Goal: Task Accomplishment & Management: Complete application form

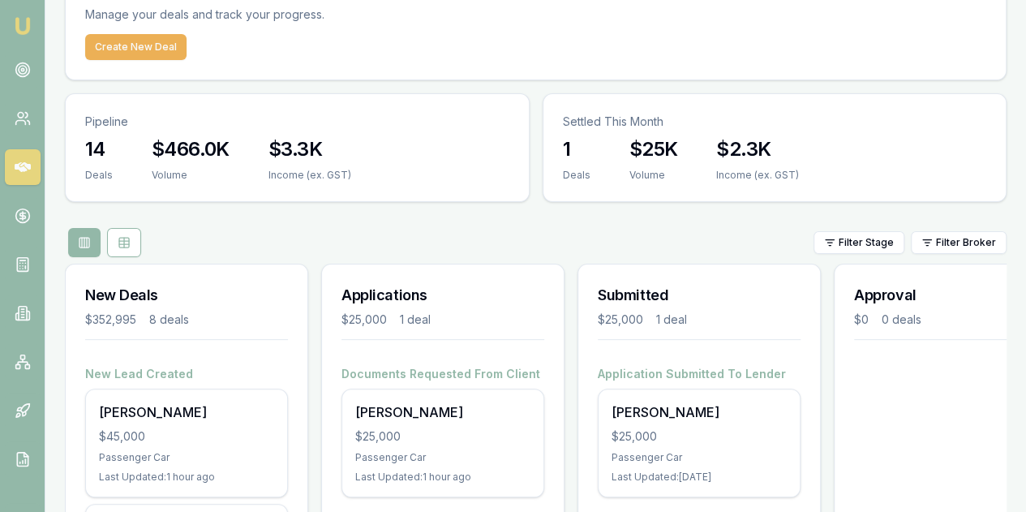
scroll to position [81, 0]
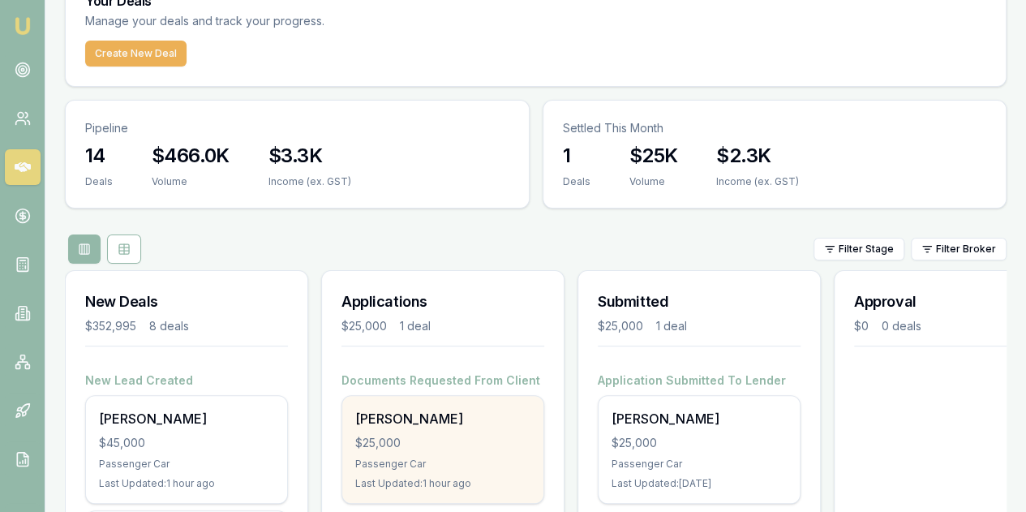
click at [418, 435] on div "$25,000" at bounding box center [442, 443] width 175 height 16
click at [450, 435] on div "$25,000" at bounding box center [442, 443] width 175 height 16
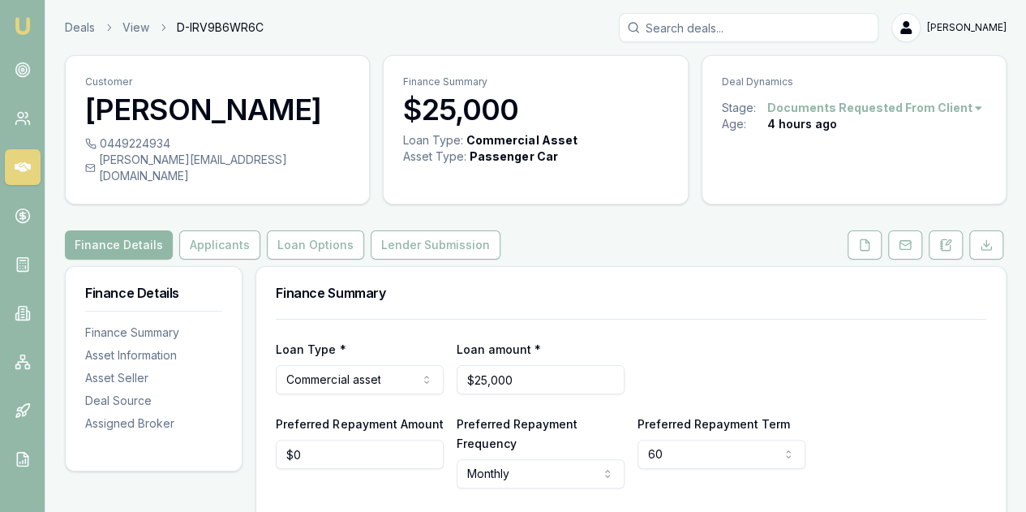
click at [115, 230] on button "Finance Details" at bounding box center [119, 244] width 108 height 29
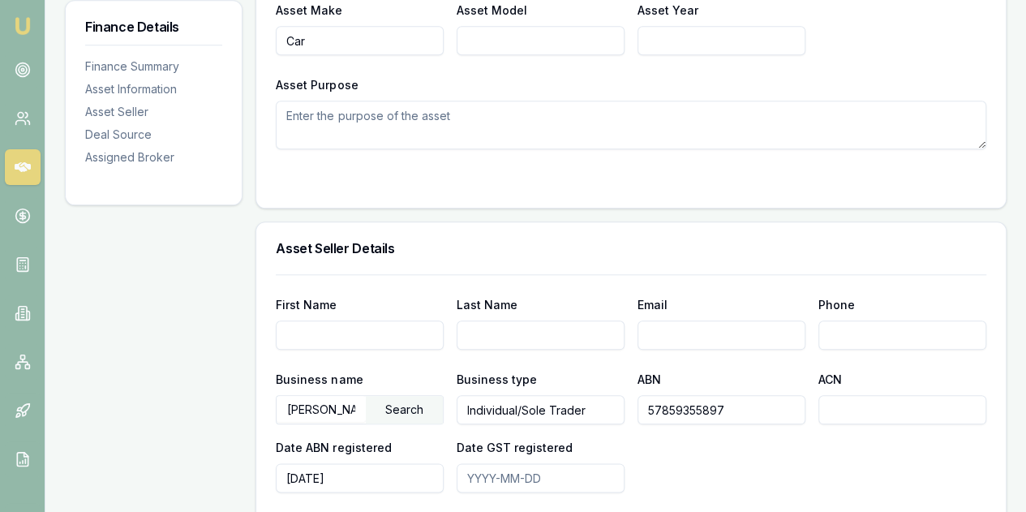
scroll to position [811, 0]
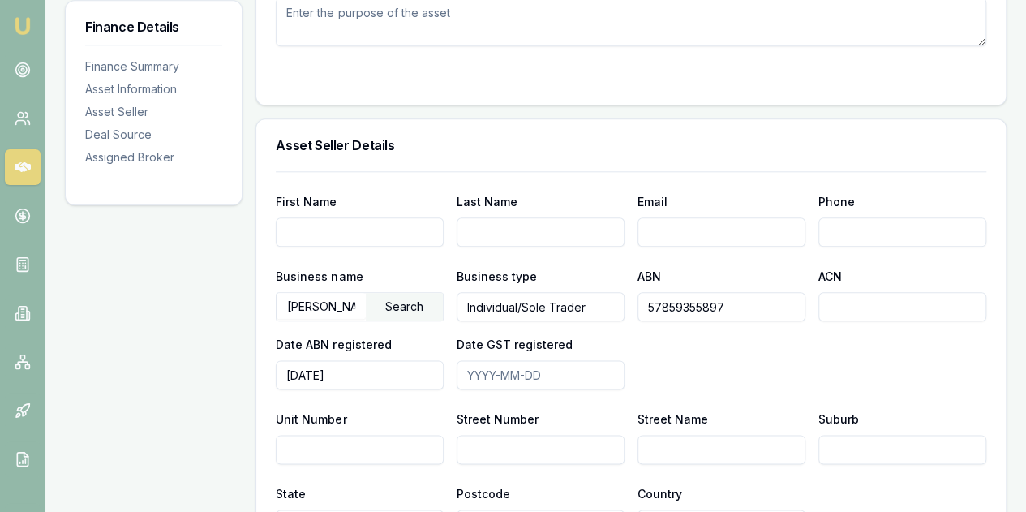
drag, startPoint x: 747, startPoint y: 285, endPoint x: 639, endPoint y: 293, distance: 108.2
click at [639, 293] on input "57859355897" at bounding box center [722, 306] width 168 height 29
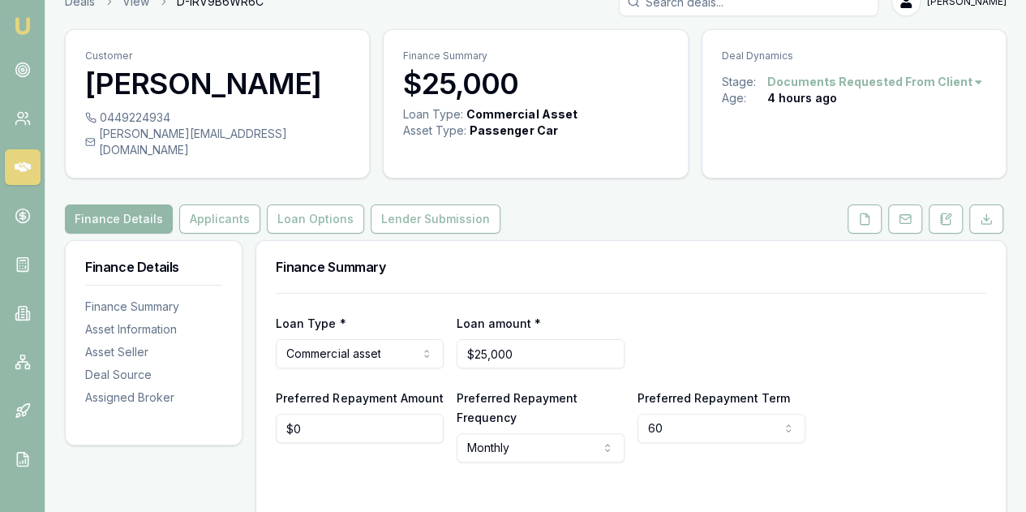
scroll to position [0, 0]
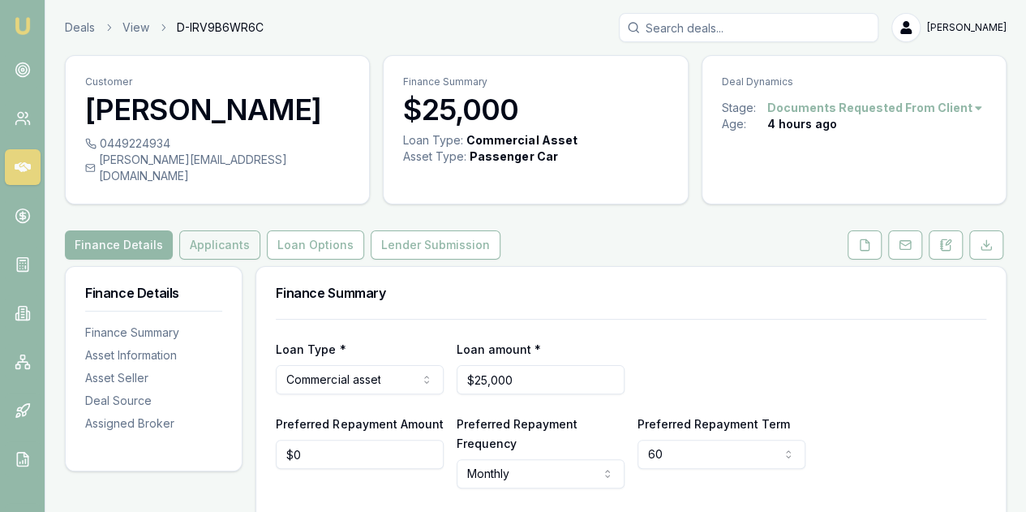
click at [215, 230] on button "Applicants" at bounding box center [219, 244] width 81 height 29
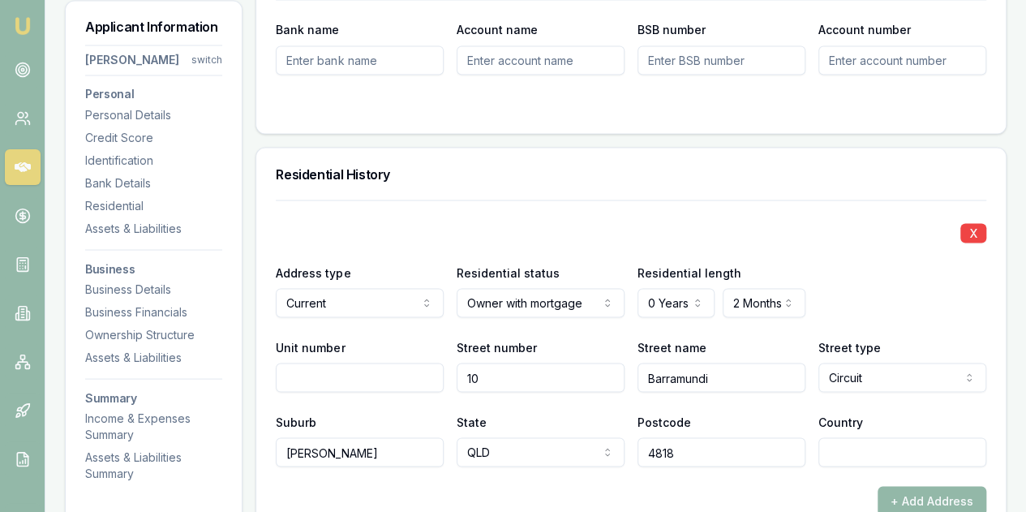
scroll to position [1460, 0]
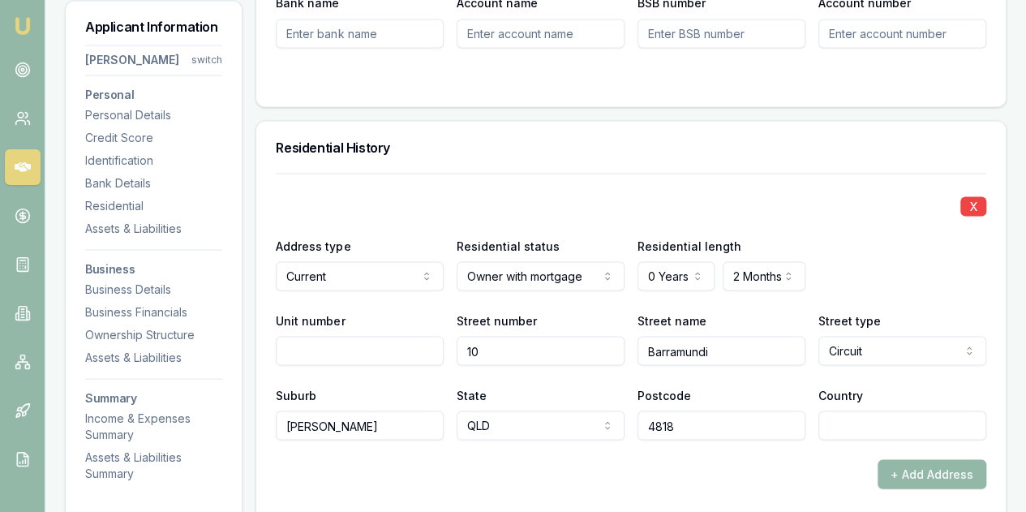
drag, startPoint x: 733, startPoint y: 333, endPoint x: 636, endPoint y: 328, distance: 97.5
click at [637, 329] on div "Unit number Street number 10 Street name Barramundi Street type Circuit Access …" at bounding box center [631, 337] width 711 height 55
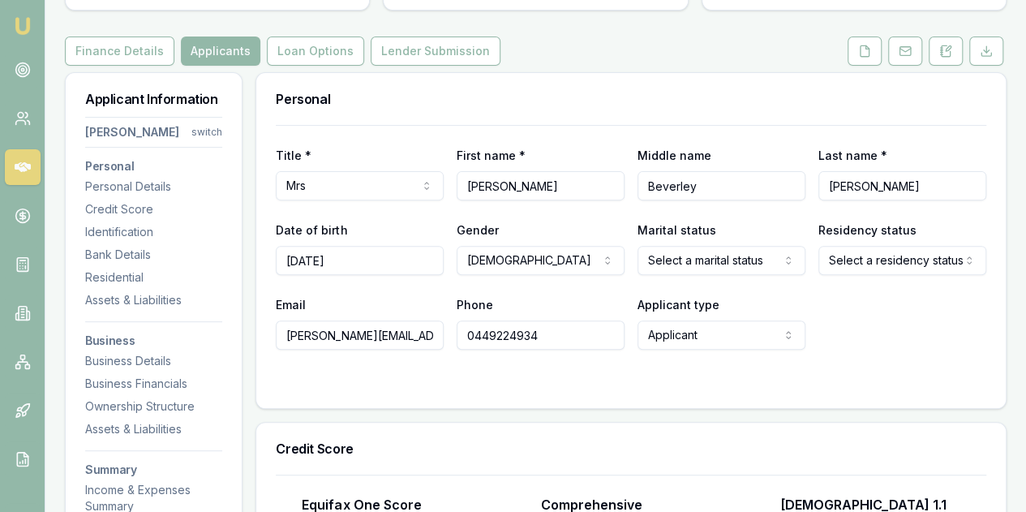
scroll to position [81, 0]
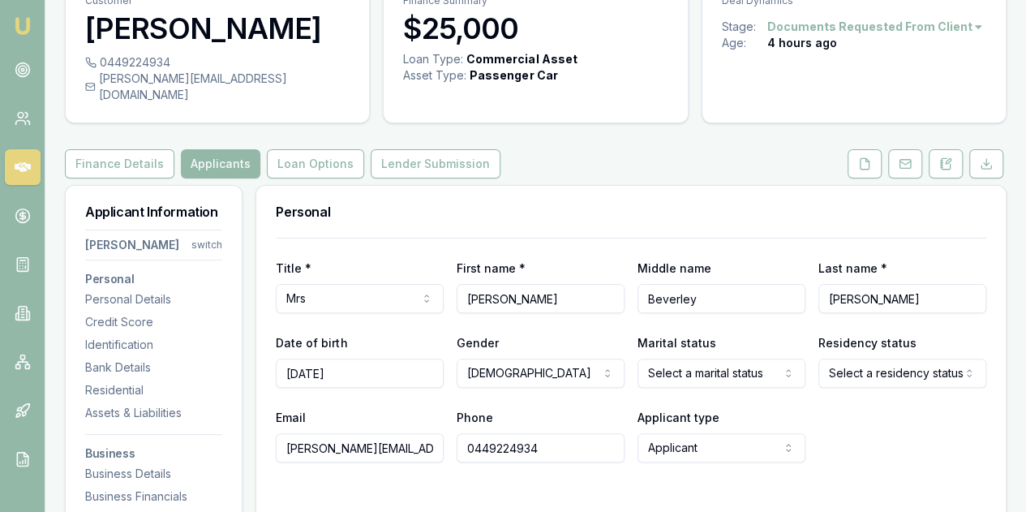
drag, startPoint x: 556, startPoint y: 434, endPoint x: 454, endPoint y: 435, distance: 101.4
click at [454, 435] on div "Email sarah.commerford09@gmail.com Phone 0449224934 Applicant type Applicant Ap…" at bounding box center [631, 434] width 711 height 55
drag, startPoint x: 287, startPoint y: 429, endPoint x: 486, endPoint y: 443, distance: 199.2
click at [486, 443] on div "Email sarah.commerford09@gmail.com Phone 0449224934 Applicant type Applicant Ap…" at bounding box center [631, 434] width 711 height 55
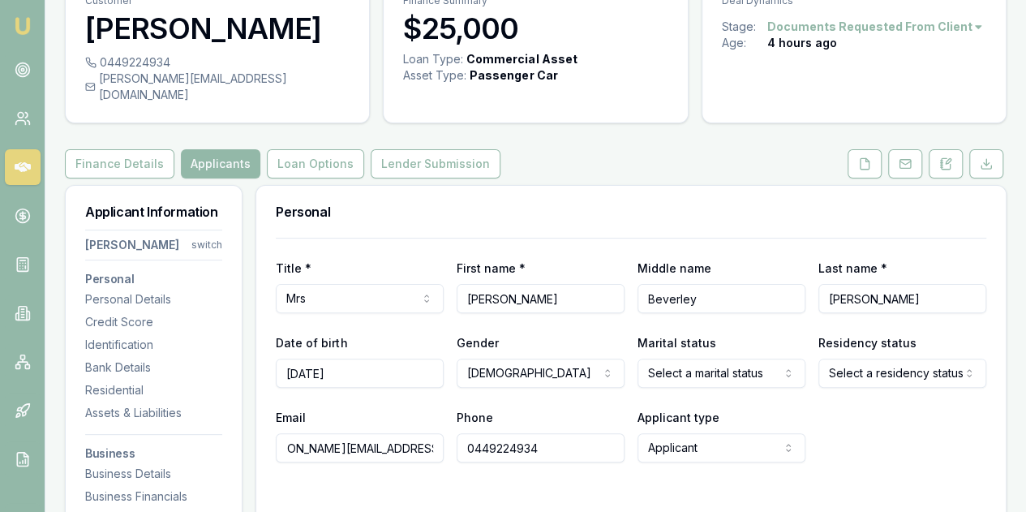
scroll to position [0, 0]
click at [334, 407] on div "Email sarah.commerford09@gmail.com" at bounding box center [360, 434] width 168 height 55
drag, startPoint x: 353, startPoint y: 351, endPoint x: 282, endPoint y: 351, distance: 70.6
click at [282, 359] on input "06/09/1995" at bounding box center [360, 373] width 168 height 29
click at [863, 423] on div "Email sarah.commerford09@gmail.com Phone 0449224934 Applicant type Applicant Ap…" at bounding box center [631, 434] width 711 height 55
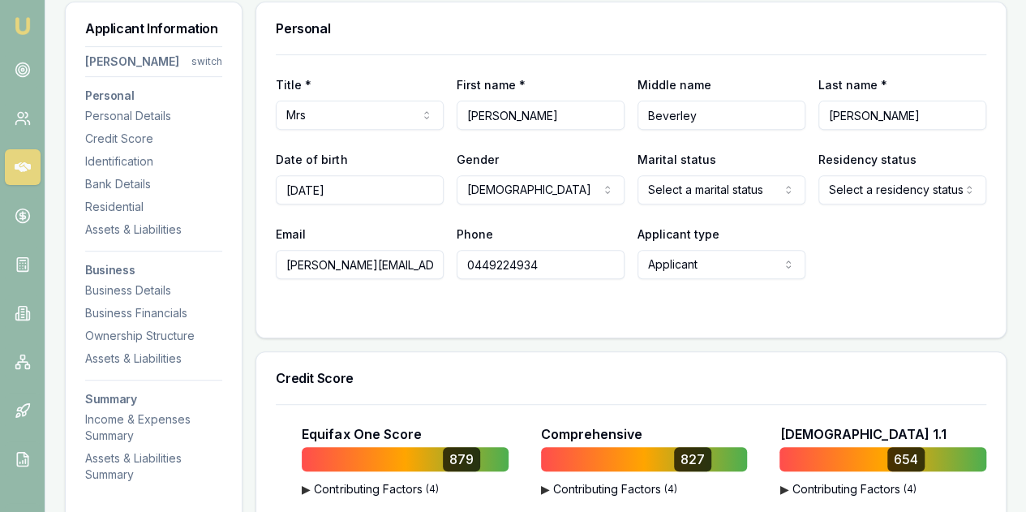
scroll to position [406, 0]
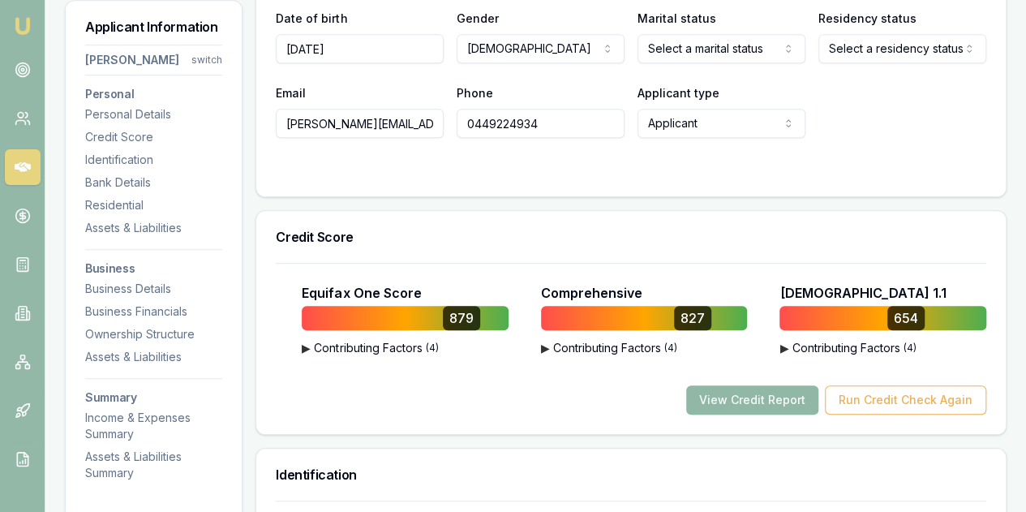
click at [723, 385] on button "View Credit Report" at bounding box center [752, 399] width 132 height 29
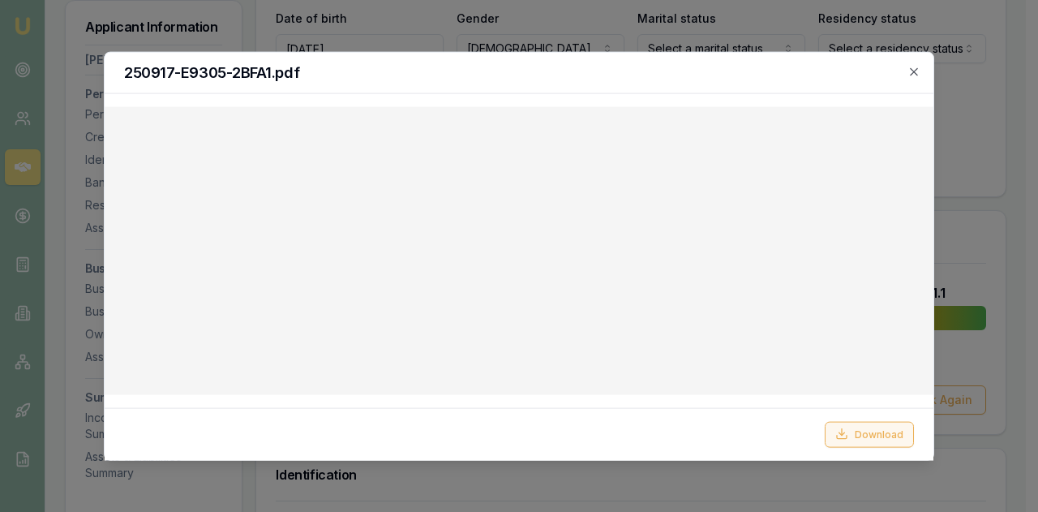
click at [886, 436] on button "Download" at bounding box center [869, 434] width 89 height 26
click at [913, 72] on icon "button" at bounding box center [914, 71] width 13 height 13
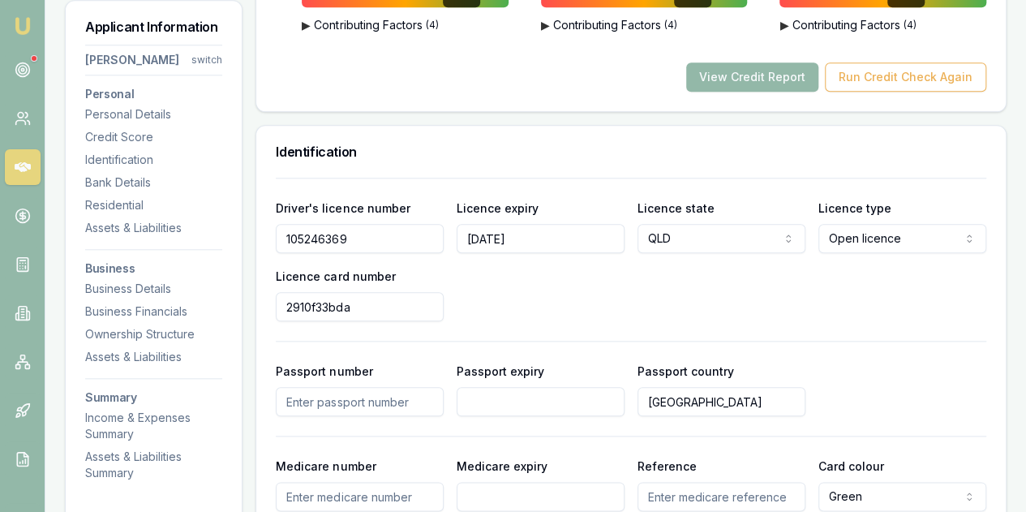
scroll to position [730, 0]
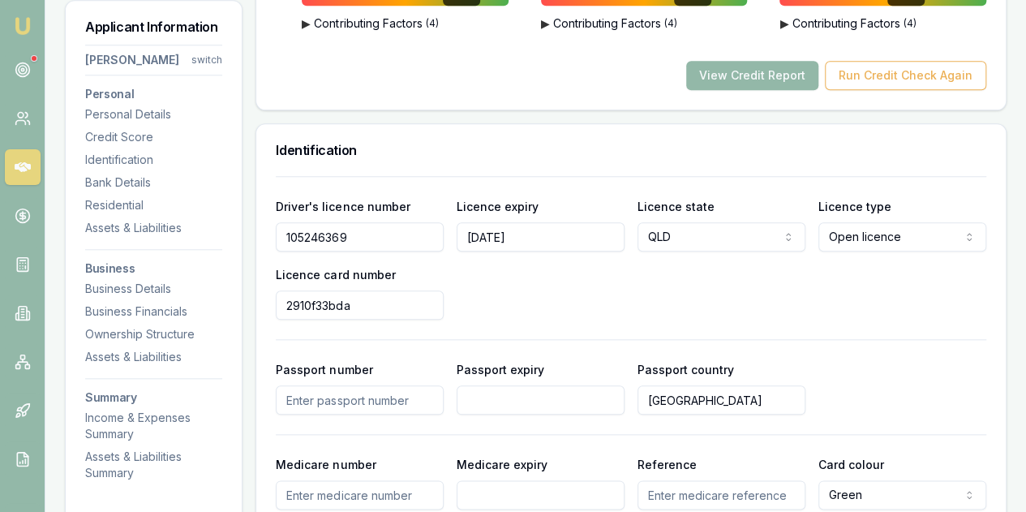
drag, startPoint x: 369, startPoint y: 221, endPoint x: 256, endPoint y: 217, distance: 113.7
click at [256, 217] on div "Driver's licence number 105246369 Licence expiry 03/01/2026 Licence state QLD N…" at bounding box center [631, 406] width 750 height 460
drag, startPoint x: 368, startPoint y: 280, endPoint x: 246, endPoint y: 280, distance: 122.5
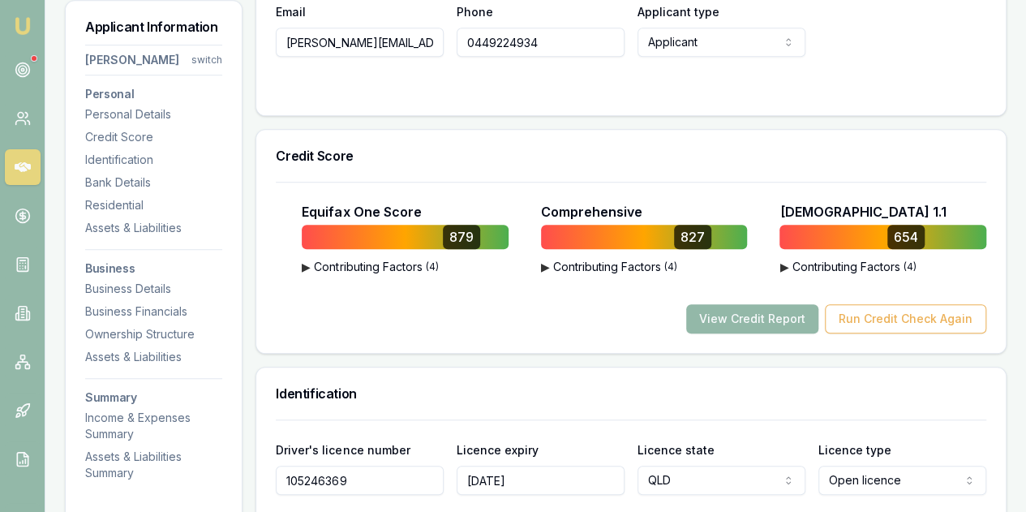
scroll to position [162, 0]
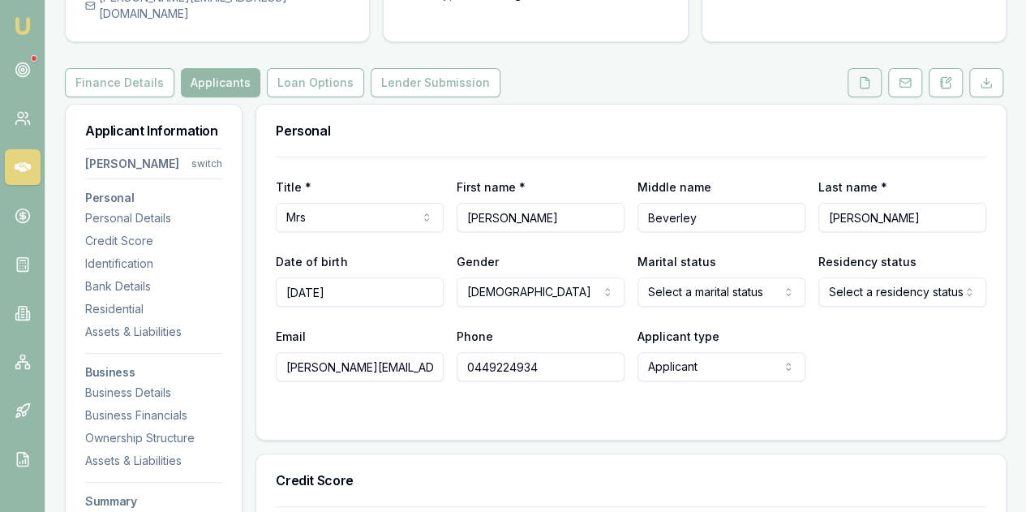
click at [859, 69] on button at bounding box center [865, 82] width 34 height 29
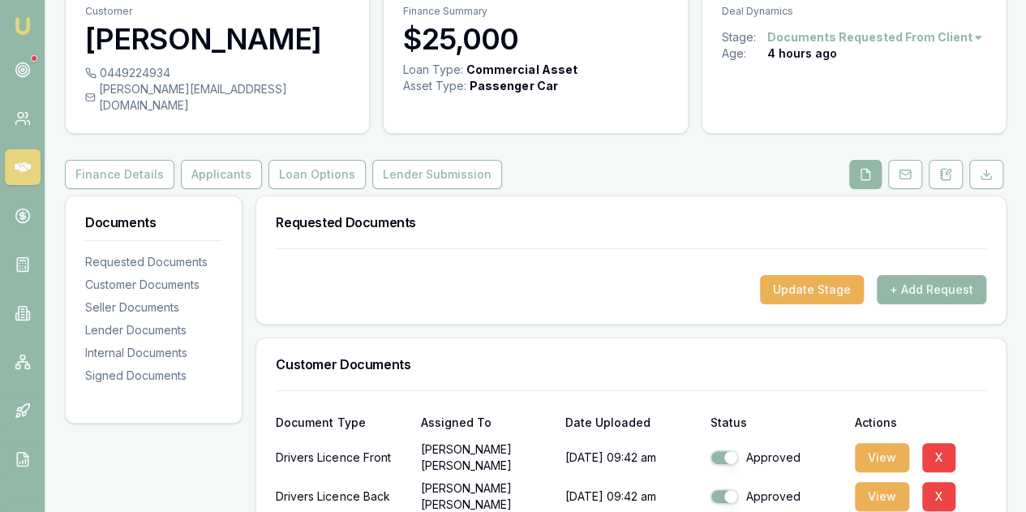
scroll to position [324, 0]
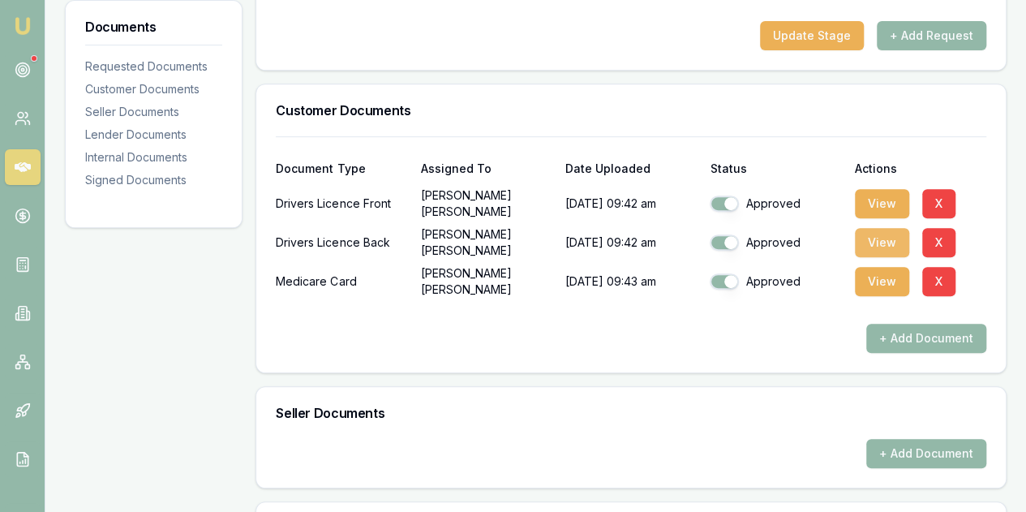
click at [878, 228] on button "View" at bounding box center [882, 242] width 54 height 29
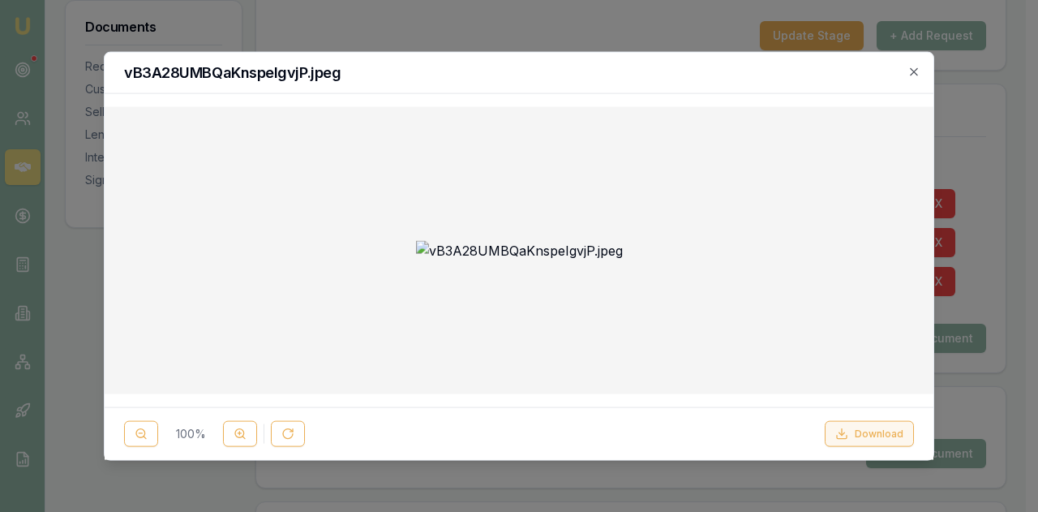
click at [876, 432] on button "Download" at bounding box center [869, 434] width 89 height 26
click at [886, 431] on button "Download" at bounding box center [869, 434] width 89 height 26
click at [879, 436] on button "Download" at bounding box center [869, 434] width 89 height 26
click at [914, 67] on icon "button" at bounding box center [914, 71] width 13 height 13
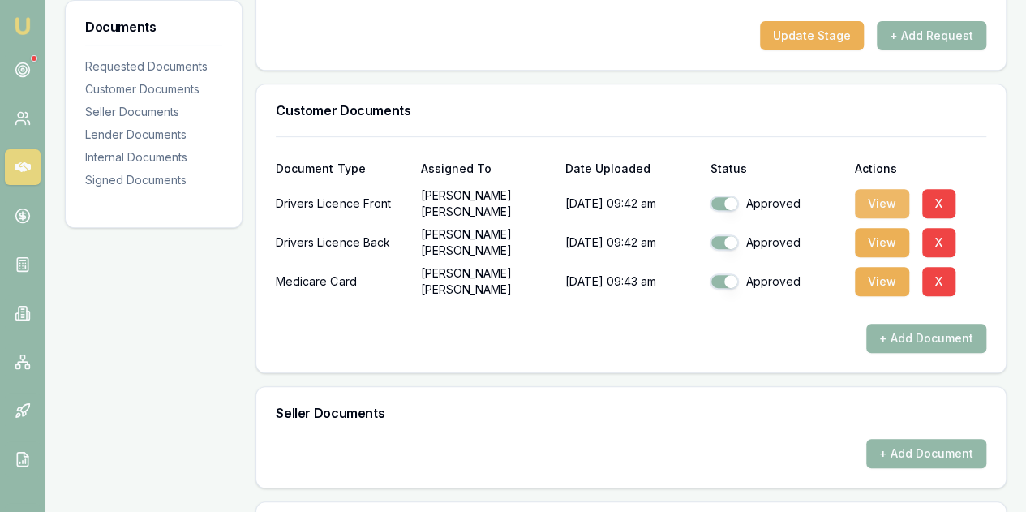
click at [870, 189] on button "View" at bounding box center [882, 203] width 54 height 29
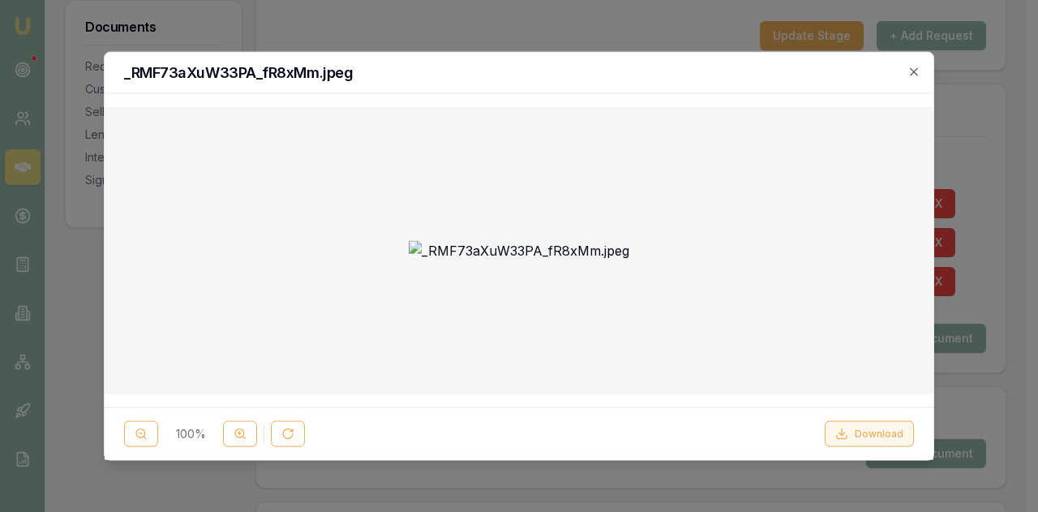
click at [870, 436] on button "Download" at bounding box center [869, 434] width 89 height 26
click at [912, 71] on icon "button" at bounding box center [914, 71] width 13 height 13
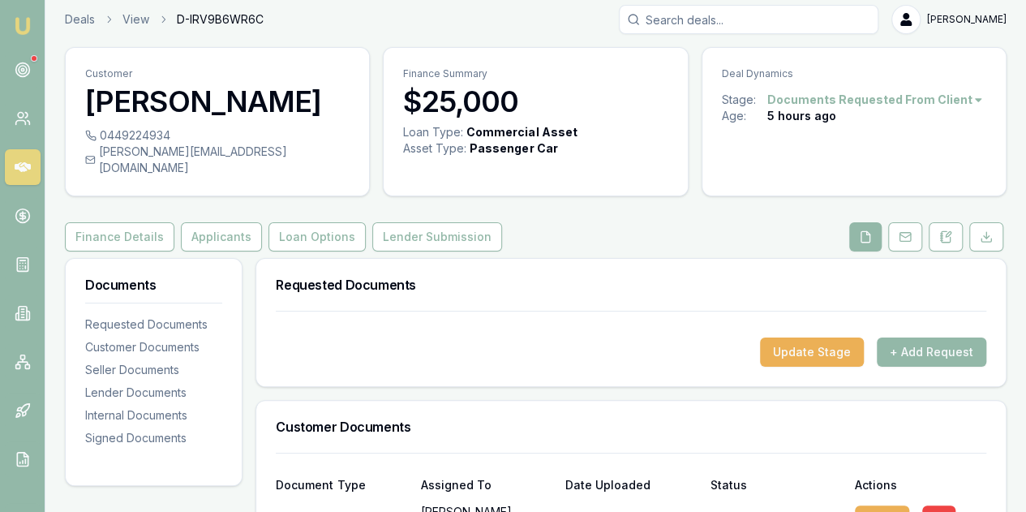
scroll to position [0, 0]
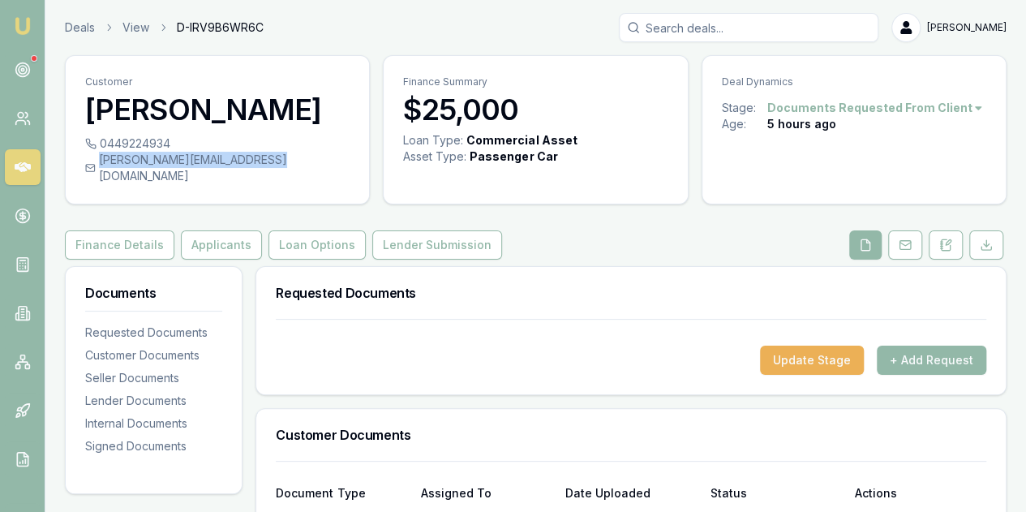
drag, startPoint x: 285, startPoint y: 159, endPoint x: 278, endPoint y: 165, distance: 8.6
click at [278, 165] on div "[PERSON_NAME][EMAIL_ADDRESS][DOMAIN_NAME]" at bounding box center [217, 168] width 264 height 32
drag, startPoint x: 245, startPoint y: 152, endPoint x: 171, endPoint y: 187, distance: 81.6
click at [171, 187] on div "0449224934 sarah.commerford09@gmail.com" at bounding box center [217, 169] width 303 height 68
drag, startPoint x: 100, startPoint y: 159, endPoint x: 277, endPoint y: 167, distance: 177.8
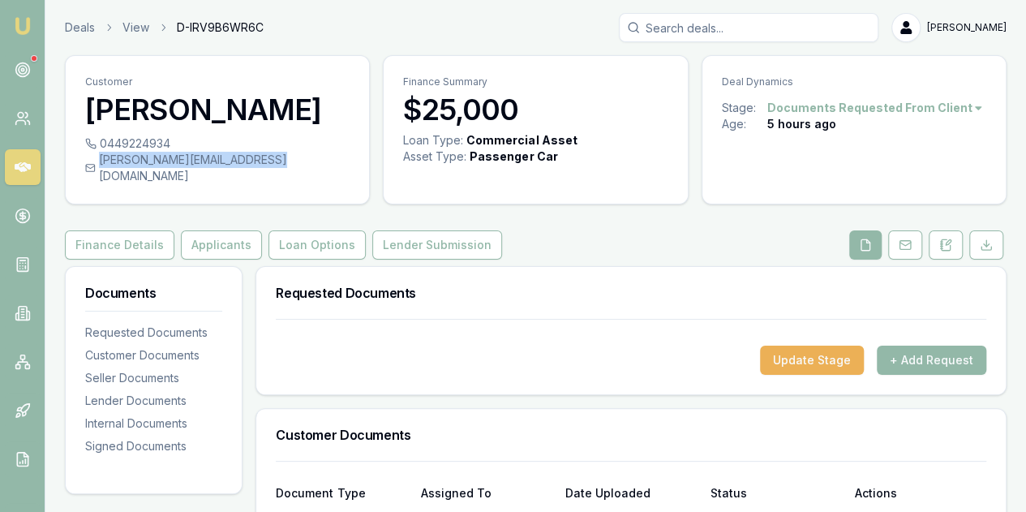
click at [277, 167] on div "[PERSON_NAME][EMAIL_ADDRESS][DOMAIN_NAME]" at bounding box center [217, 168] width 264 height 32
copy div "[PERSON_NAME][EMAIL_ADDRESS][DOMAIN_NAME]"
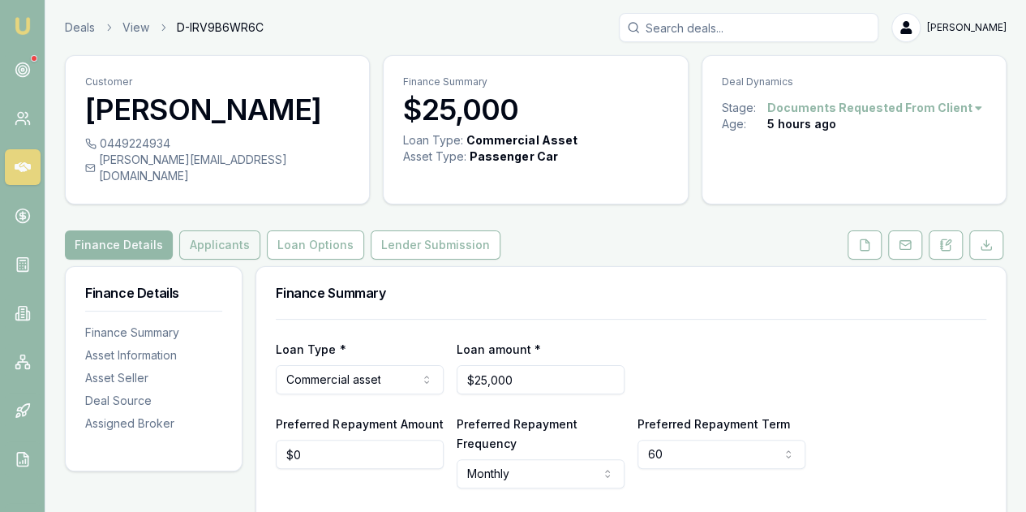
click at [208, 230] on button "Applicants" at bounding box center [219, 244] width 81 height 29
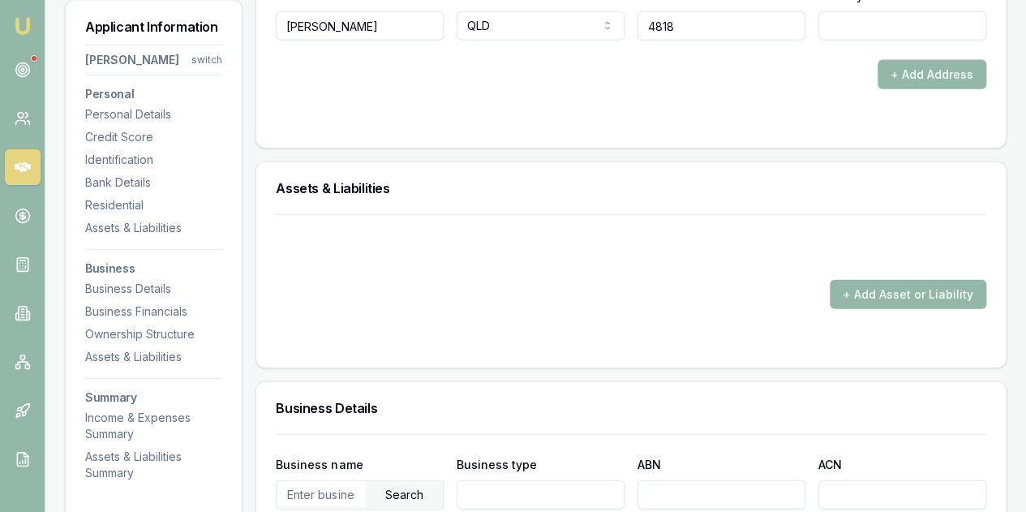
scroll to position [1866, 0]
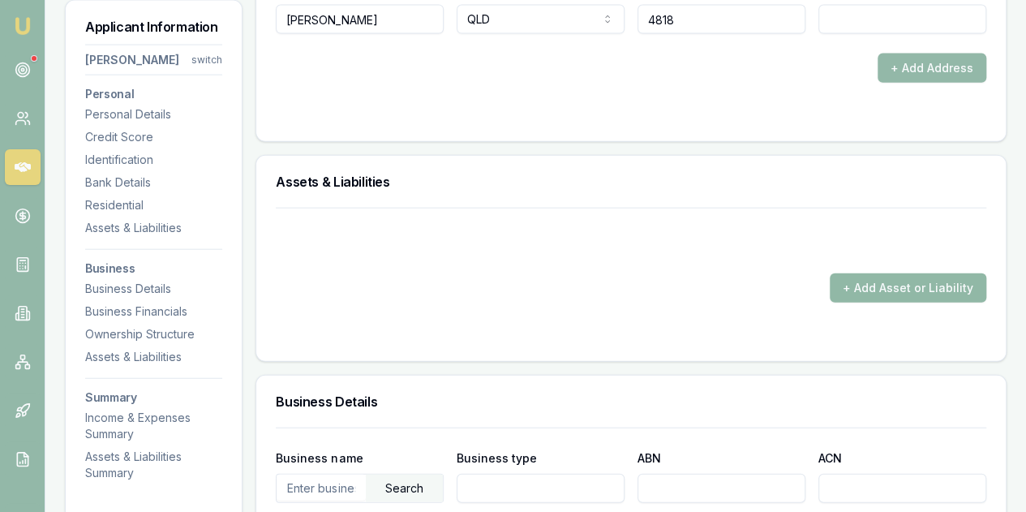
click at [878, 273] on button "+ Add Asset or Liability" at bounding box center [908, 287] width 157 height 29
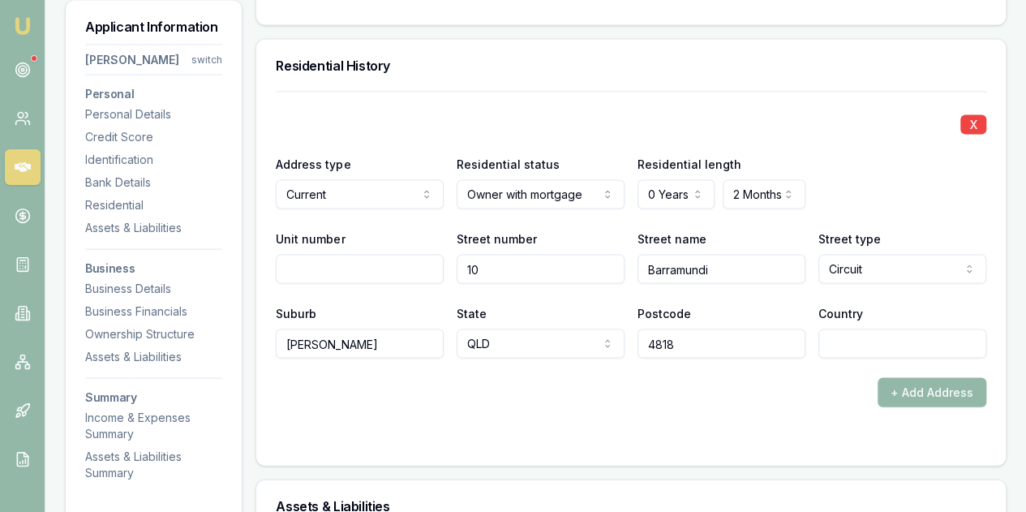
scroll to position [1703, 0]
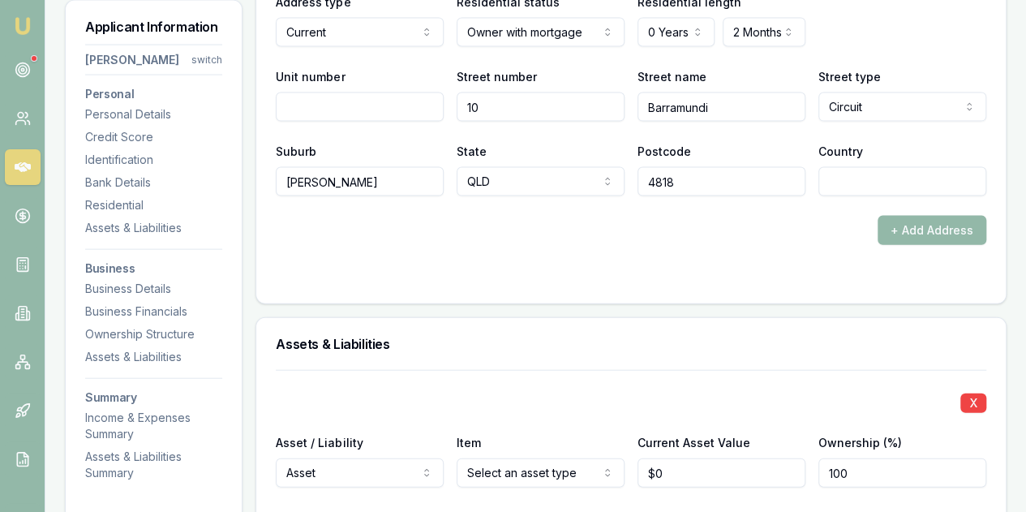
type input "0"
click at [689, 458] on input "0" at bounding box center [722, 472] width 168 height 29
type input "$800,000"
click at [809, 390] on div "X" at bounding box center [631, 401] width 711 height 23
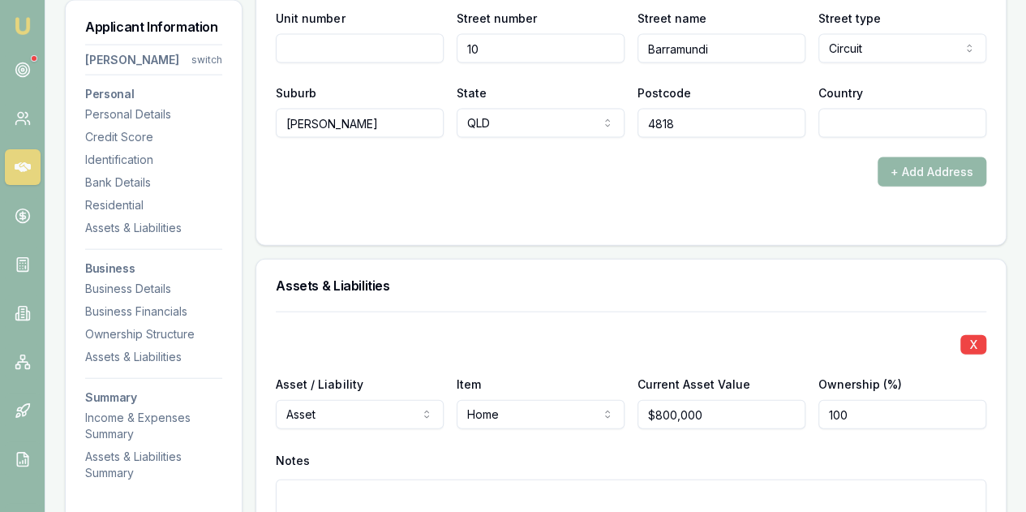
scroll to position [1866, 0]
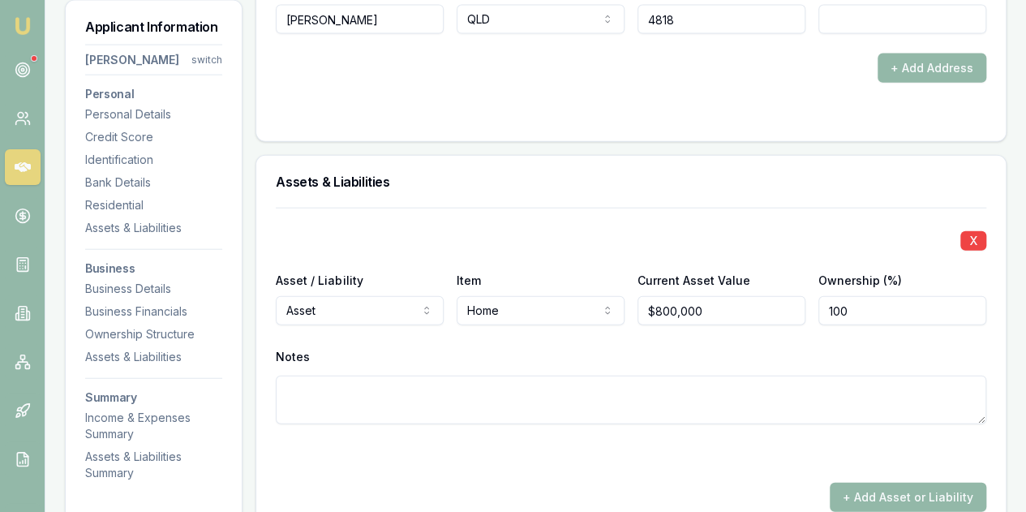
click at [295, 380] on textarea at bounding box center [631, 400] width 711 height 49
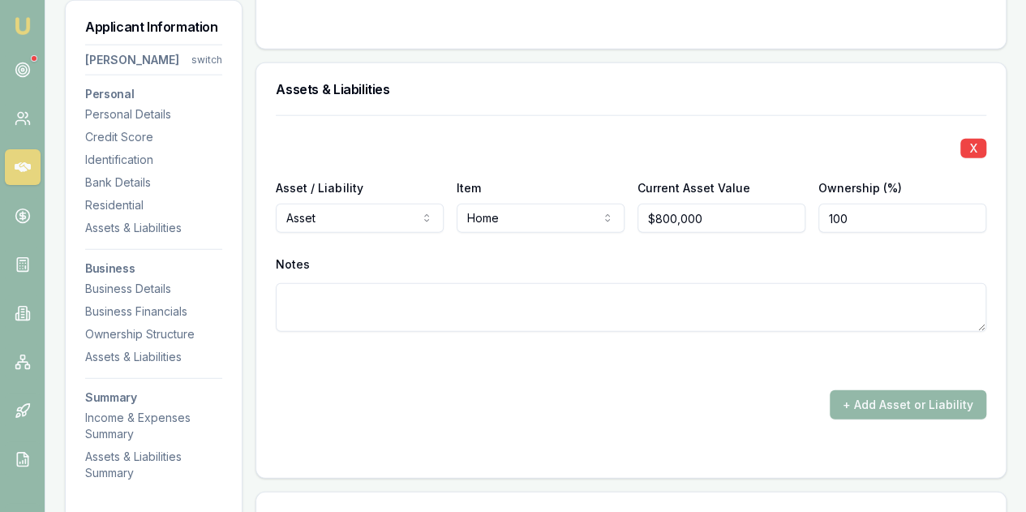
scroll to position [2109, 0]
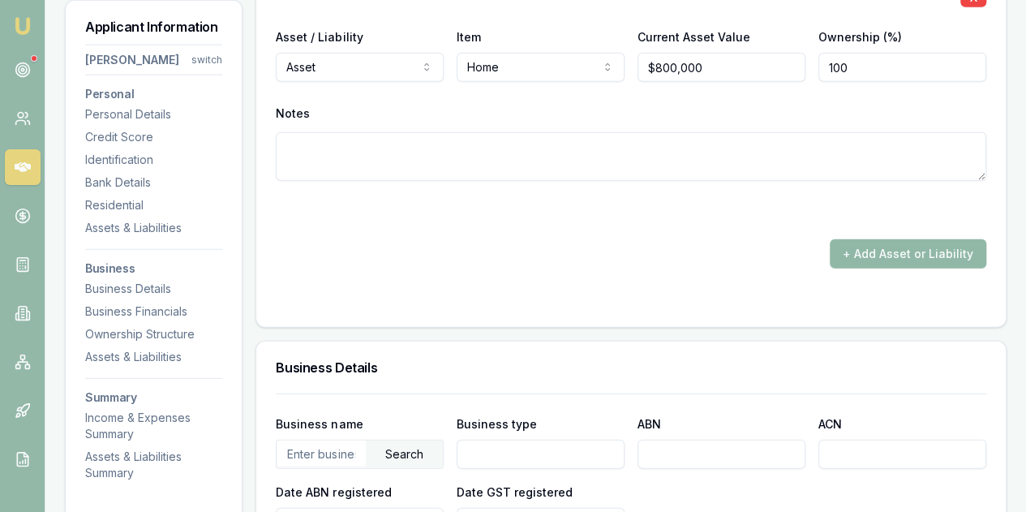
click at [897, 239] on button "+ Add Asset or Liability" at bounding box center [908, 253] width 157 height 29
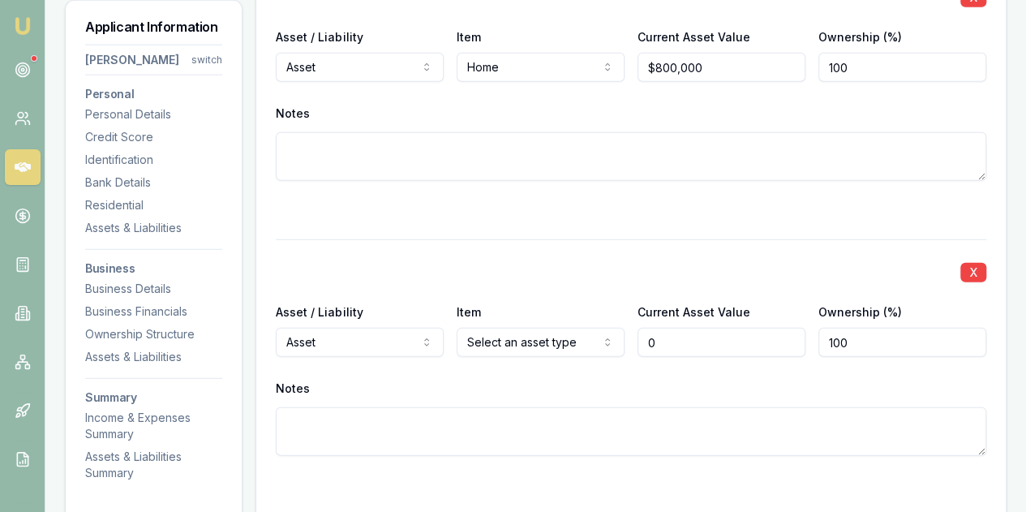
type input "$0"
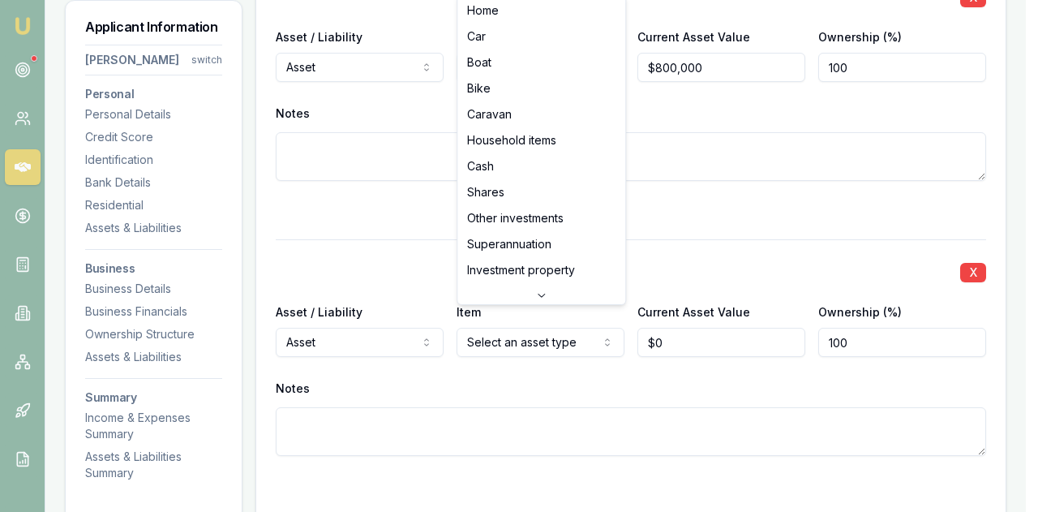
select select "CASH"
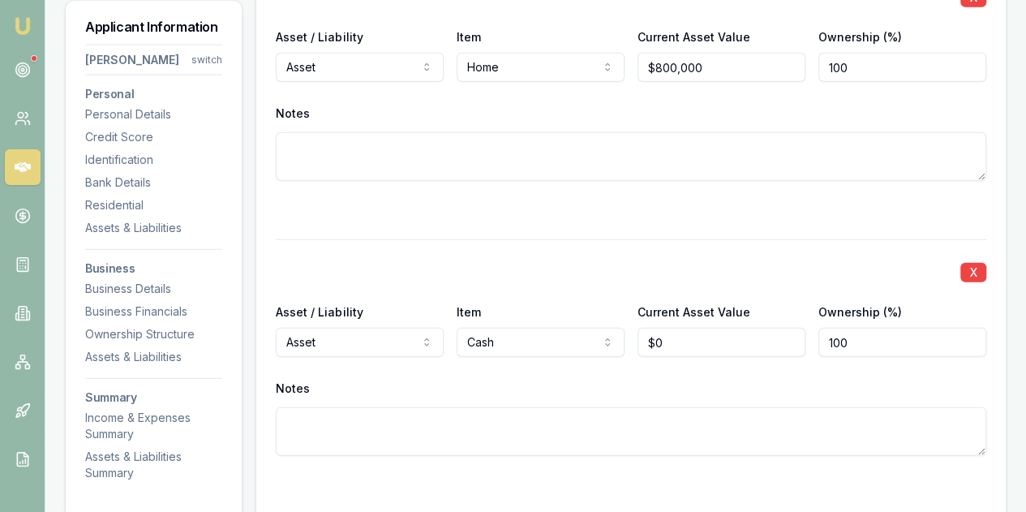
type input "0"
click at [670, 328] on input "0" at bounding box center [722, 342] width 168 height 29
type input "$8,000"
click at [745, 382] on div "Notes" at bounding box center [631, 415] width 711 height 79
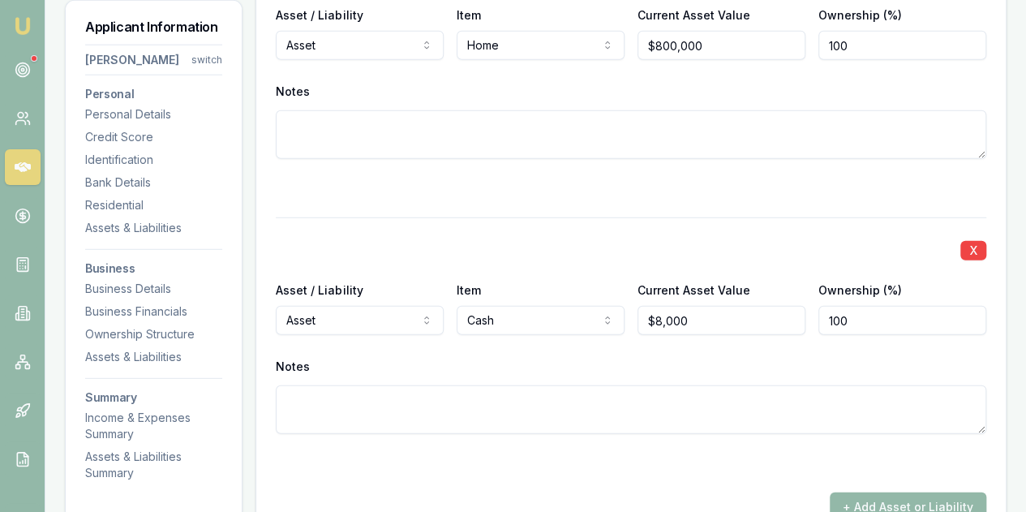
scroll to position [2271, 0]
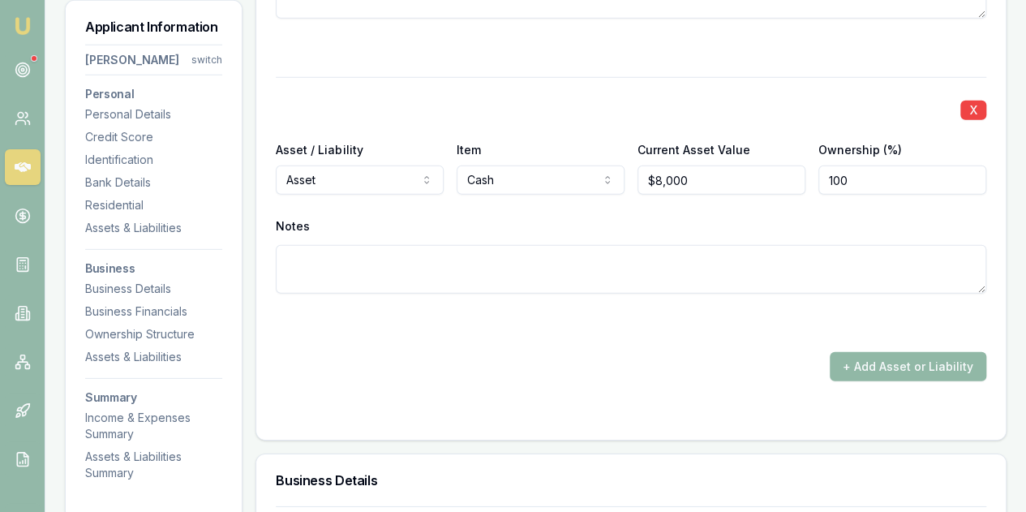
click at [879, 352] on button "+ Add Asset or Liability" at bounding box center [908, 366] width 157 height 29
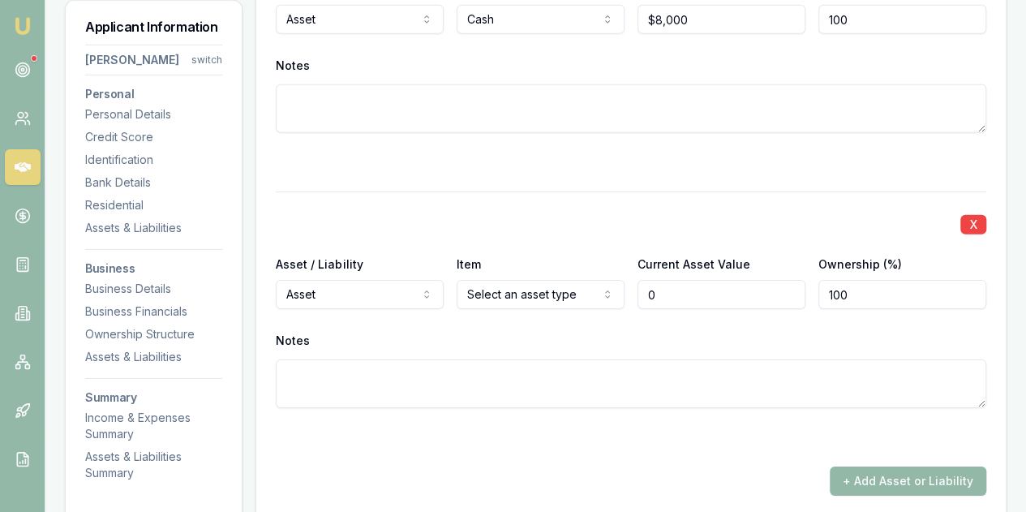
scroll to position [2434, 0]
type input "$0"
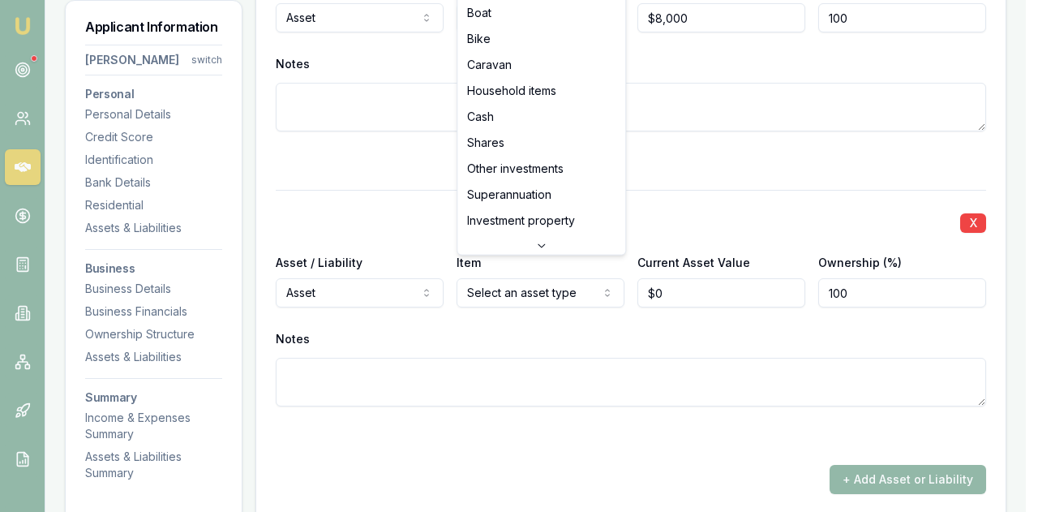
select select "HOUSEHOLD_ITEMS"
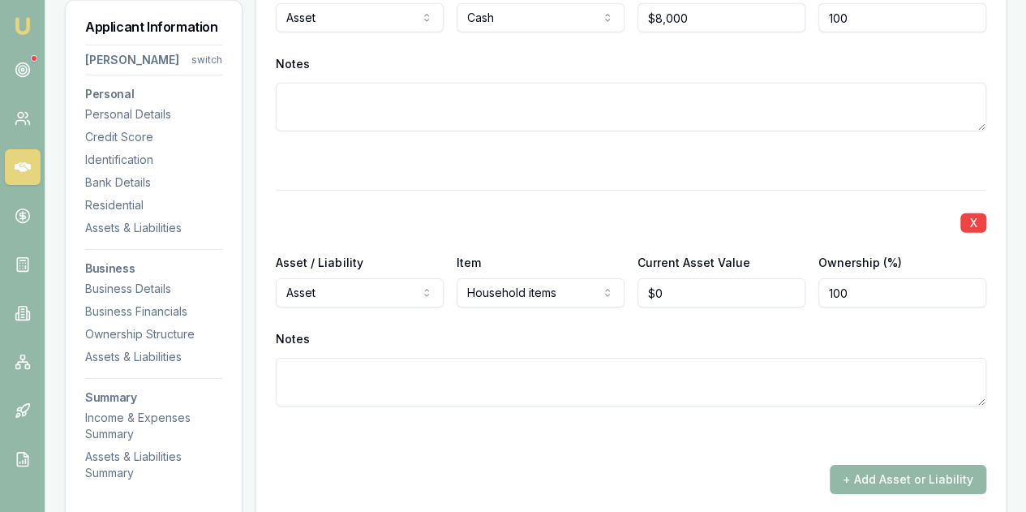
type input "0"
click at [665, 278] on input "0" at bounding box center [722, 292] width 168 height 29
type input "$80,000"
click at [686, 336] on div "Notes" at bounding box center [631, 366] width 711 height 79
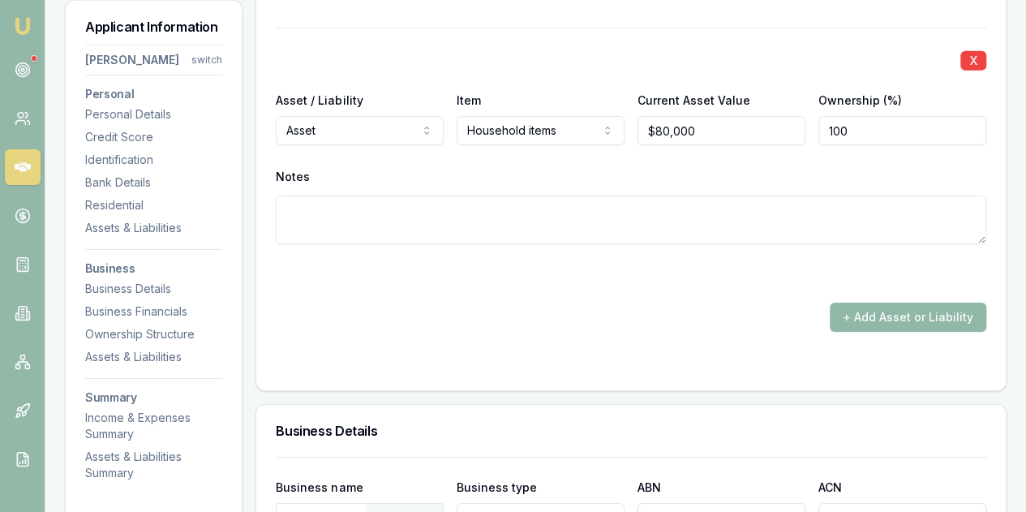
click at [866, 303] on button "+ Add Asset or Liability" at bounding box center [908, 317] width 157 height 29
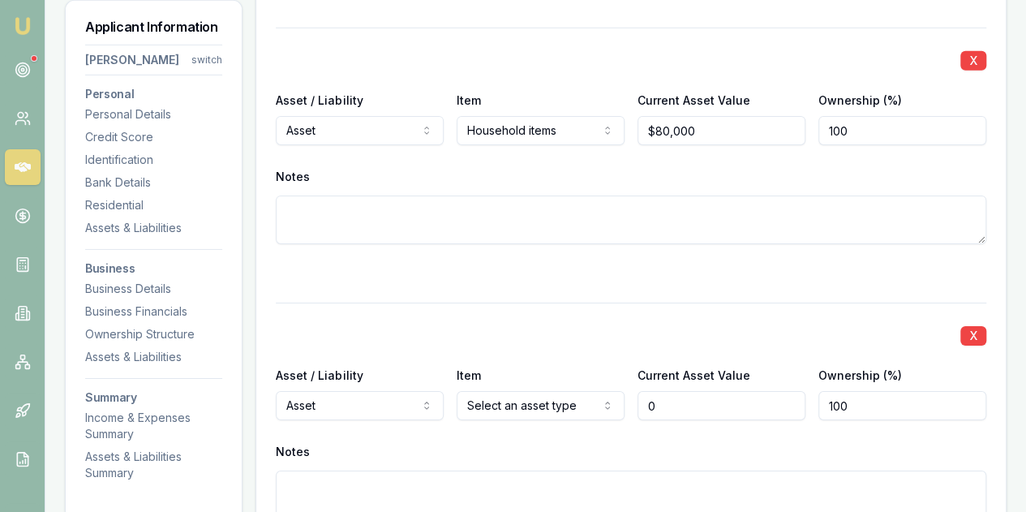
type input "$0"
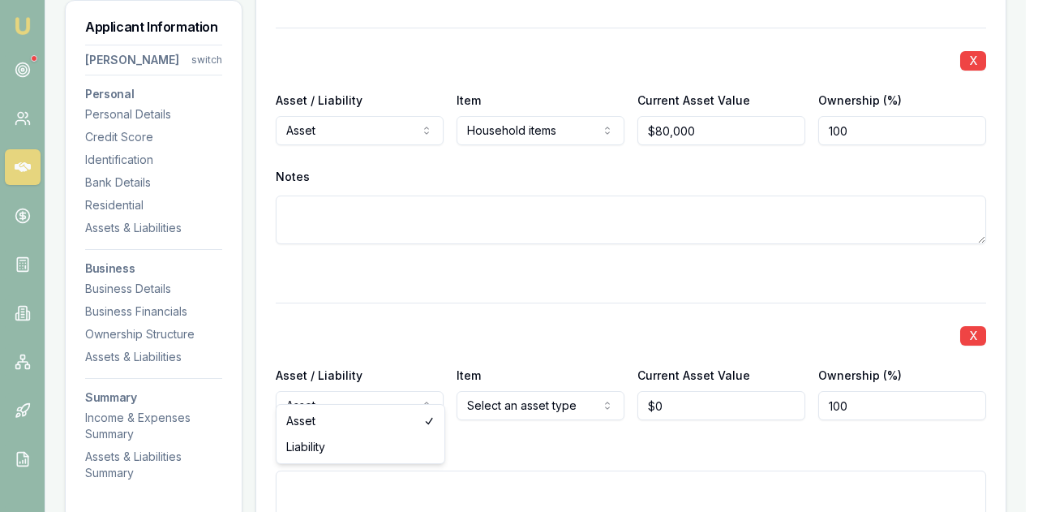
select select "LIABILITY"
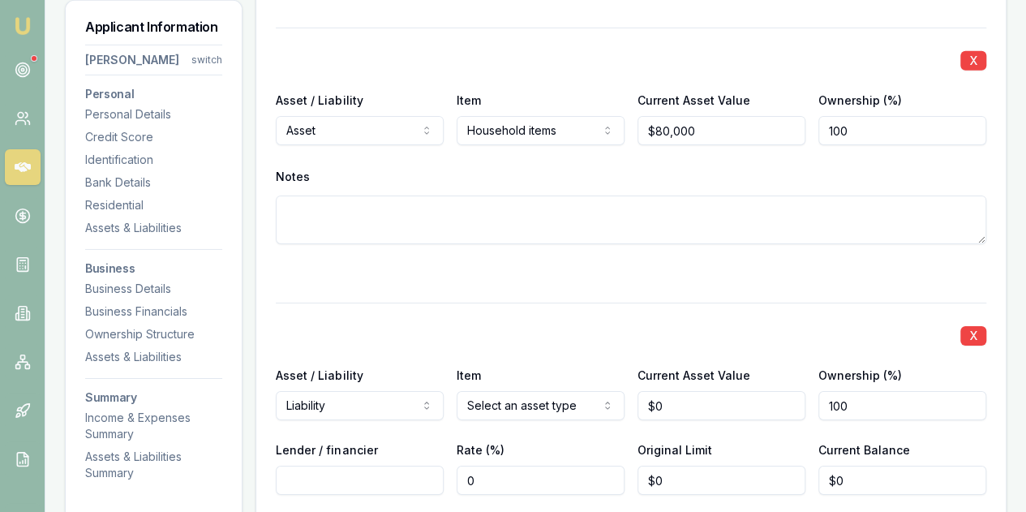
type input "0"
drag, startPoint x: 672, startPoint y: 384, endPoint x: 660, endPoint y: 395, distance: 16.1
click at [672, 391] on input "0" at bounding box center [722, 405] width 168 height 29
type input "$800,000"
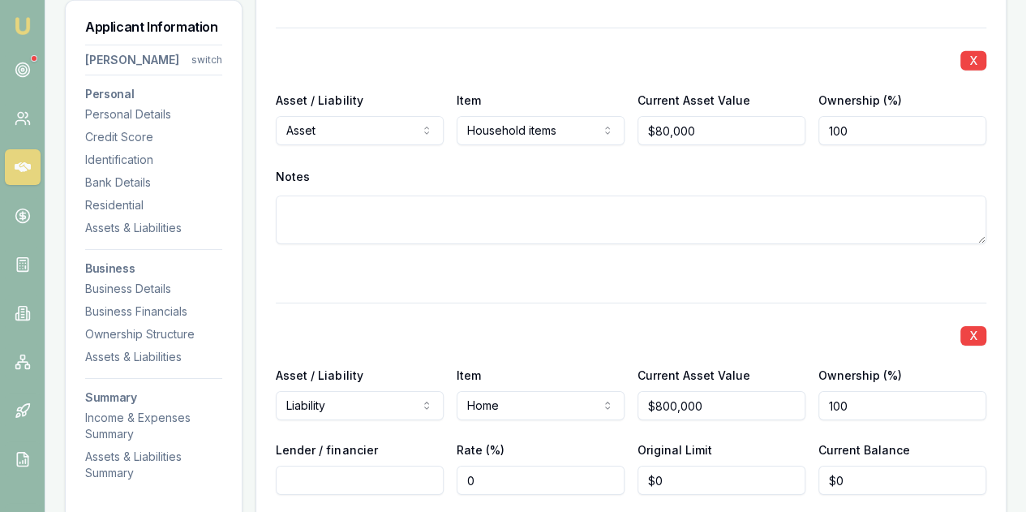
click at [814, 440] on div "Lender / financier Rate (%) 0 Original Limit $0 Current Balance $0" at bounding box center [631, 467] width 711 height 55
click at [300, 466] on input "Lender / financier" at bounding box center [360, 480] width 168 height 29
type input "NAB"
click at [677, 466] on input "0" at bounding box center [722, 480] width 168 height 29
type input "$0"
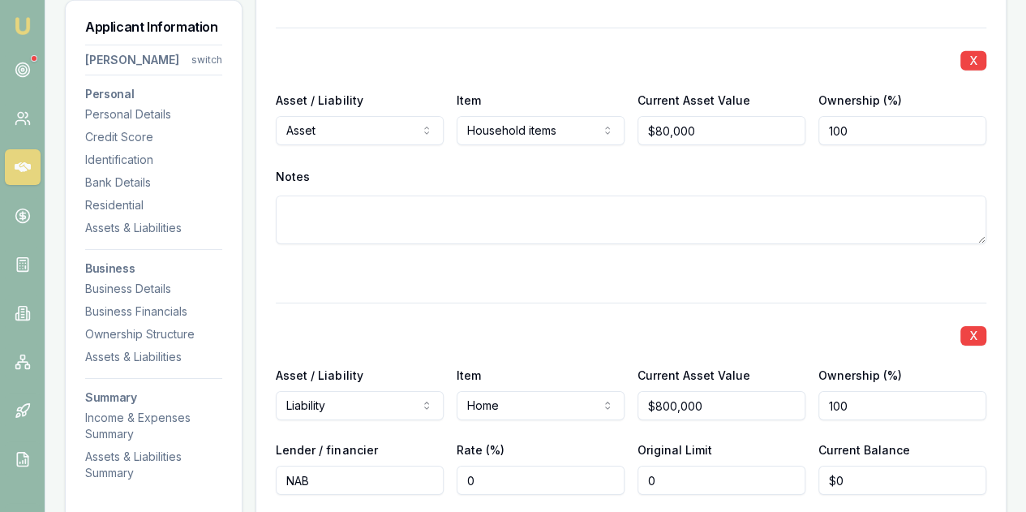
type input "0"
click at [858, 466] on input "0" at bounding box center [902, 480] width 168 height 29
type input "$505,000"
click at [917, 440] on div "Current Balance $505,000" at bounding box center [902, 467] width 168 height 55
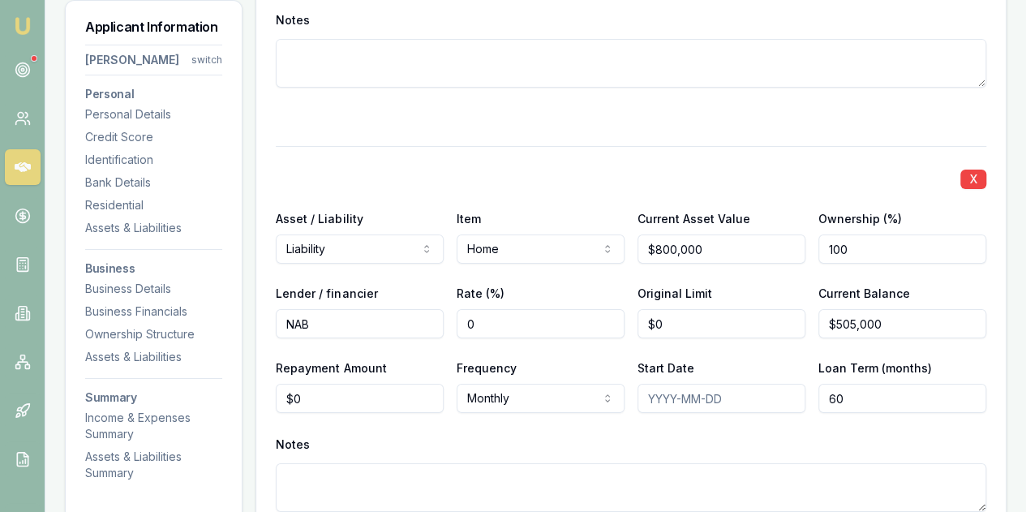
scroll to position [2758, 0]
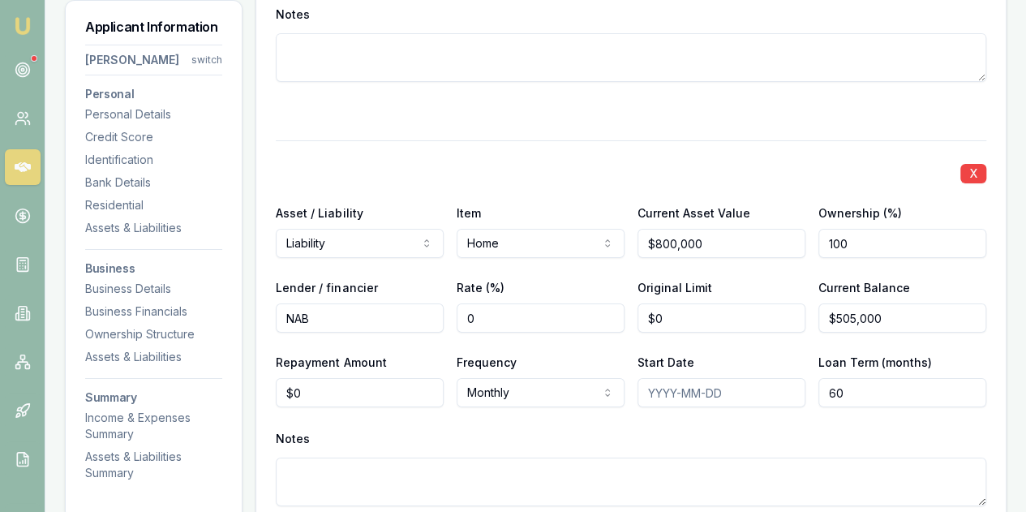
type input "0"
click at [318, 378] on input "0" at bounding box center [360, 392] width 168 height 29
type input "$2,993"
click at [331, 402] on div "X Asset / Liability Liability Asset Liability Item Home Home Car Boat Bike Cara…" at bounding box center [631, 342] width 711 height 405
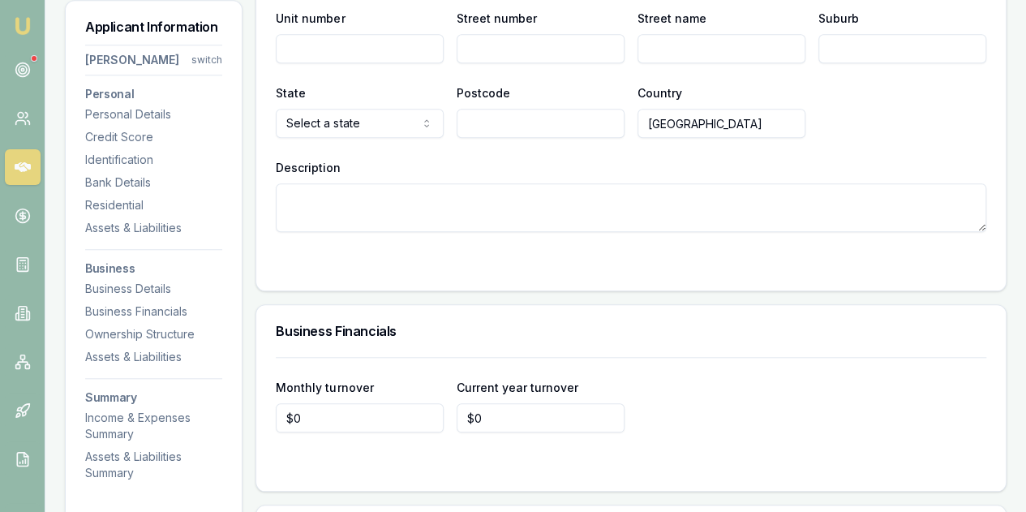
scroll to position [3731, 0]
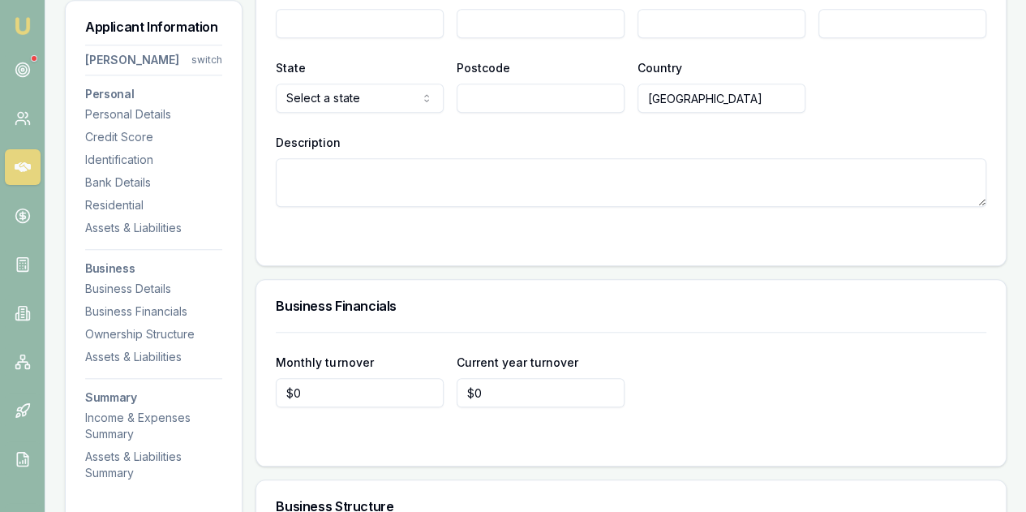
type input "0"
click at [324, 378] on input "0" at bounding box center [360, 392] width 168 height 29
click at [308, 378] on input "Monthly turnover" at bounding box center [360, 392] width 168 height 29
type input "$6,000"
click at [324, 431] on div "Monthly turnover $6,000 Current year turnover $0" at bounding box center [631, 399] width 750 height 134
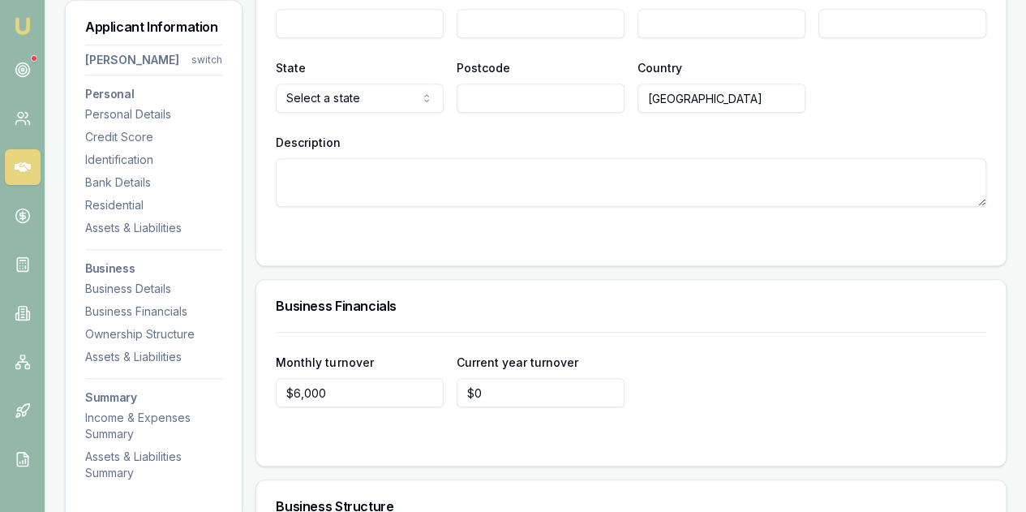
scroll to position [3975, 0]
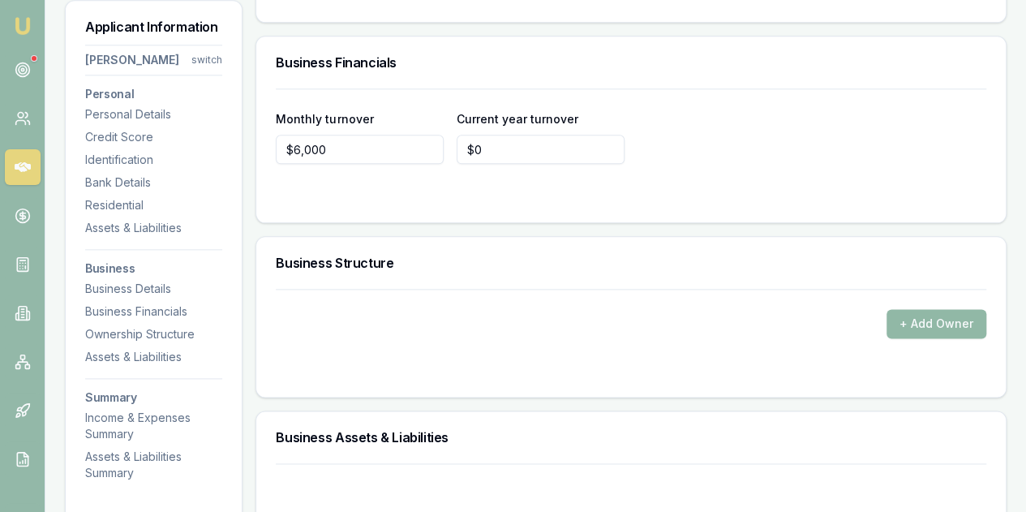
click at [918, 309] on button "+ Add Owner" at bounding box center [937, 323] width 100 height 29
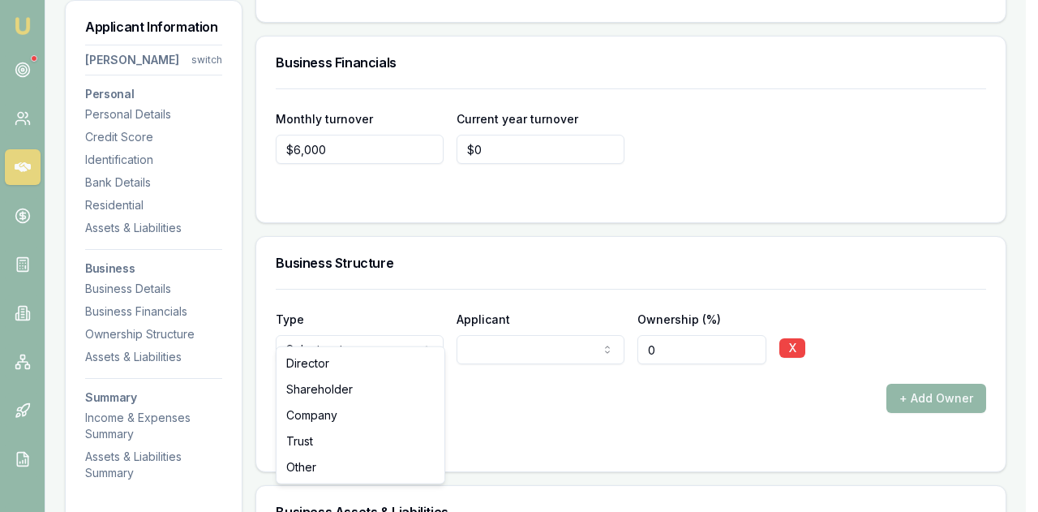
select select "OTHER"
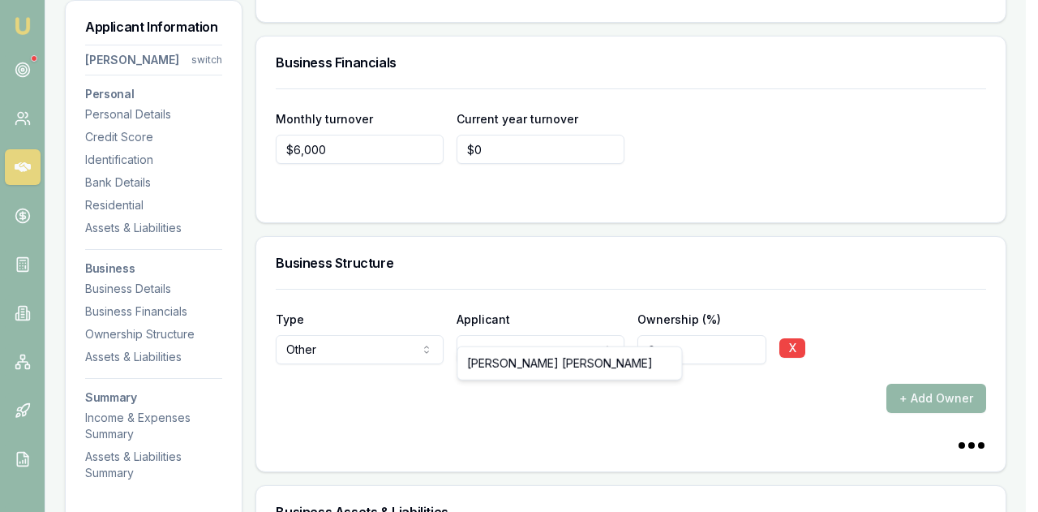
click at [486, 384] on div "+ Add Owner" at bounding box center [631, 398] width 711 height 29
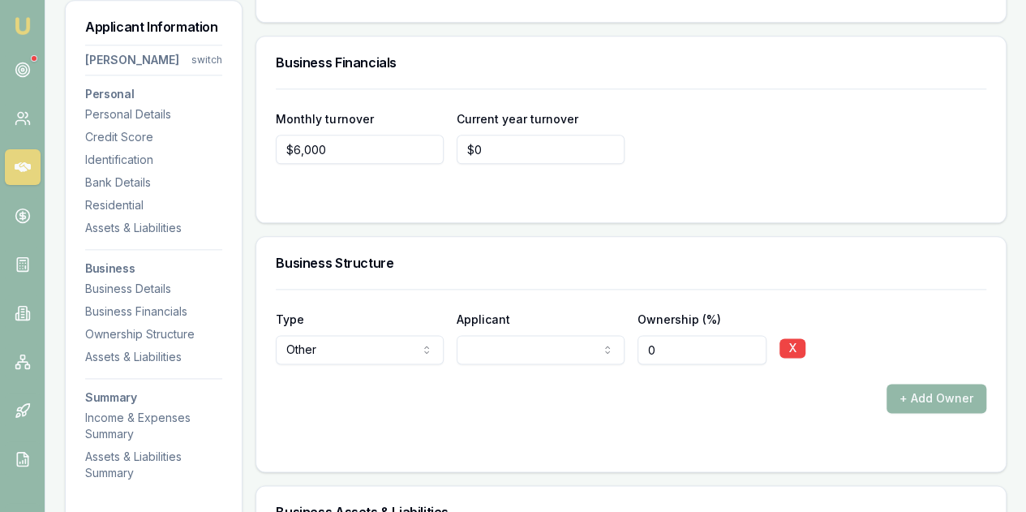
click at [666, 384] on div "+ Add Owner" at bounding box center [631, 398] width 711 height 29
click at [668, 335] on input "0" at bounding box center [702, 349] width 129 height 29
type input "0100"
click at [498, 439] on div at bounding box center [631, 445] width 711 height 13
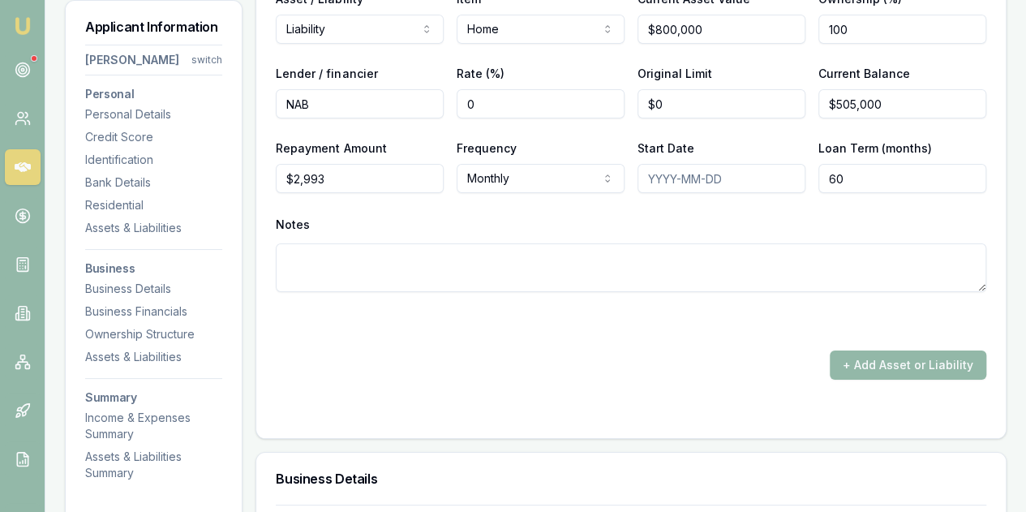
scroll to position [2900, 0]
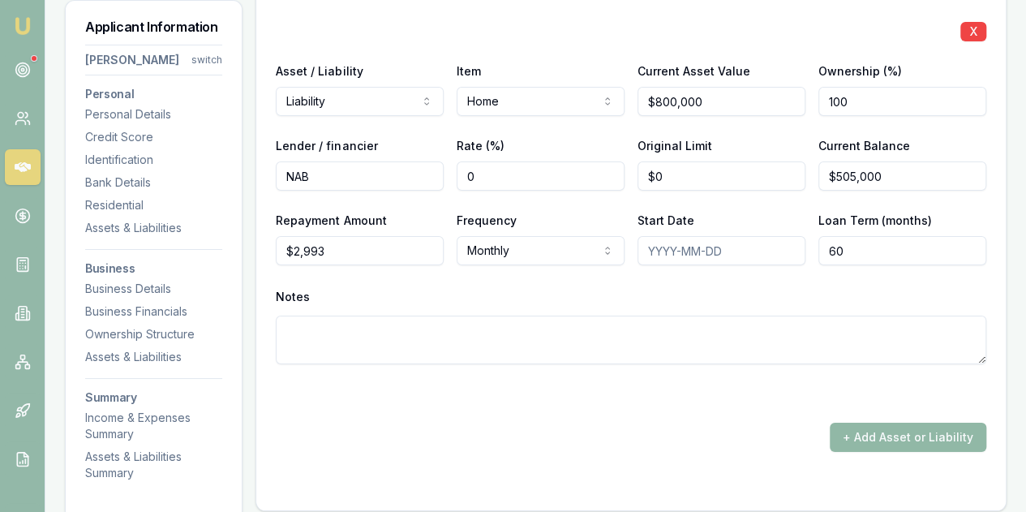
click at [867, 423] on button "+ Add Asset or Liability" at bounding box center [908, 437] width 157 height 29
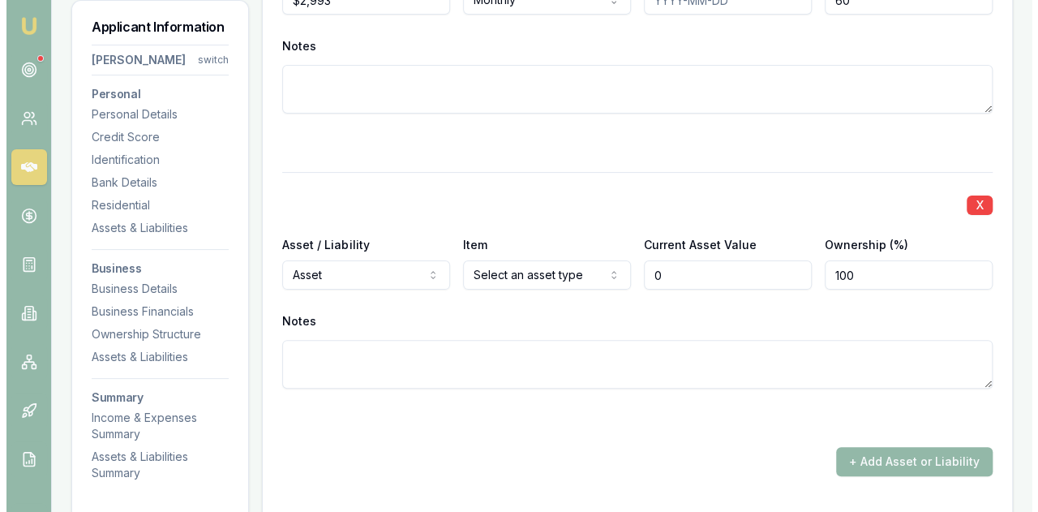
scroll to position [3151, 0]
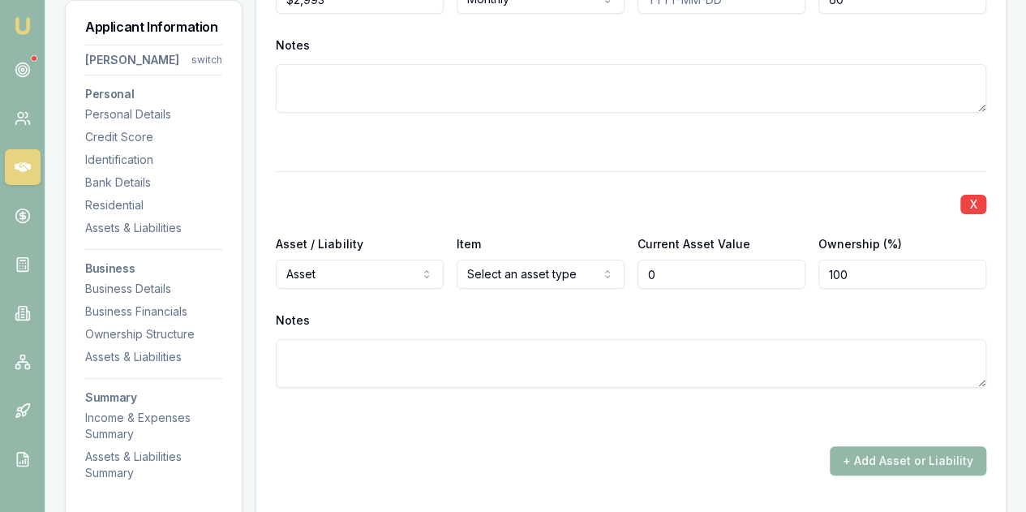
type input "$0"
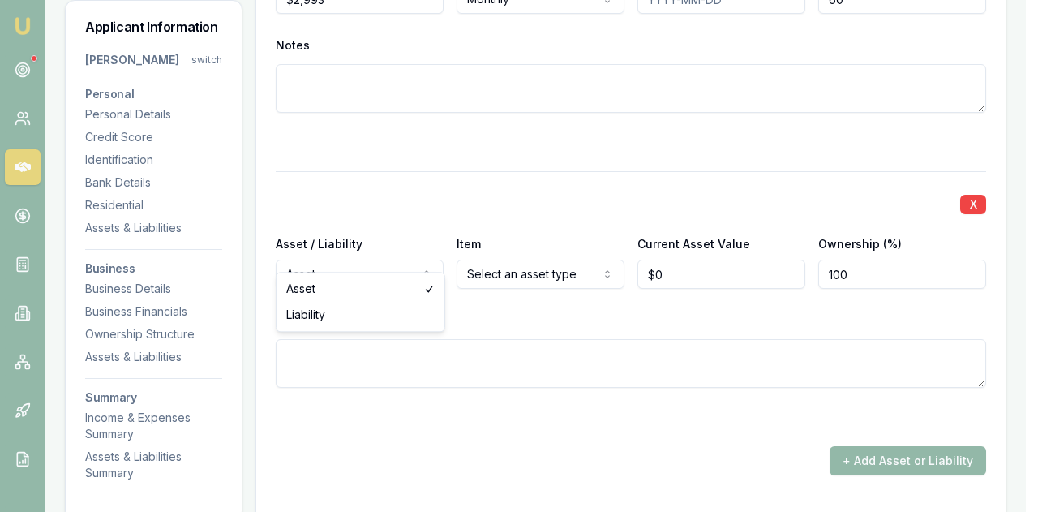
select select "LIABILITY"
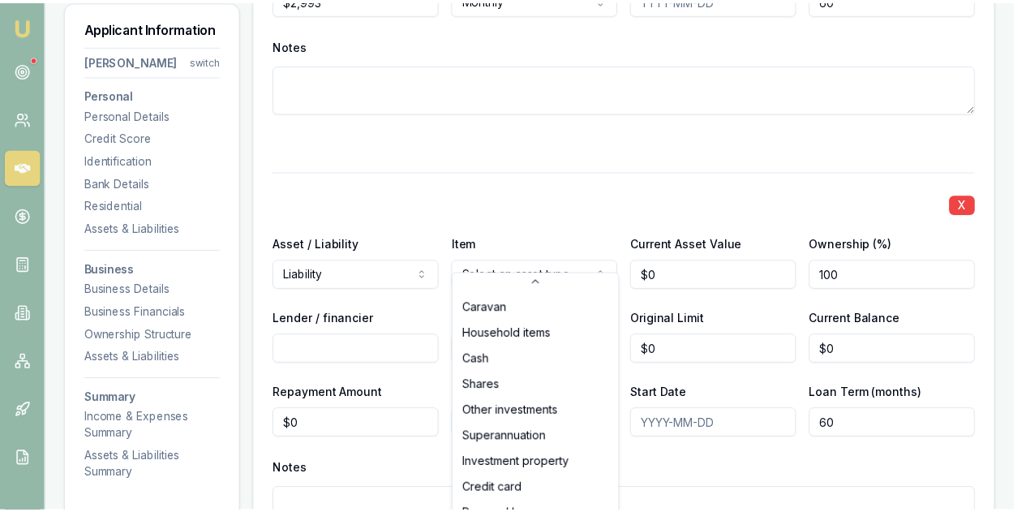
scroll to position [104, 0]
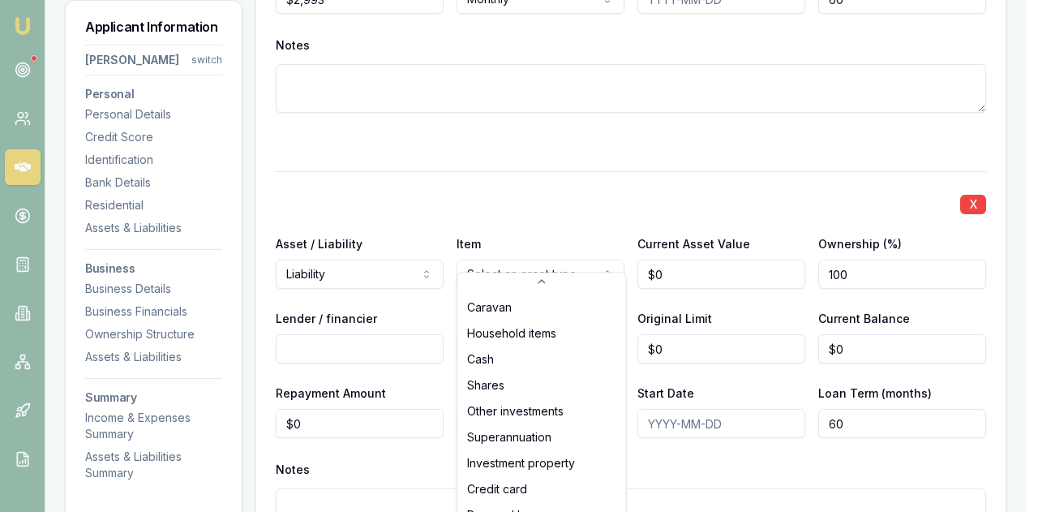
select select "CREDIT_CARD"
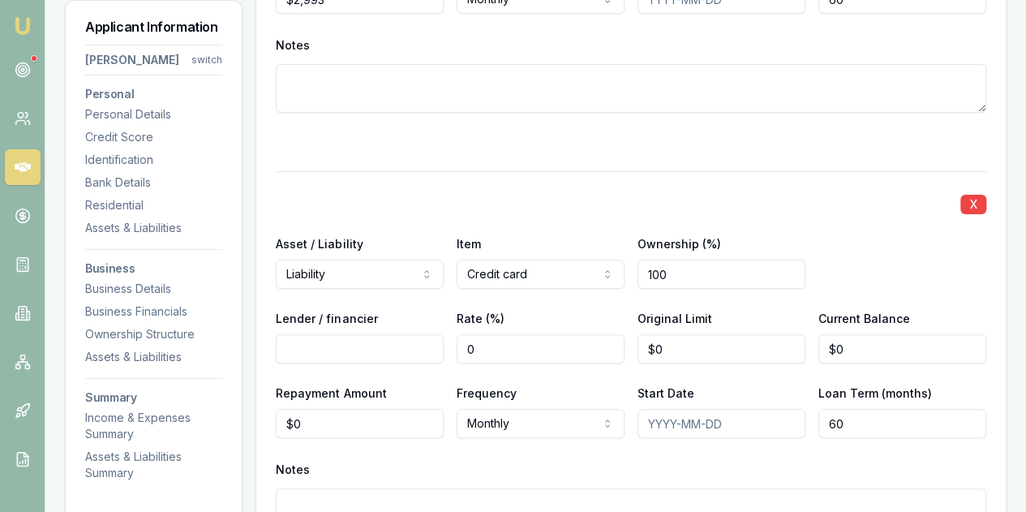
click at [294, 334] on input "Lender / financier" at bounding box center [360, 348] width 168 height 29
type input "ING"
type input "0"
click at [671, 334] on input "0" at bounding box center [722, 348] width 168 height 29
type input "$3,000"
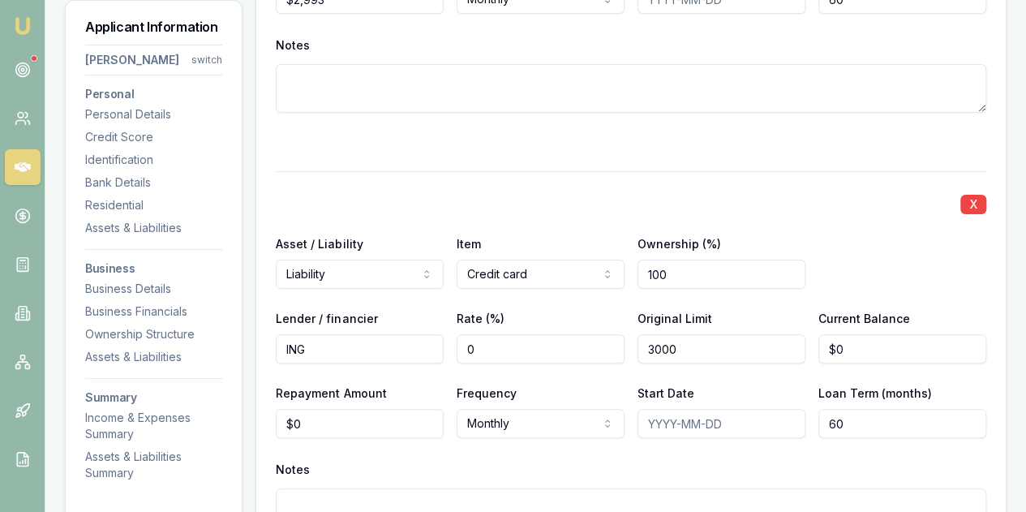
type input "0"
click at [853, 334] on input "0" at bounding box center [902, 348] width 168 height 29
type input "$1,000"
click at [449, 417] on div "Repayment Amount $0 Frequency Monthly Weekly Fortnightly Monthly Quarterly Annu…" at bounding box center [631, 410] width 711 height 55
type input "0"
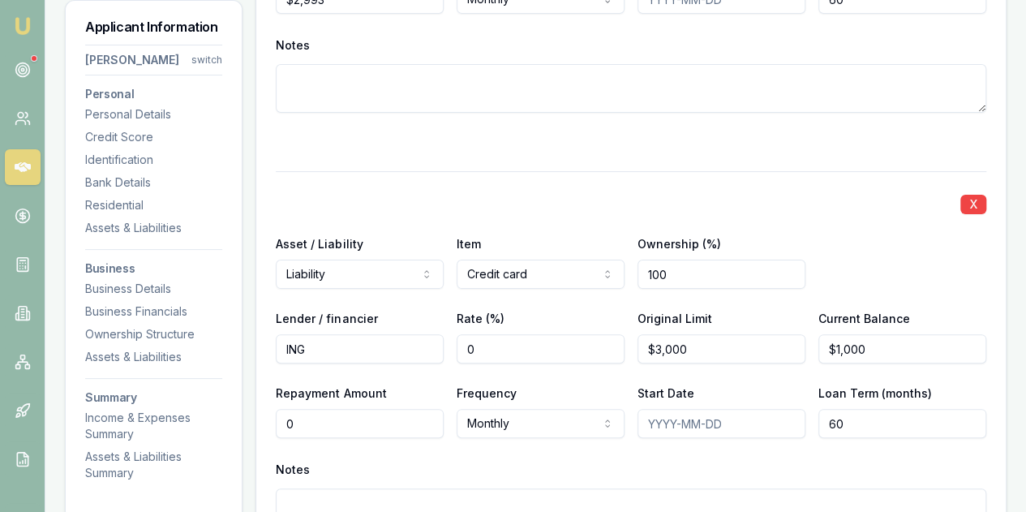
click at [300, 409] on input "0" at bounding box center [360, 423] width 168 height 29
type input "$114"
click at [388, 458] on div "Notes" at bounding box center [631, 470] width 711 height 24
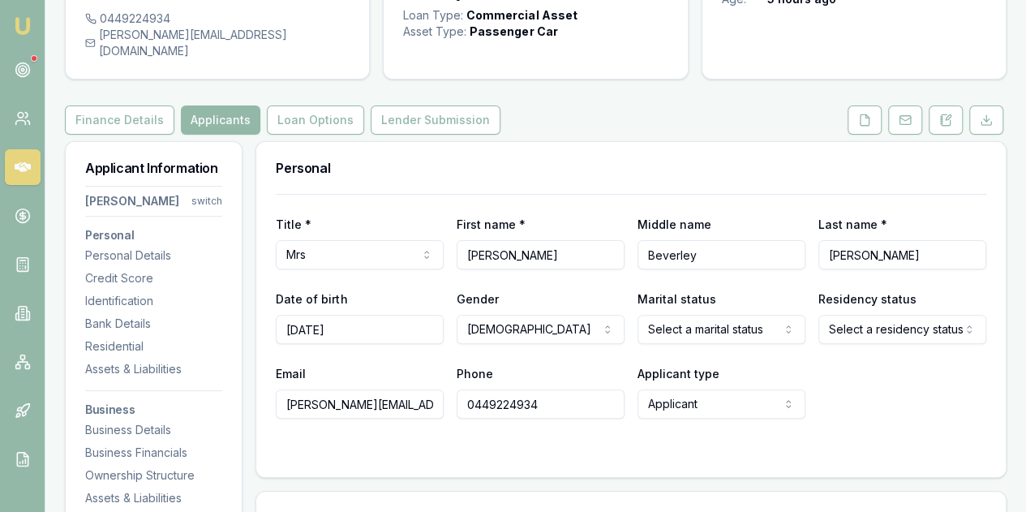
scroll to position [0, 0]
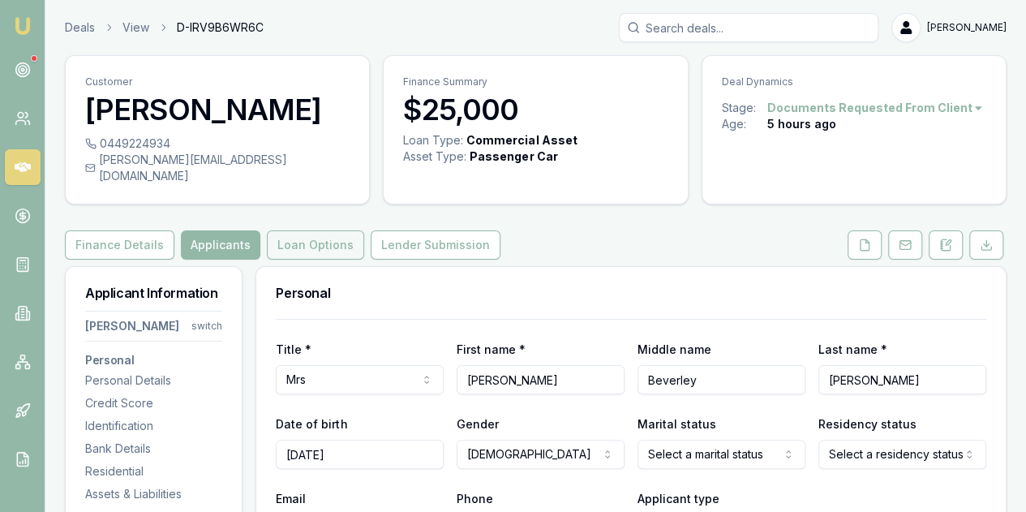
click at [286, 230] on button "Loan Options" at bounding box center [315, 244] width 97 height 29
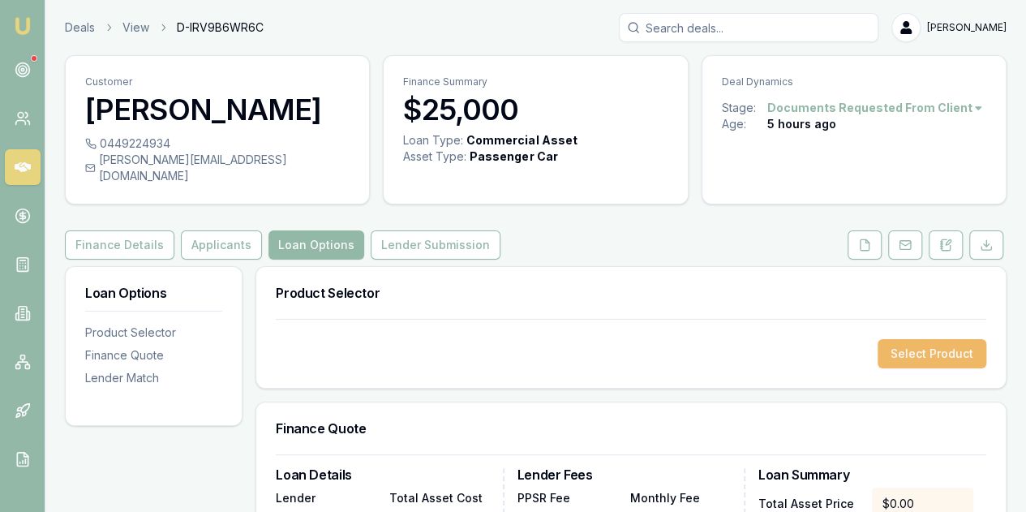
click at [917, 339] on button "Select Product" at bounding box center [932, 353] width 109 height 29
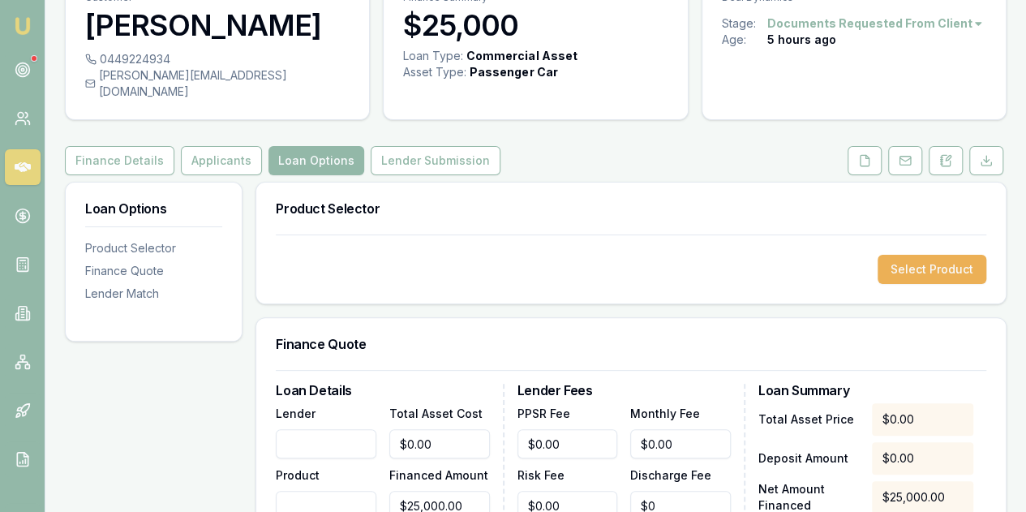
scroll to position [243, 0]
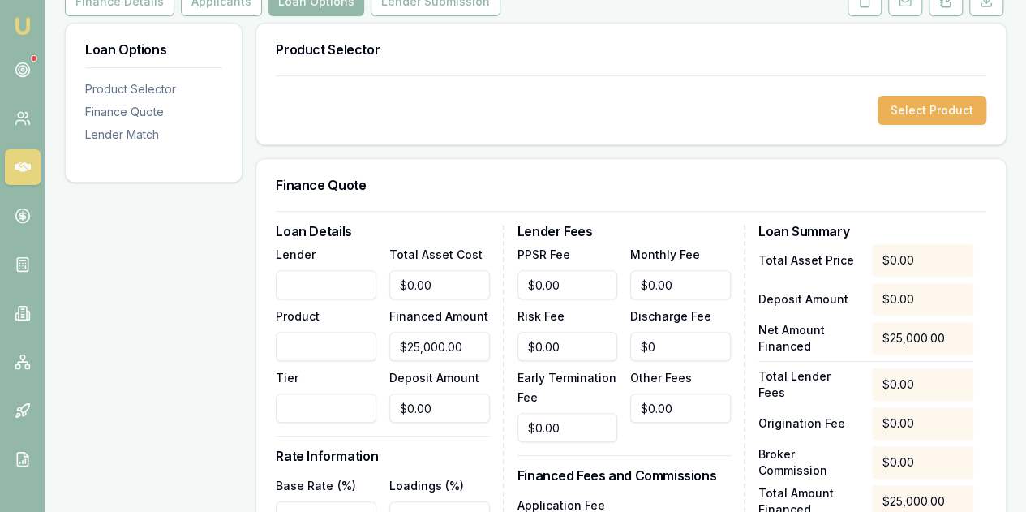
click at [292, 270] on input "Lender" at bounding box center [326, 284] width 101 height 29
type input "PLENTI"
click at [443, 270] on input "0" at bounding box center [439, 284] width 101 height 29
drag, startPoint x: 443, startPoint y: 264, endPoint x: 389, endPoint y: 267, distance: 53.6
click at [390, 270] on input "0" at bounding box center [439, 284] width 101 height 29
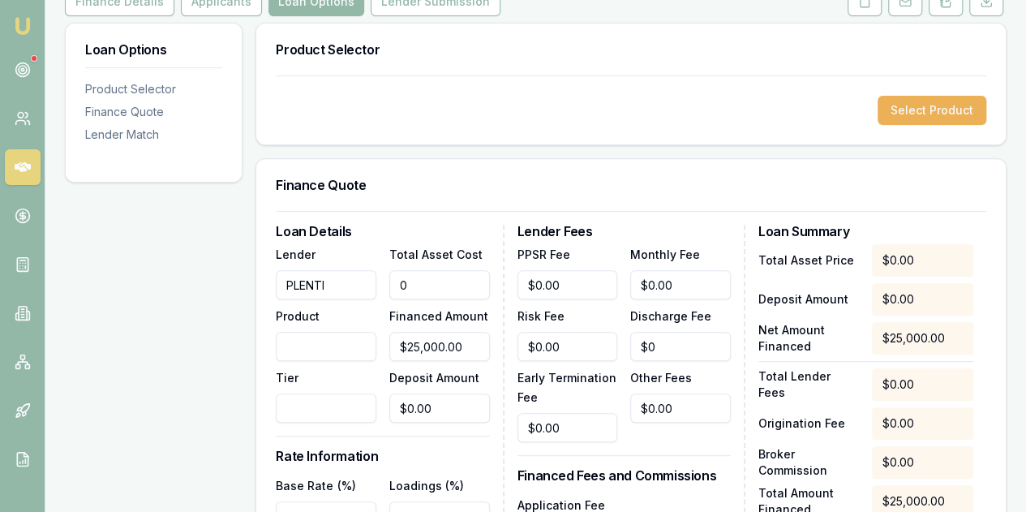
type input "3"
type input "$3.00"
type input "38"
type input "$38.00"
type input "380"
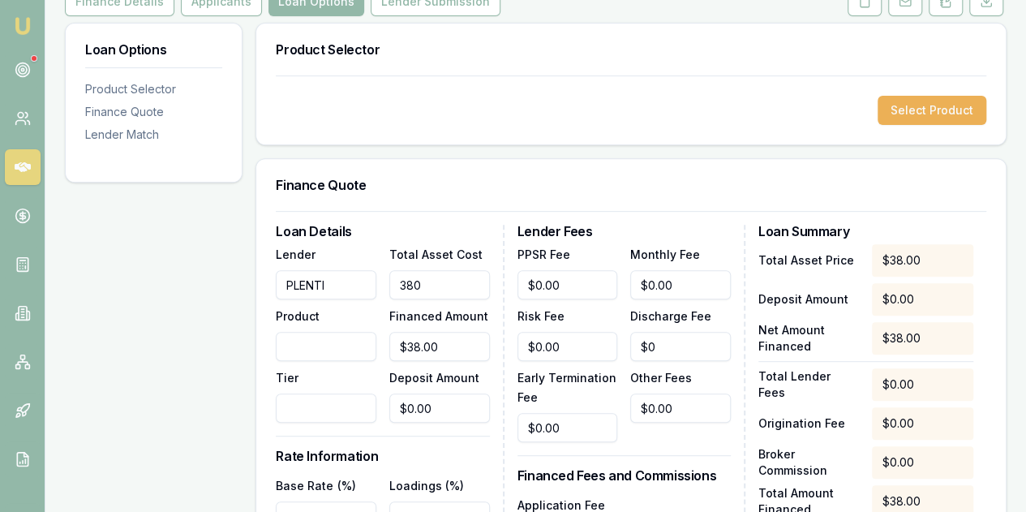
type input "$380.00"
type input "3800"
type input "$3,800.00"
type input "38000"
type input "$38,000.00"
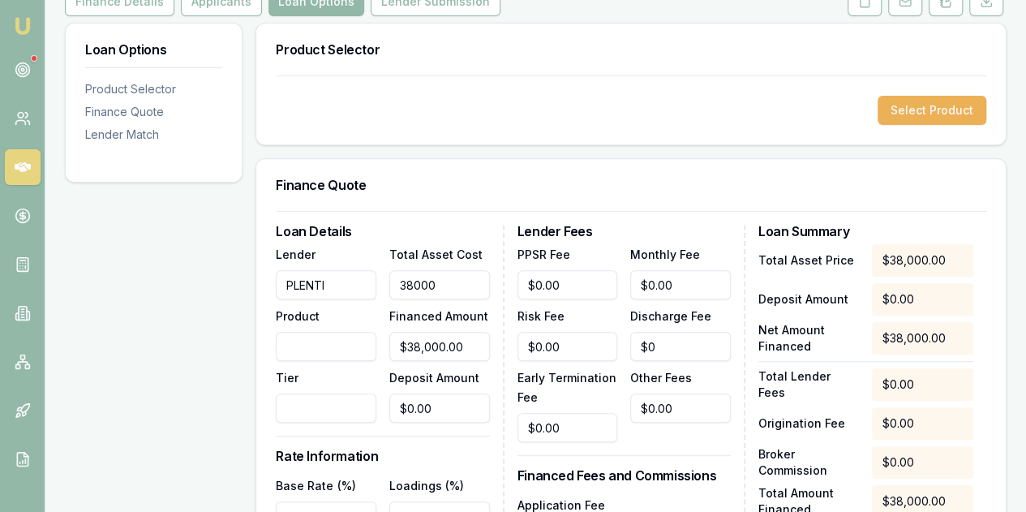
type input "$38,000.00"
click at [161, 315] on div "Loan Options Product Selector Finance Quote Lender Match" at bounding box center [154, 462] width 178 height 878
drag, startPoint x: 457, startPoint y: 332, endPoint x: 354, endPoint y: 325, distance: 102.4
click at [378, 330] on div "Lender PLENTI Product Tier Total Asset Cost $38,000.00 Financed Amount 38000 De…" at bounding box center [382, 333] width 213 height 178
type input "$25,000.00"
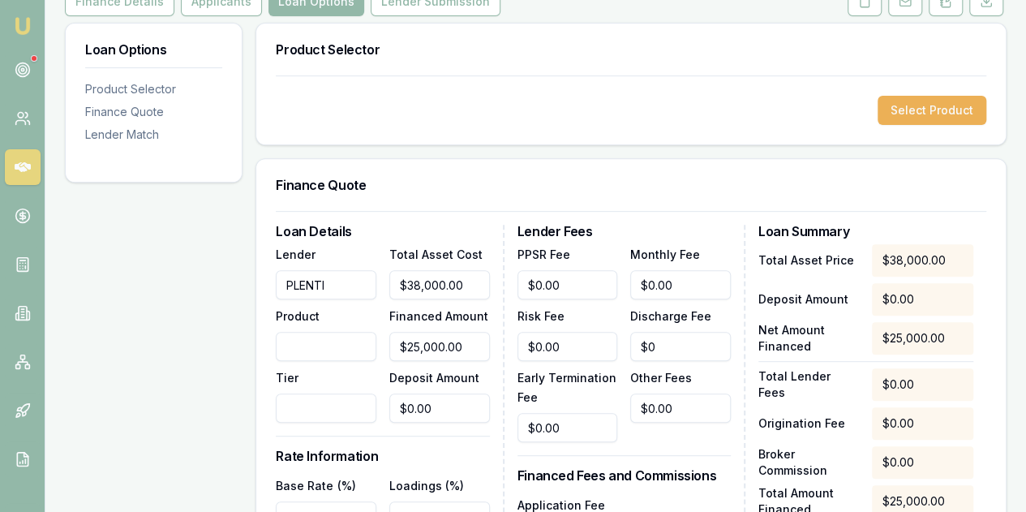
click at [125, 329] on div "Loan Options Product Selector Finance Quote Lender Match" at bounding box center [154, 462] width 178 height 878
click at [295, 333] on input "Product" at bounding box center [326, 346] width 101 height 29
type input "LOW DOC"
click at [161, 307] on div "Loan Options Product Selector Finance Quote Lender Match" at bounding box center [154, 462] width 178 height 878
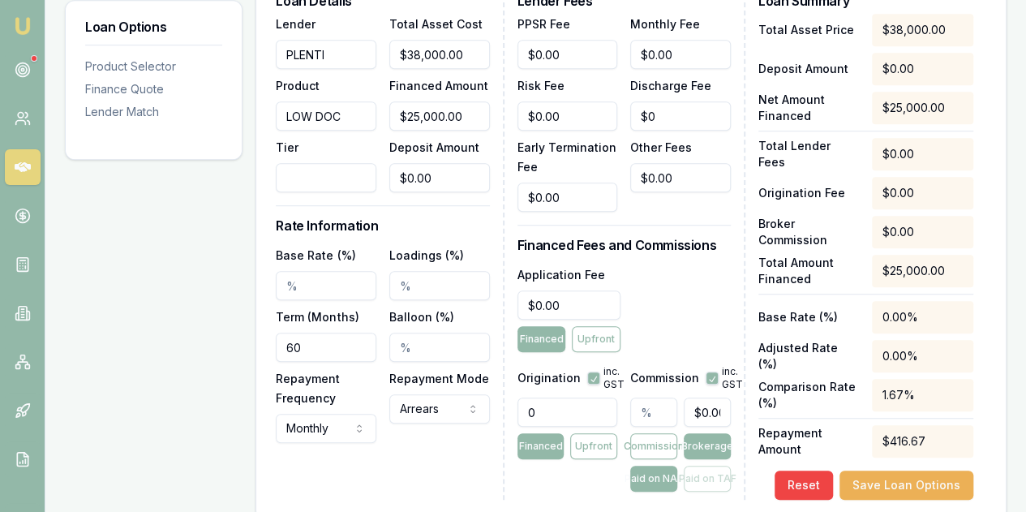
scroll to position [487, 0]
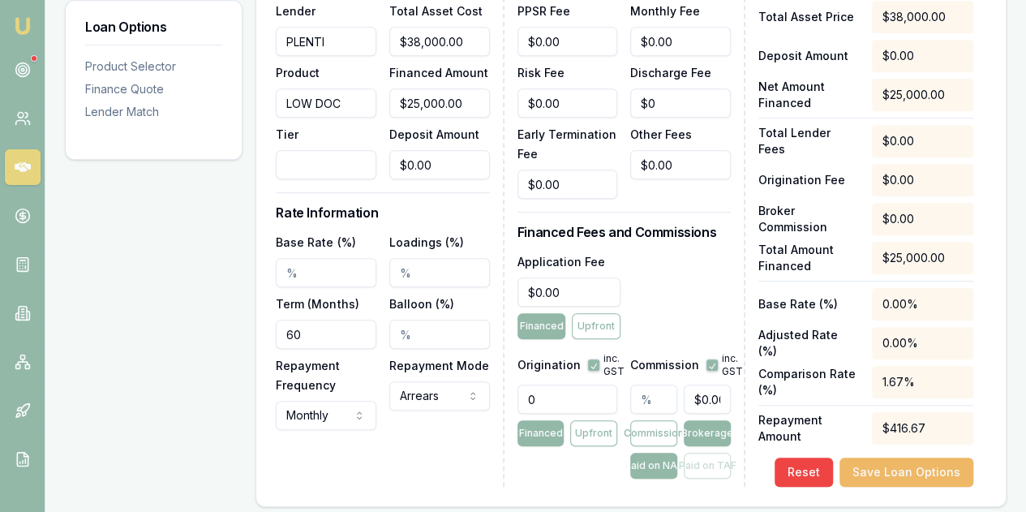
click at [889, 458] on button "Save Loan Options" at bounding box center [907, 472] width 134 height 29
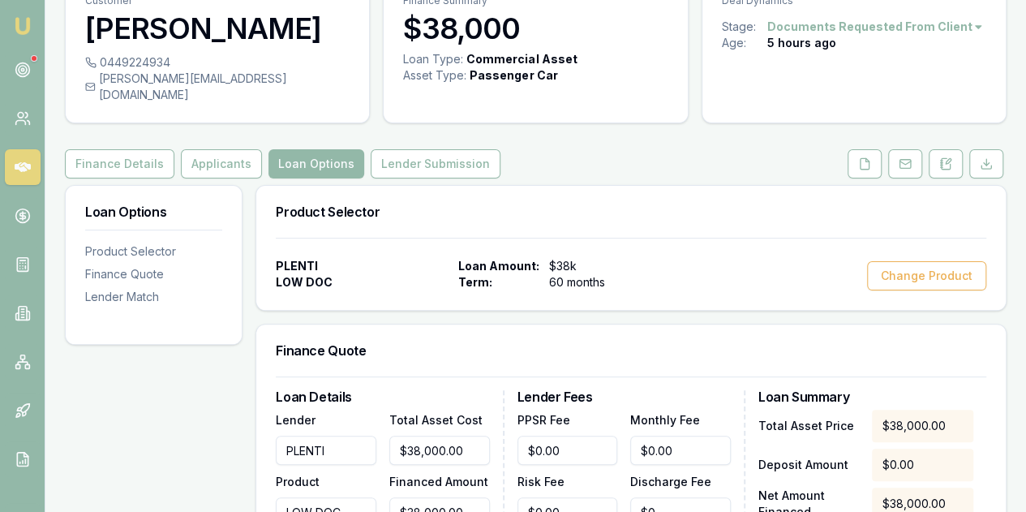
scroll to position [0, 0]
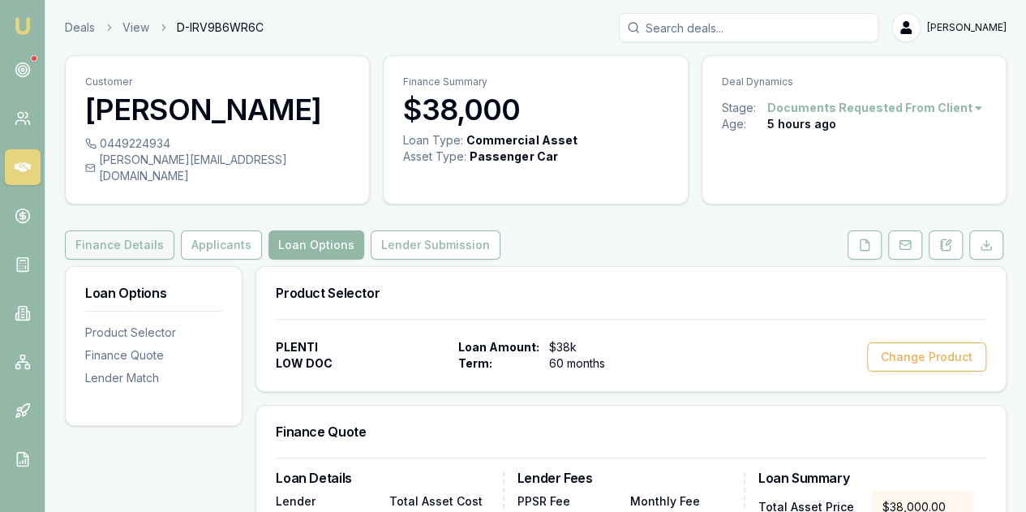
click at [137, 230] on button "Finance Details" at bounding box center [120, 244] width 110 height 29
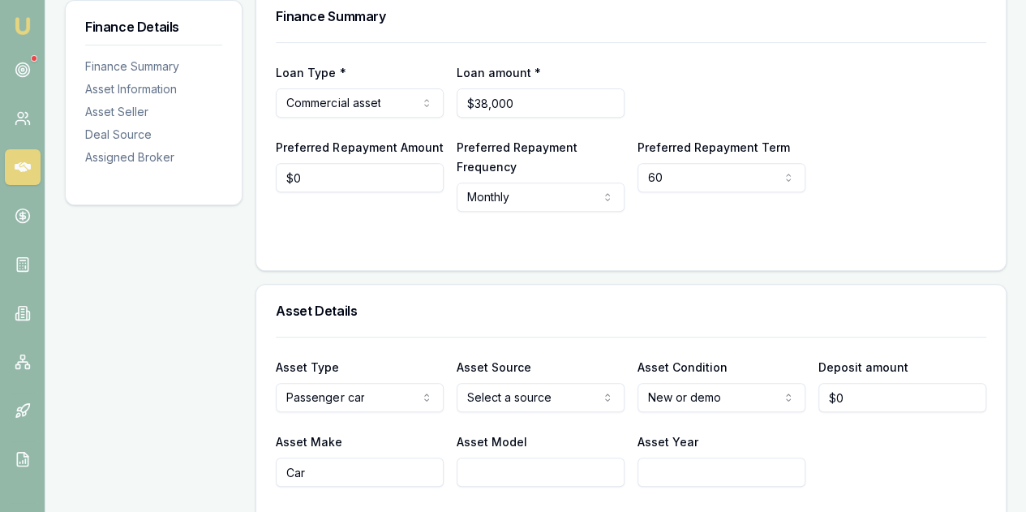
scroll to position [162, 0]
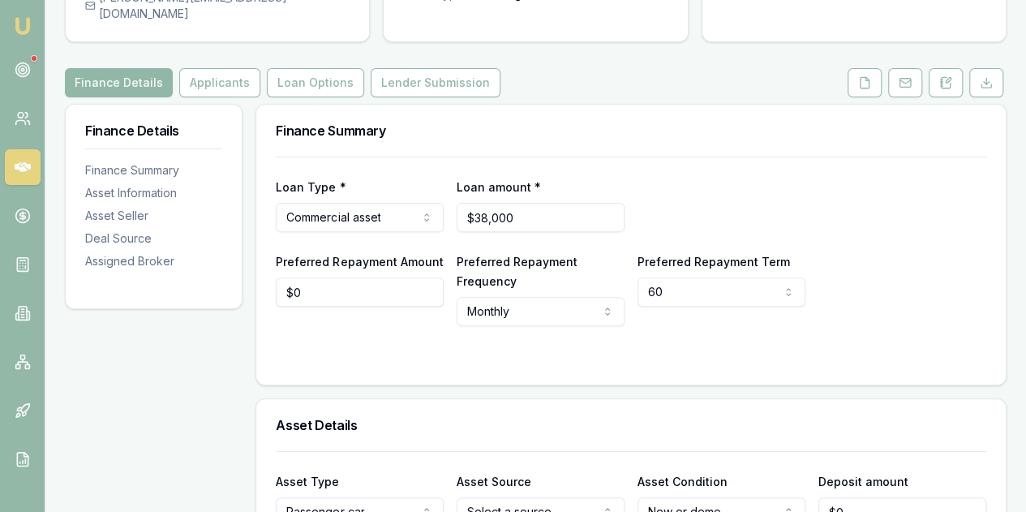
click at [121, 71] on button "Finance Details" at bounding box center [119, 82] width 108 height 29
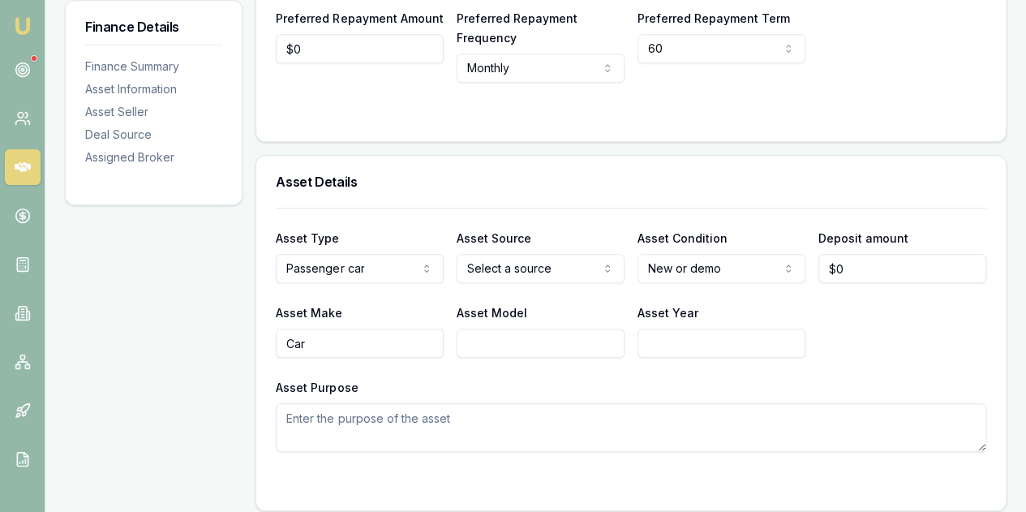
click at [513, 329] on input "Asset Model" at bounding box center [541, 343] width 168 height 29
type input "2023"
click at [556, 403] on textarea "Asset Purpose" at bounding box center [631, 427] width 711 height 49
drag, startPoint x: 505, startPoint y: 327, endPoint x: 435, endPoint y: 333, distance: 70.1
click at [436, 335] on div "Asset Make Car Asset Model 2023 Asset Year" at bounding box center [631, 330] width 711 height 55
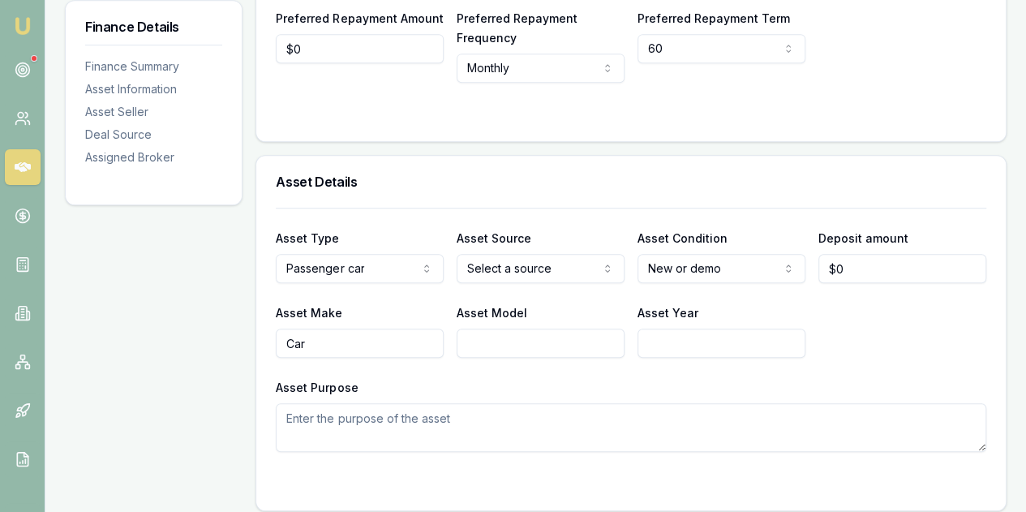
paste input "2023"
type input "2023"
click at [711, 377] on div "Asset Purpose" at bounding box center [631, 414] width 711 height 75
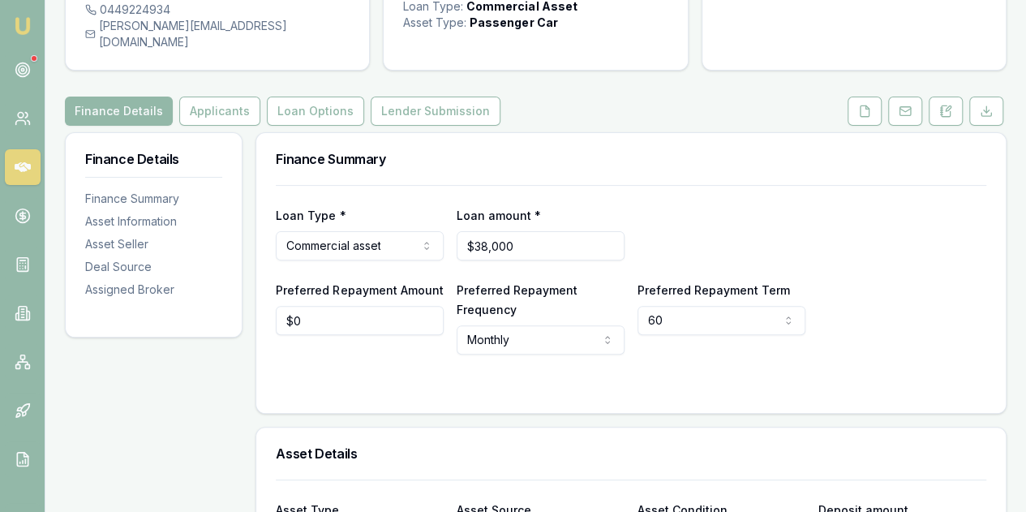
scroll to position [0, 0]
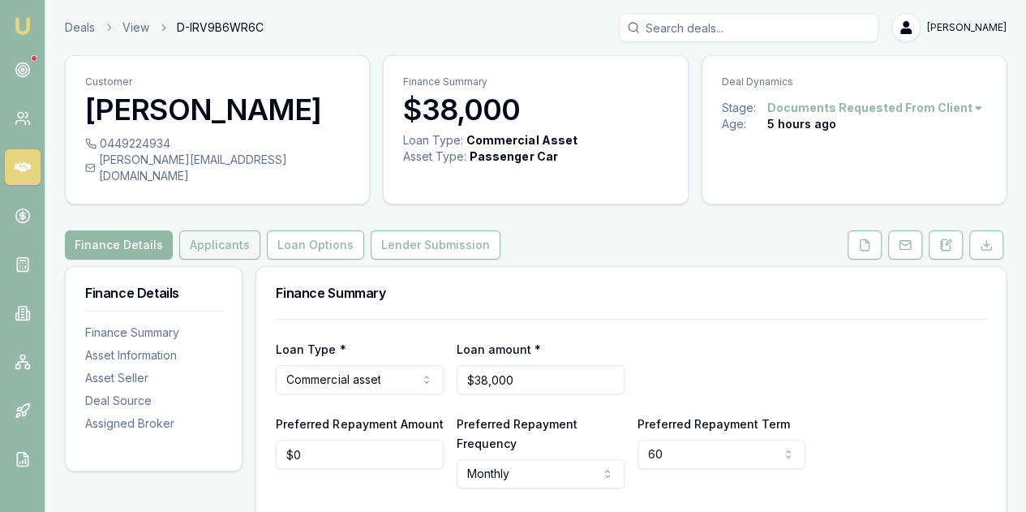
click at [216, 230] on button "Applicants" at bounding box center [219, 244] width 81 height 29
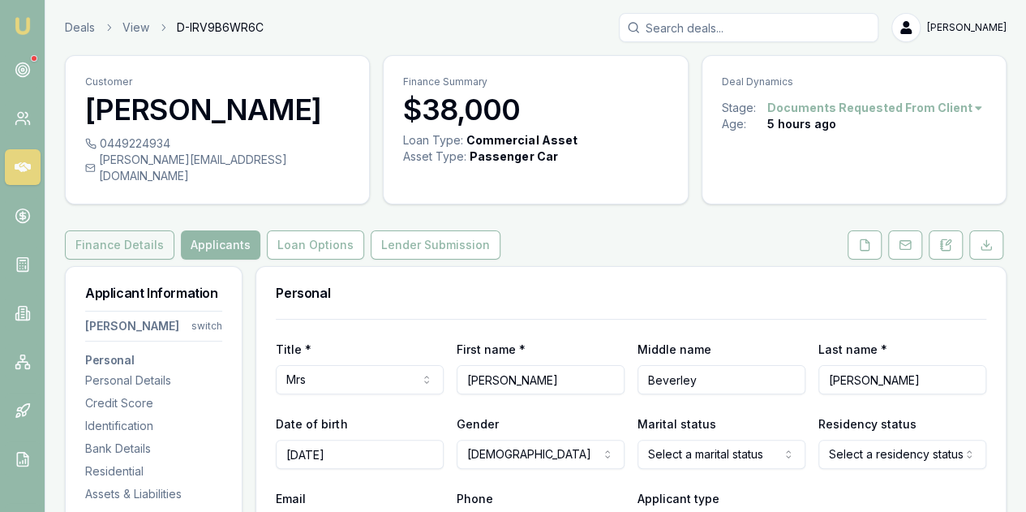
click at [118, 231] on button "Finance Details" at bounding box center [120, 244] width 110 height 29
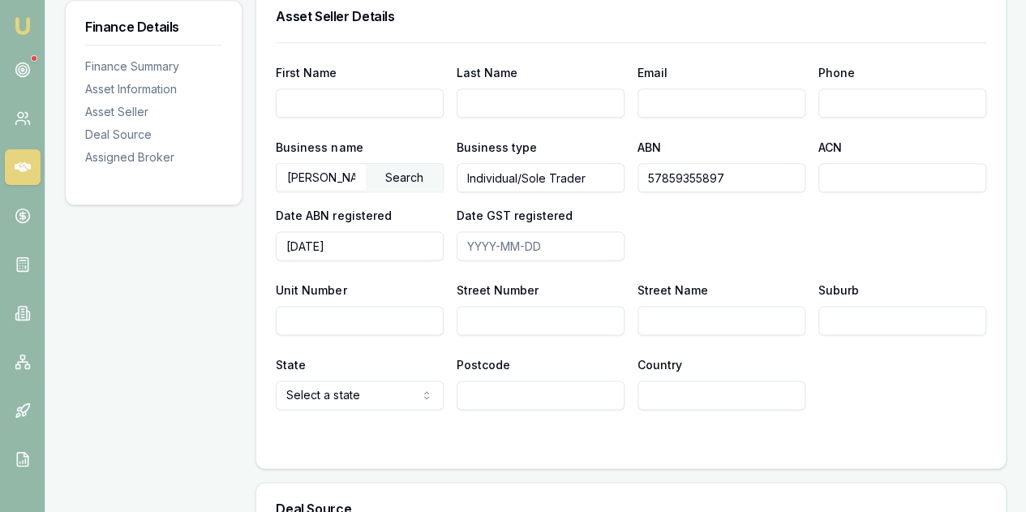
scroll to position [811, 0]
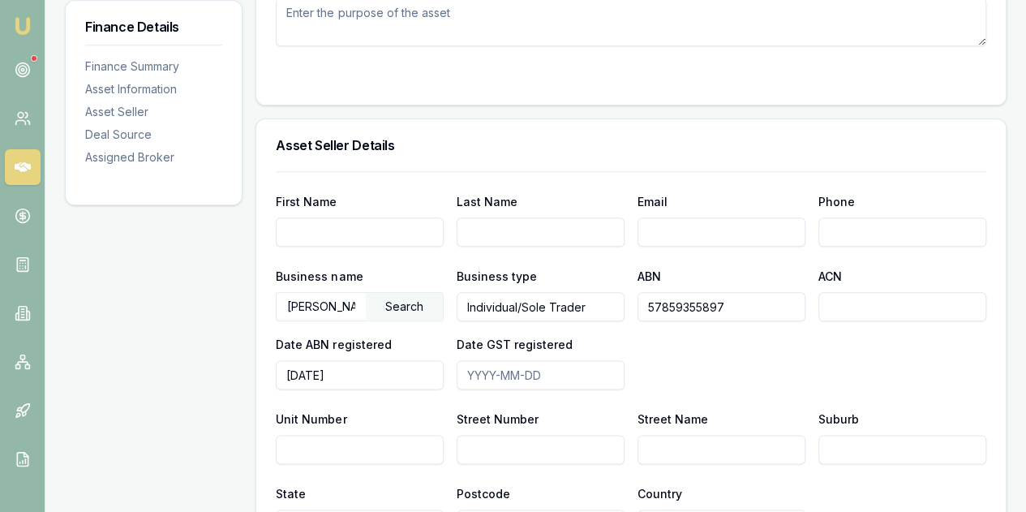
drag, startPoint x: 724, startPoint y: 285, endPoint x: 633, endPoint y: 296, distance: 92.4
click at [633, 303] on div "Business name SINGH, SARAH BEVERLY Search Business type Individual/Sole Trader …" at bounding box center [631, 327] width 711 height 123
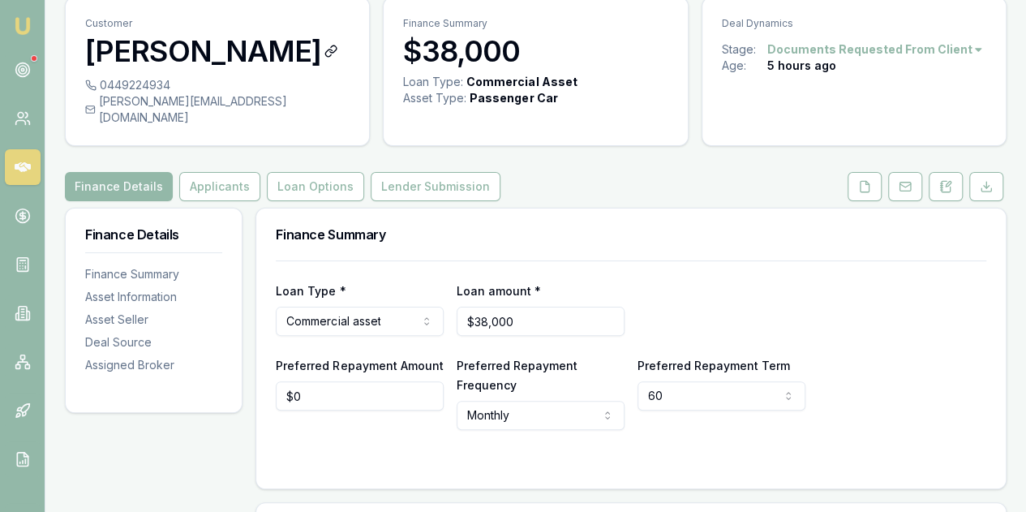
scroll to position [0, 0]
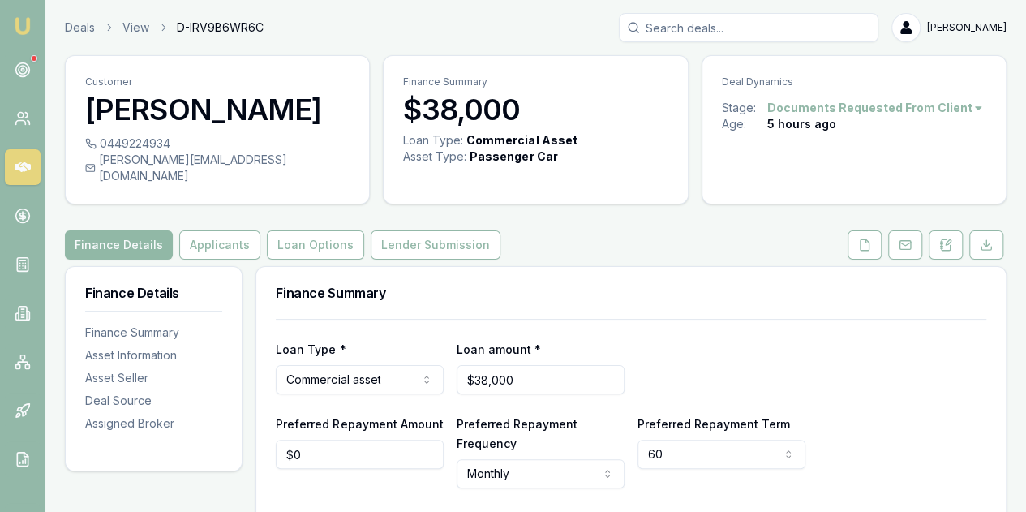
click at [114, 230] on button "Finance Details" at bounding box center [119, 244] width 108 height 29
click at [217, 230] on button "Applicants" at bounding box center [219, 244] width 81 height 29
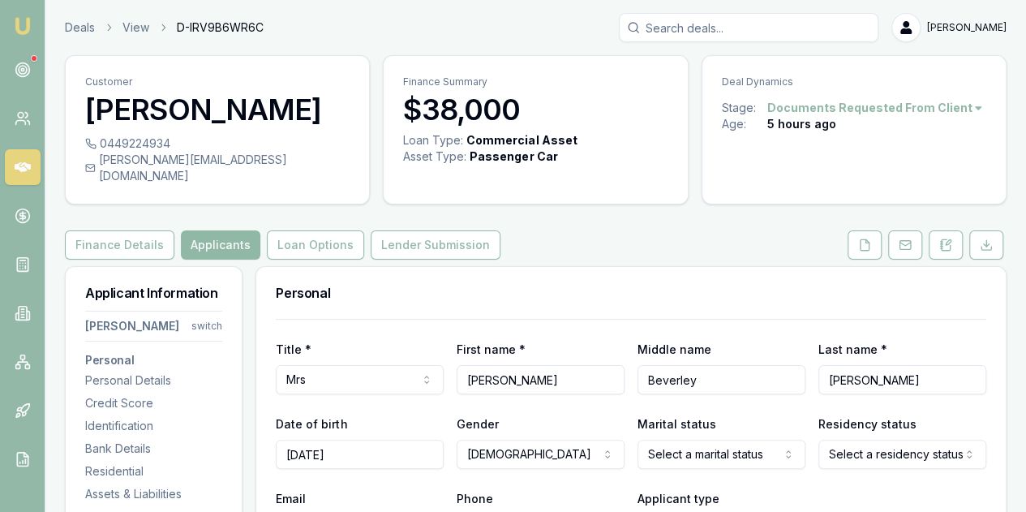
click at [214, 230] on button "Applicants" at bounding box center [220, 244] width 79 height 29
click at [104, 236] on button "Finance Details" at bounding box center [120, 244] width 110 height 29
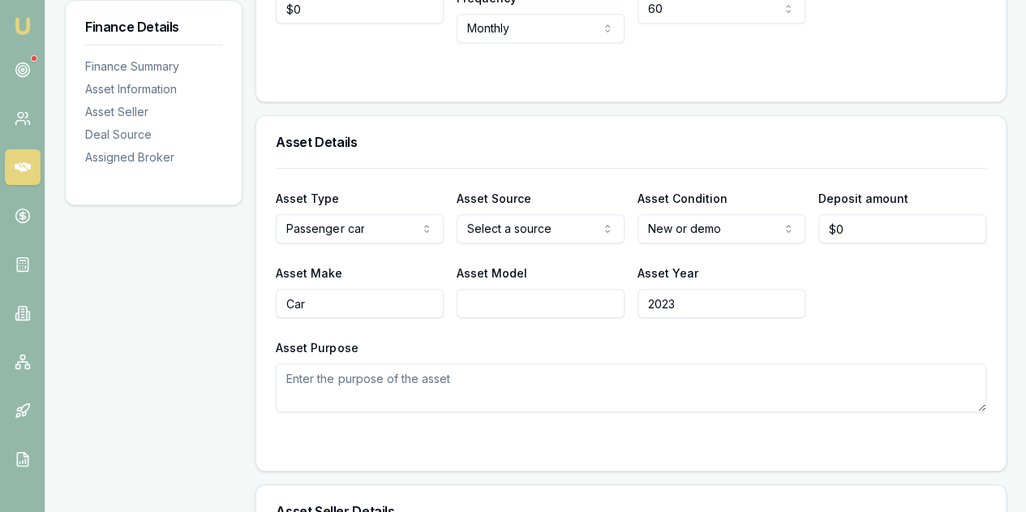
scroll to position [487, 0]
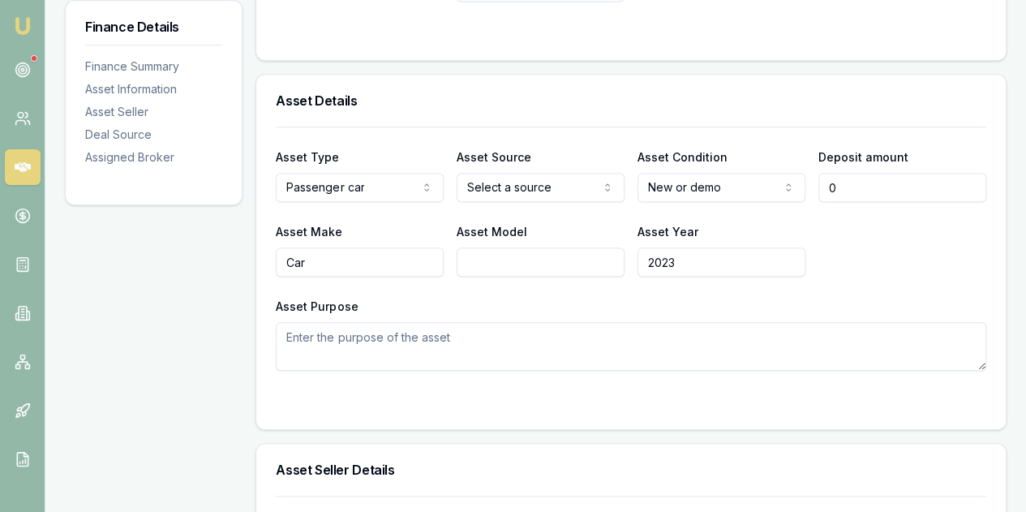
drag, startPoint x: 875, startPoint y: 164, endPoint x: 814, endPoint y: 183, distance: 63.6
click at [815, 183] on div "Asset Type Passenger car Passenger car Electric vehicle Light commercial Other …" at bounding box center [631, 174] width 711 height 55
type input "$8,000"
click at [866, 233] on div "Asset Make Car Asset Model Asset Year 2023" at bounding box center [631, 248] width 711 height 55
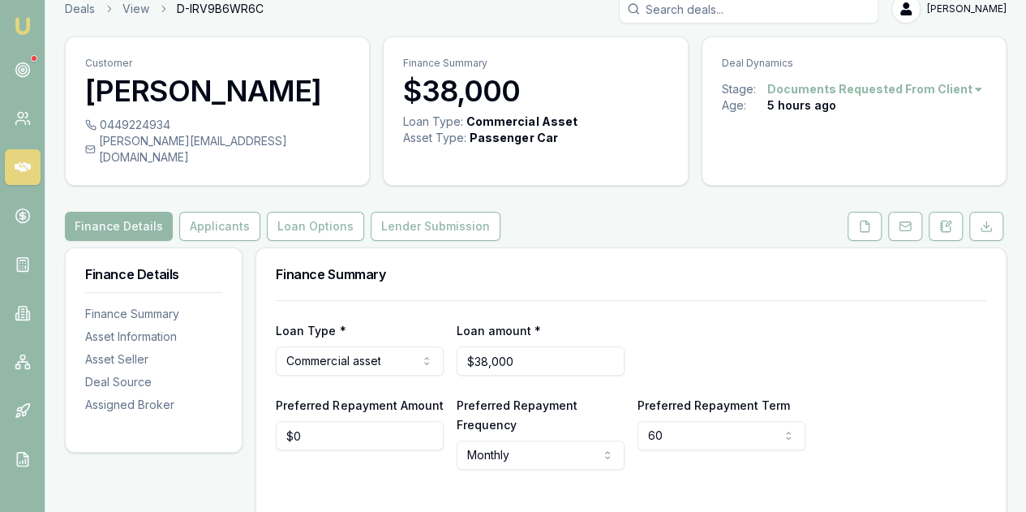
scroll to position [0, 0]
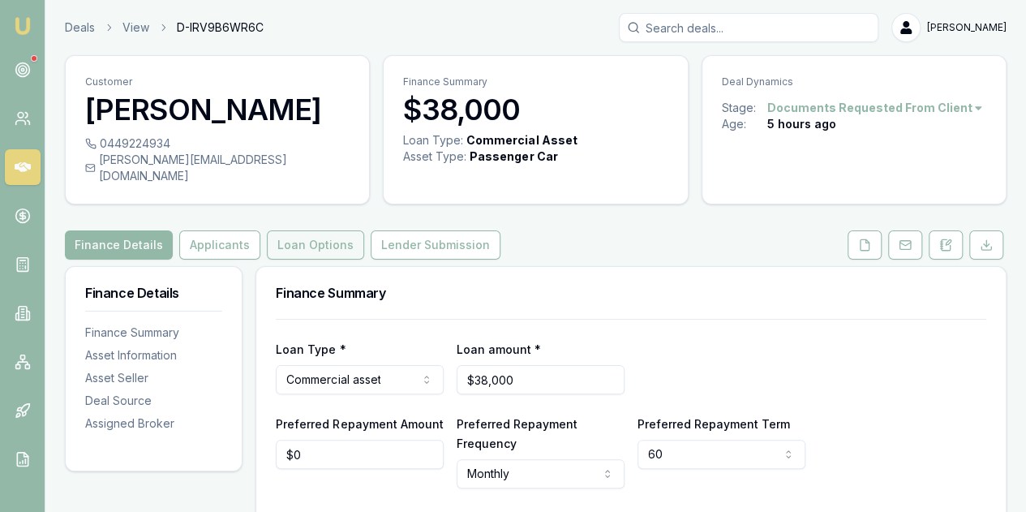
click at [307, 231] on button "Loan Options" at bounding box center [315, 244] width 97 height 29
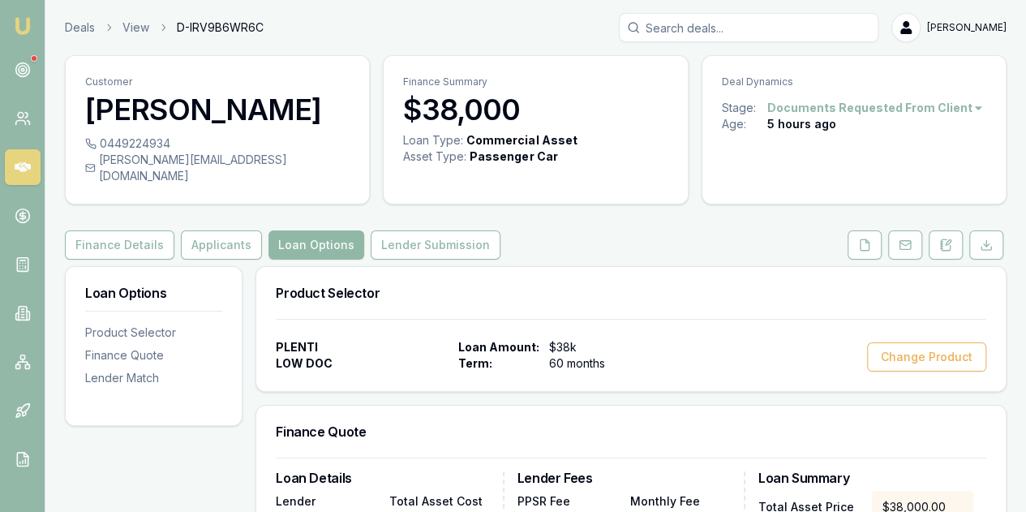
click at [316, 230] on button "Loan Options" at bounding box center [316, 244] width 96 height 29
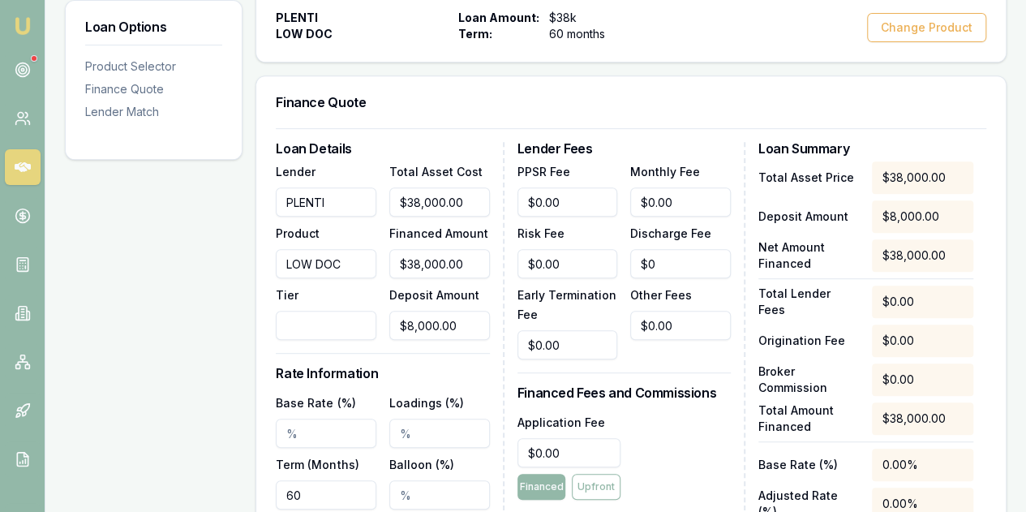
scroll to position [406, 0]
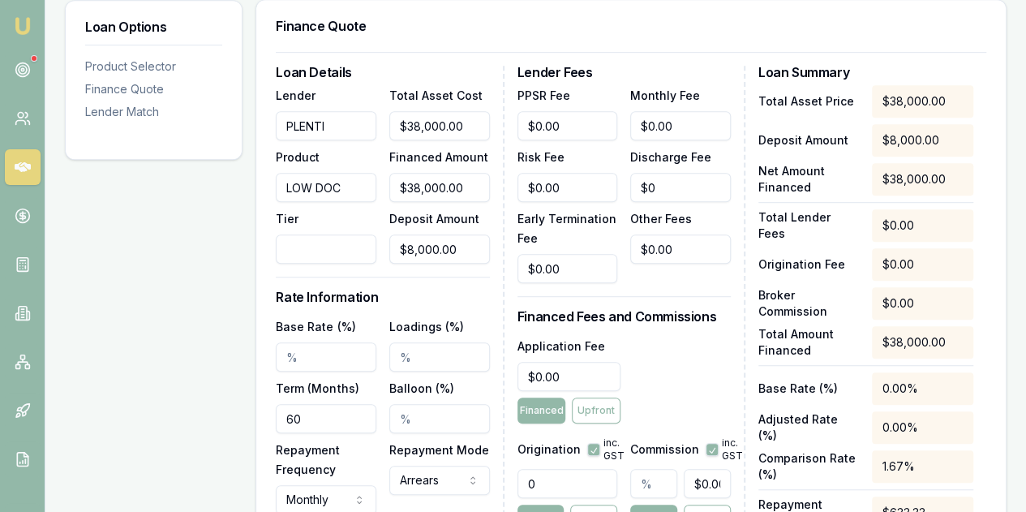
click at [200, 281] on div "Loan Options Product Selector Finance Quote Lender Match" at bounding box center [154, 301] width 178 height 882
click at [294, 236] on input "Tier" at bounding box center [326, 248] width 101 height 29
type input "1"
click at [135, 357] on div "Loan Options Product Selector Finance Quote Lender Match" at bounding box center [154, 301] width 178 height 882
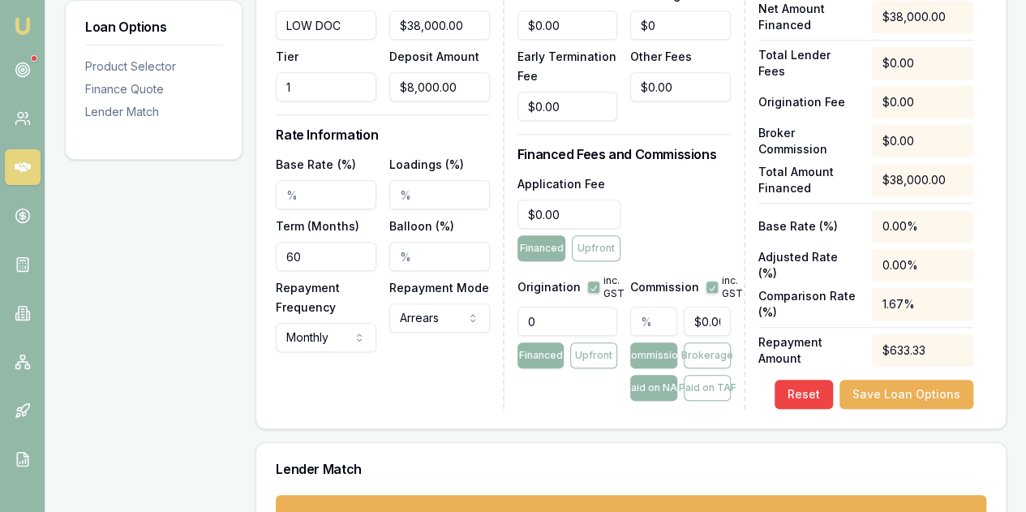
click at [546, 307] on input "0" at bounding box center [568, 321] width 101 height 29
type input "1500.00"
click at [174, 360] on div "Loan Options Product Selector Finance Quote Lender Match" at bounding box center [154, 139] width 178 height 882
drag, startPoint x: 571, startPoint y: 192, endPoint x: 511, endPoint y: 212, distance: 63.1
click at [511, 212] on div "Loan Details Lender PLENTI Product LOW DOC Tier 1 Total Asset Cost $38,000.00 F…" at bounding box center [631, 155] width 711 height 505
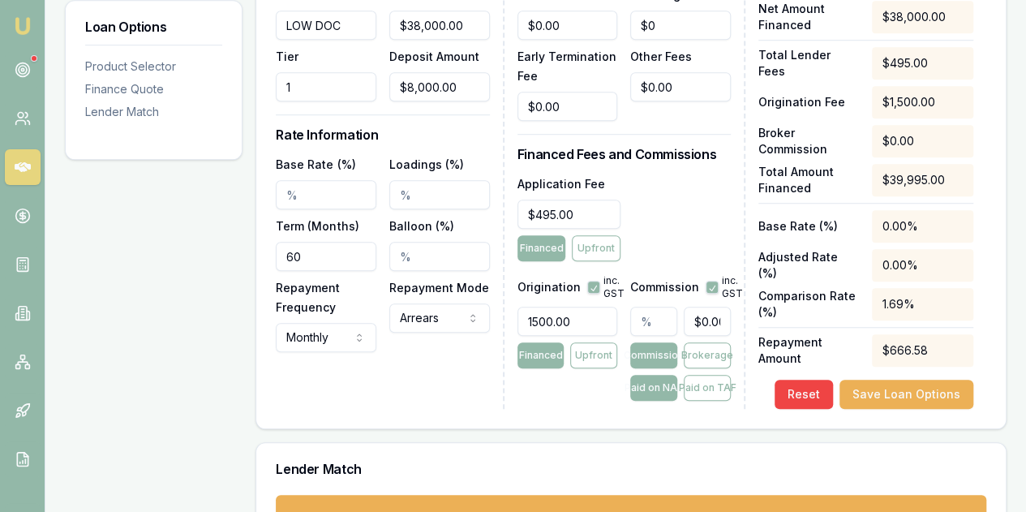
click at [209, 297] on div "Loan Options Product Selector Finance Quote Lender Match" at bounding box center [154, 139] width 178 height 882
type input "495"
drag, startPoint x: 581, startPoint y: 191, endPoint x: 526, endPoint y: 184, distance: 55.5
click at [526, 200] on input "495" at bounding box center [570, 214] width 104 height 29
type input "$599.00"
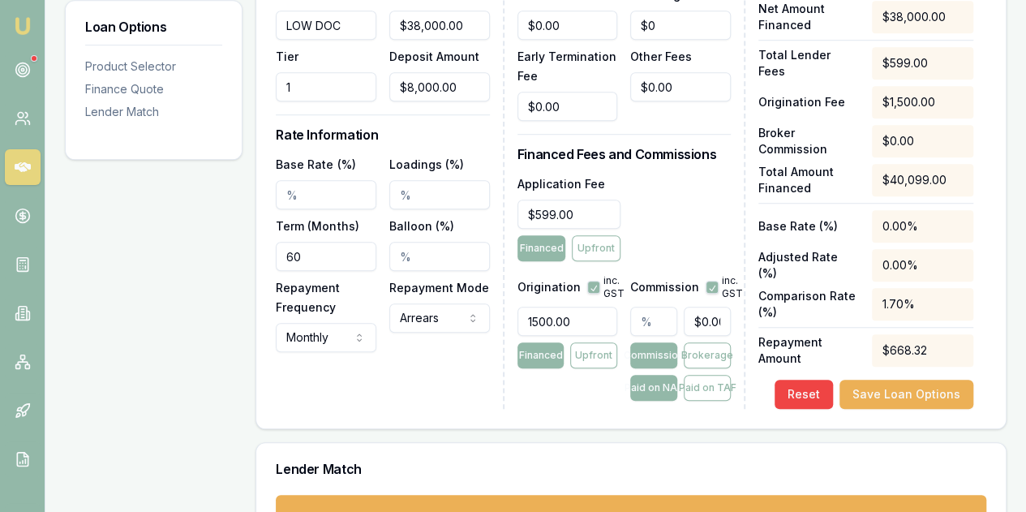
click at [679, 197] on div "Application Fee $599.00 Financed Upfront" at bounding box center [624, 218] width 213 height 88
click at [566, 380] on div "Origination inc. GST 1500.00 Financed Upfront" at bounding box center [568, 334] width 101 height 133
click at [136, 365] on div "Loan Options Product Selector Finance Quote Lender Match" at bounding box center [154, 139] width 178 height 882
click at [285, 180] on input "Base Rate (%)" at bounding box center [326, 194] width 101 height 29
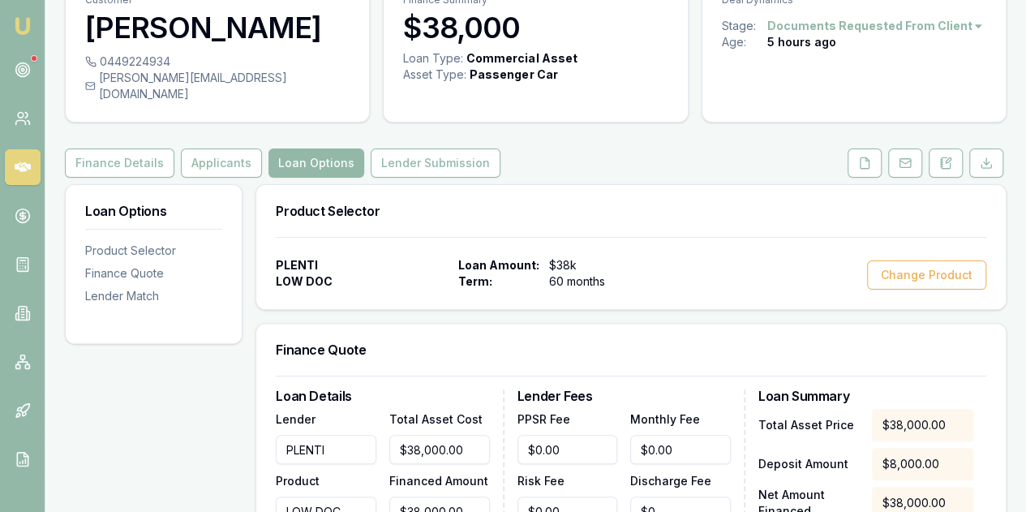
scroll to position [243, 0]
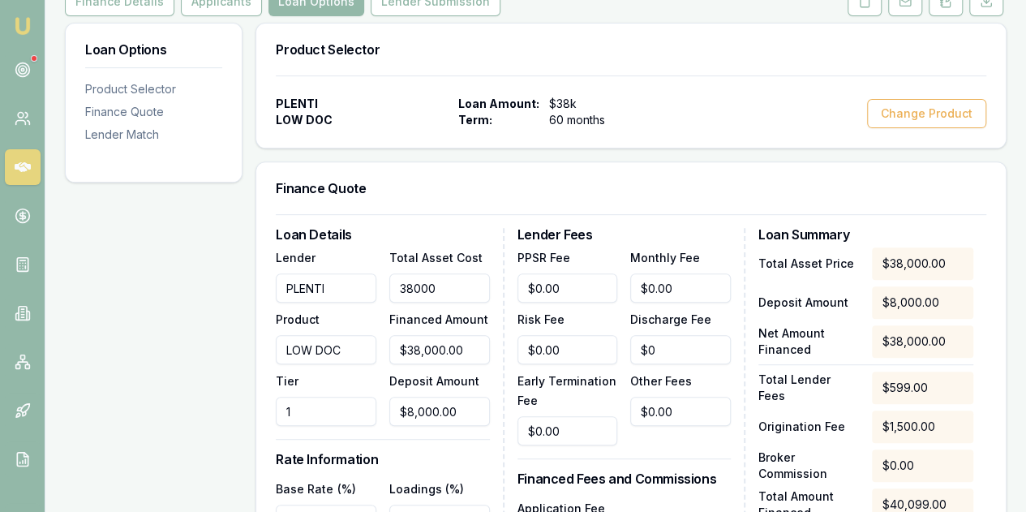
drag, startPoint x: 469, startPoint y: 268, endPoint x: 369, endPoint y: 281, distance: 100.6
click at [369, 281] on div "Lender PLENTI Product LOW DOC Tier 1 Total Asset Cost 38000 Financed Amount $38…" at bounding box center [382, 336] width 213 height 178
type input "3"
type input "$0.00"
type input "33000"
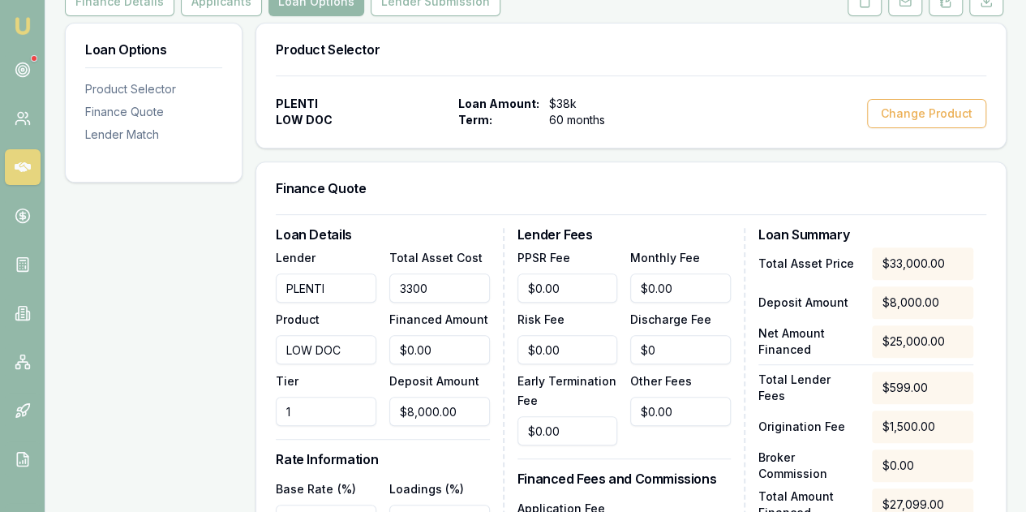
type input "$25,000.00"
type input "$33,000.00"
click at [169, 321] on div "Loan Options Product Selector Finance Quote Lender Match" at bounding box center [154, 464] width 178 height 882
click at [180, 338] on div "Loan Options Product Selector Finance Quote Lender Match" at bounding box center [154, 464] width 178 height 882
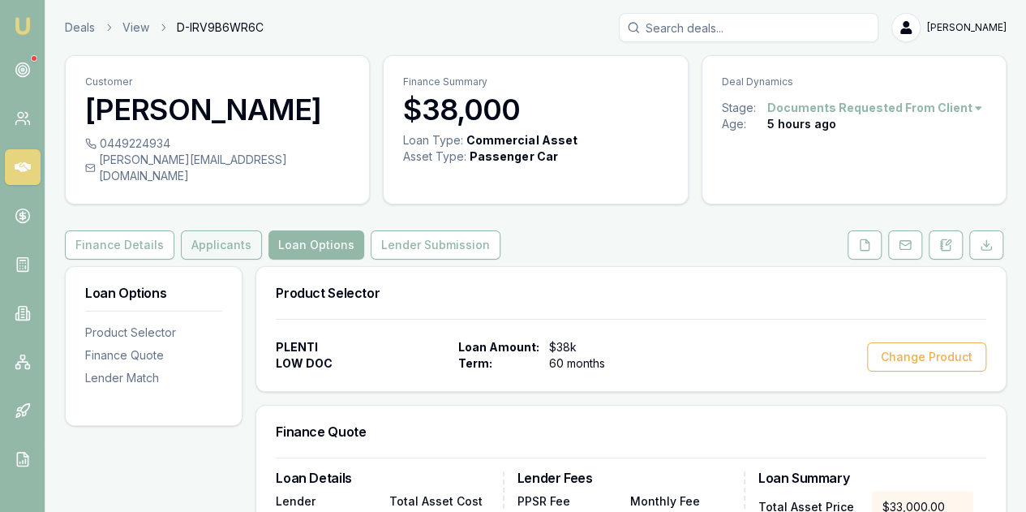
click at [201, 232] on button "Applicants" at bounding box center [221, 244] width 81 height 29
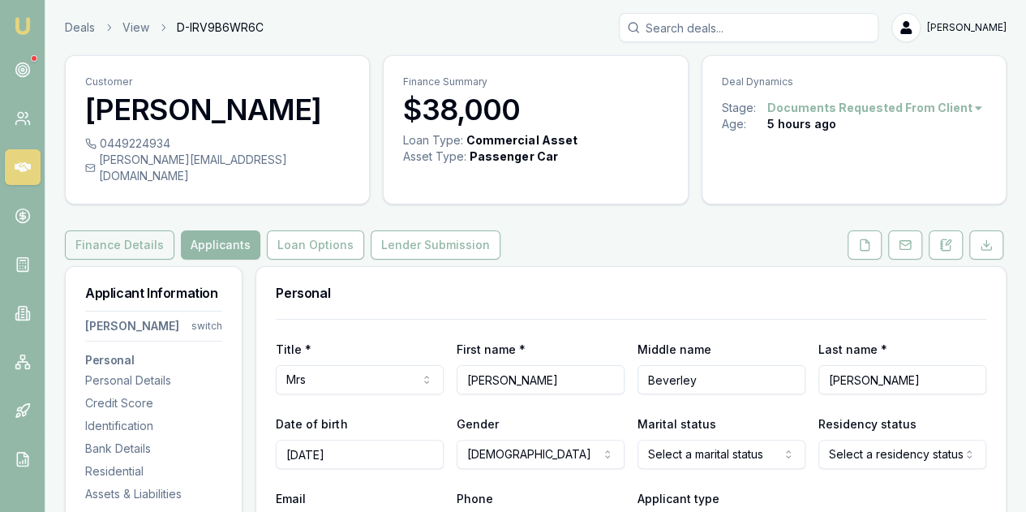
click at [133, 231] on button "Finance Details" at bounding box center [120, 244] width 110 height 29
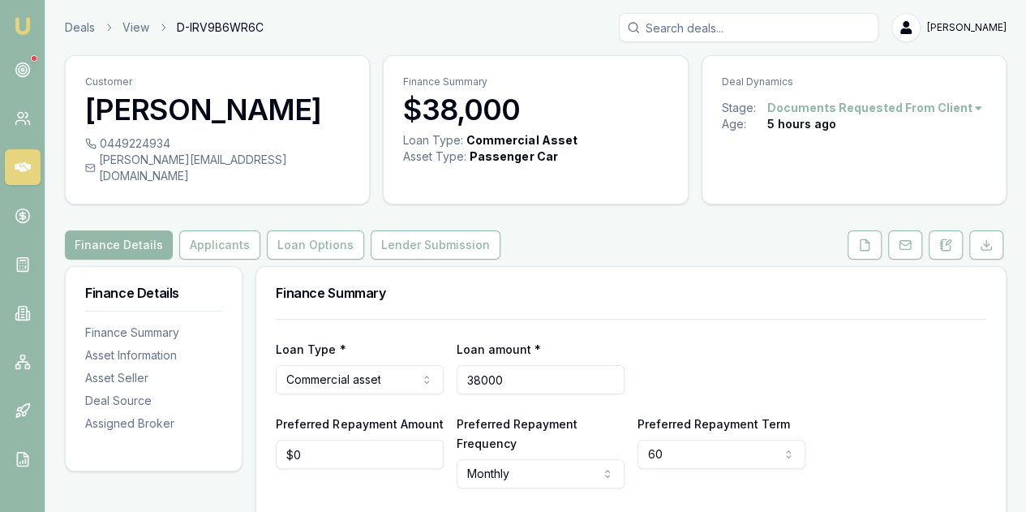
drag, startPoint x: 534, startPoint y: 367, endPoint x: 410, endPoint y: 354, distance: 123.9
click at [410, 354] on div "Loan Type * Commercial asset Consumer loan Consumer asset Commercial loan Comme…" at bounding box center [631, 366] width 711 height 55
type input "$33,000"
click at [839, 361] on div "Loan Type * Commercial asset Consumer loan Consumer asset Commercial loan Comme…" at bounding box center [631, 366] width 711 height 55
click at [289, 230] on button "Loan Options" at bounding box center [315, 244] width 97 height 29
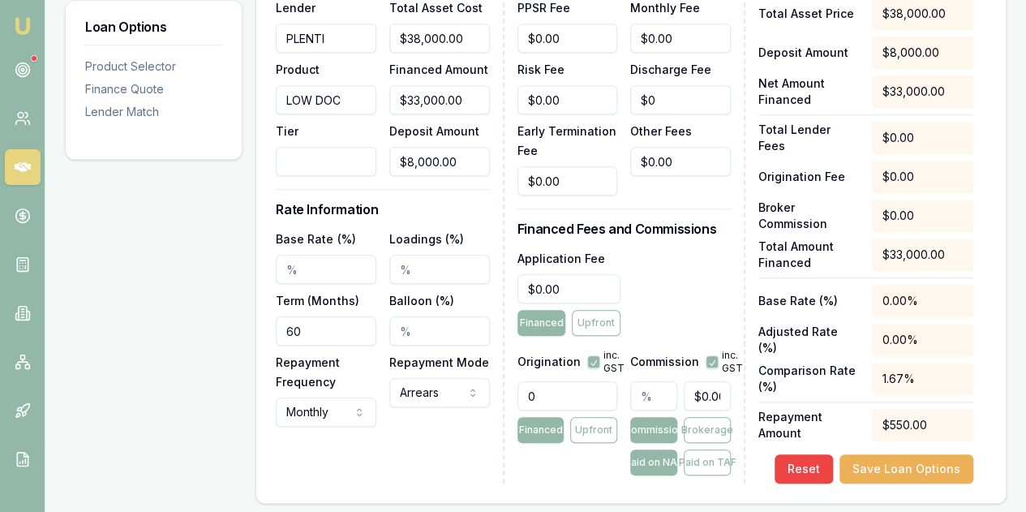
scroll to position [630, 0]
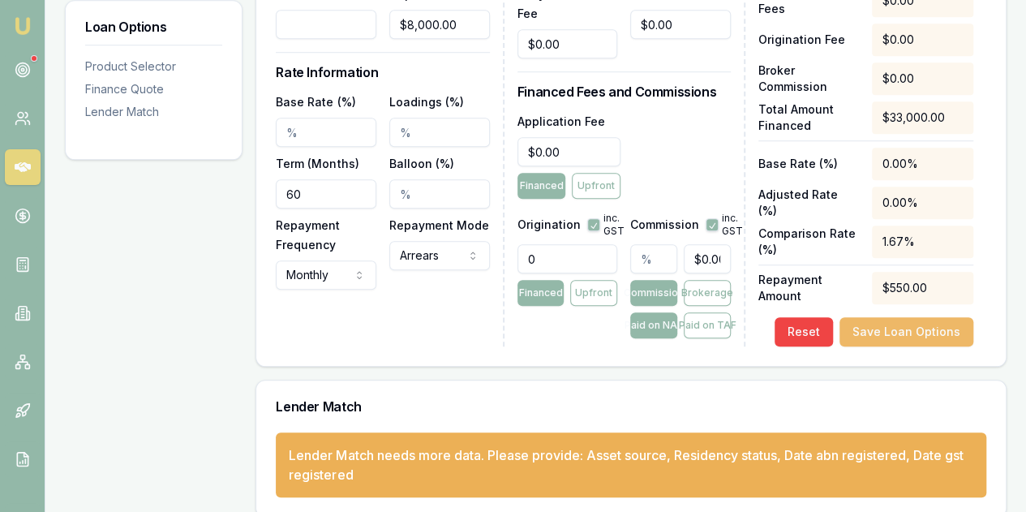
click at [896, 317] on button "Save Loan Options" at bounding box center [907, 331] width 134 height 29
click at [281, 118] on input "Base Rate (%)" at bounding box center [326, 132] width 101 height 29
type input "10.00%"
click at [183, 257] on div "Loan Options Product Selector Finance Quote Lender Match" at bounding box center [154, 77] width 178 height 882
click at [895, 317] on button "Save Loan Options" at bounding box center [907, 331] width 134 height 29
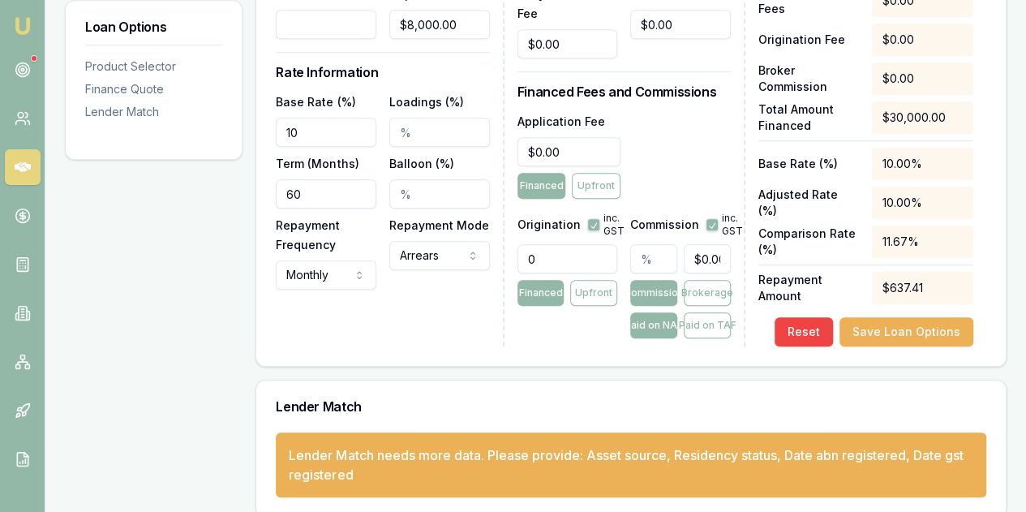
click at [548, 244] on input "0" at bounding box center [568, 258] width 101 height 29
type input "1500.00"
drag, startPoint x: 185, startPoint y: 324, endPoint x: 231, endPoint y: 277, distance: 66.5
click at [185, 324] on div "Loan Options Product Selector Finance Quote Lender Match" at bounding box center [154, 77] width 178 height 882
type input "0"
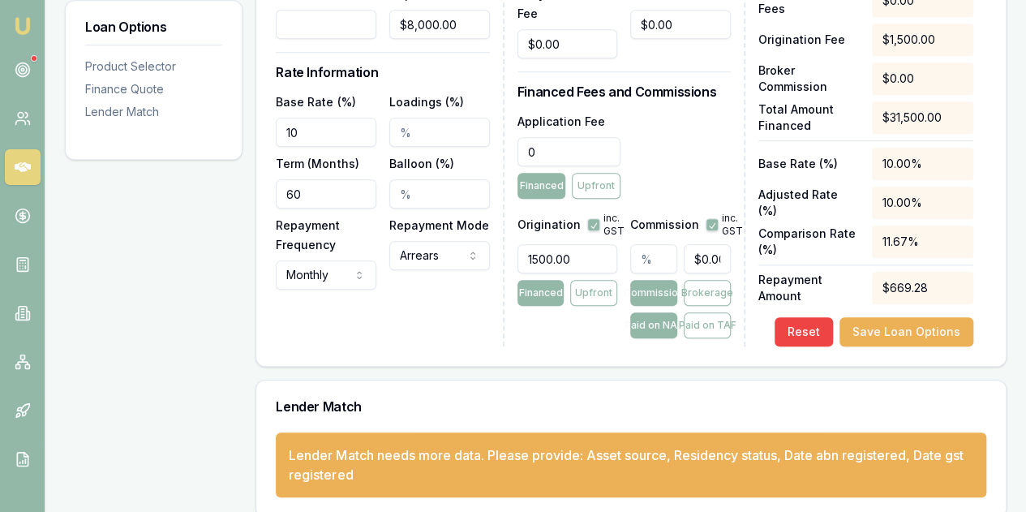
click at [585, 137] on input "0" at bounding box center [570, 151] width 104 height 29
type input "$599.00"
click at [169, 268] on div "Loan Options Product Selector Finance Quote Lender Match" at bounding box center [154, 77] width 178 height 882
click at [894, 317] on button "Save Loan Options" at bounding box center [907, 331] width 134 height 29
click at [720, 447] on div "Lender Match needs more data. Please provide: Asset source, Residency status, D…" at bounding box center [631, 464] width 685 height 39
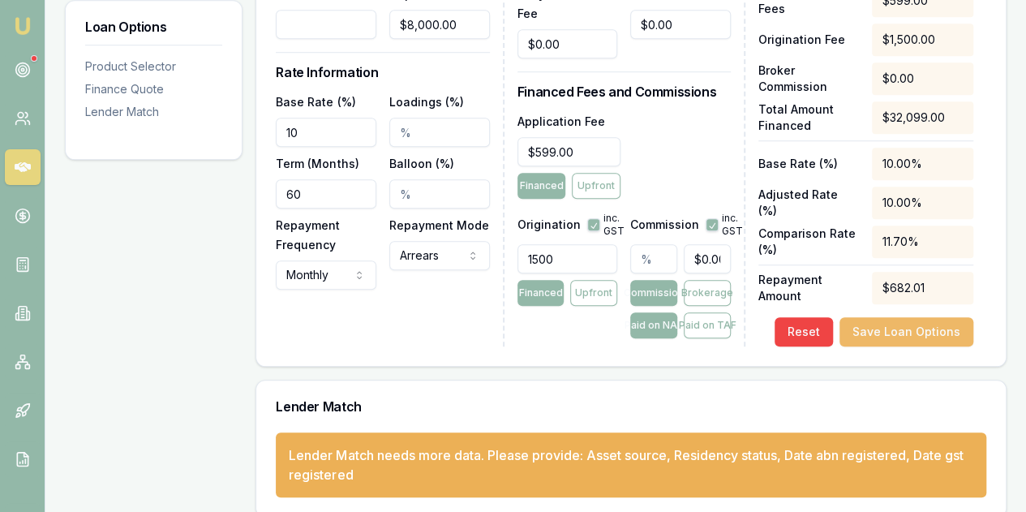
click at [912, 317] on button "Save Loan Options" at bounding box center [907, 331] width 134 height 29
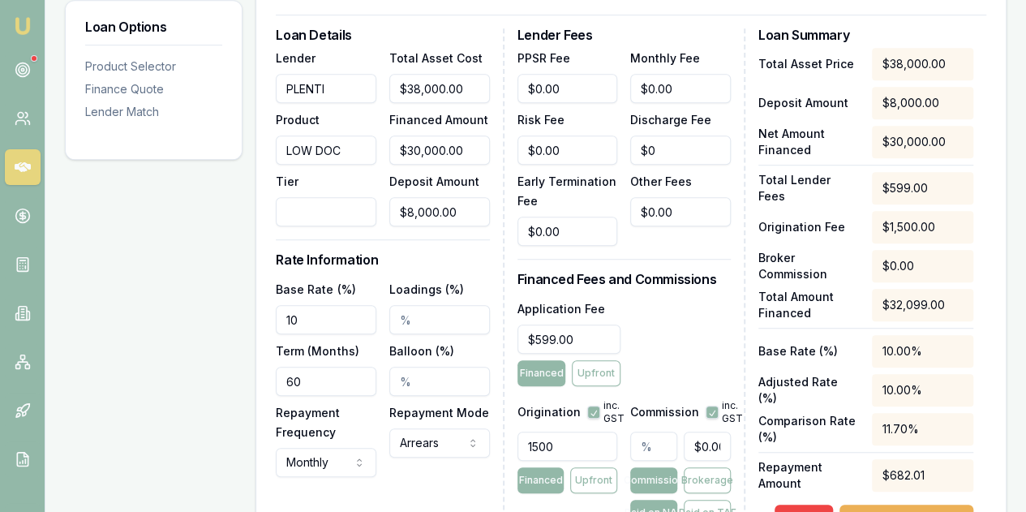
scroll to position [468, 0]
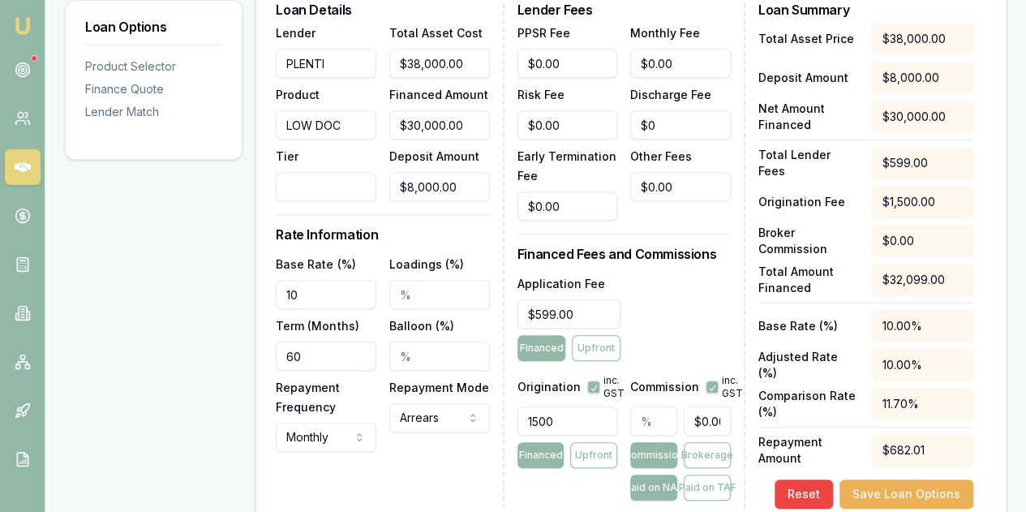
click at [394, 280] on input "Loadings (%)" at bounding box center [439, 294] width 101 height 29
type input "5.00%"
click at [308, 345] on input "60" at bounding box center [326, 356] width 101 height 29
click at [898, 479] on button "Save Loan Options" at bounding box center [907, 493] width 134 height 29
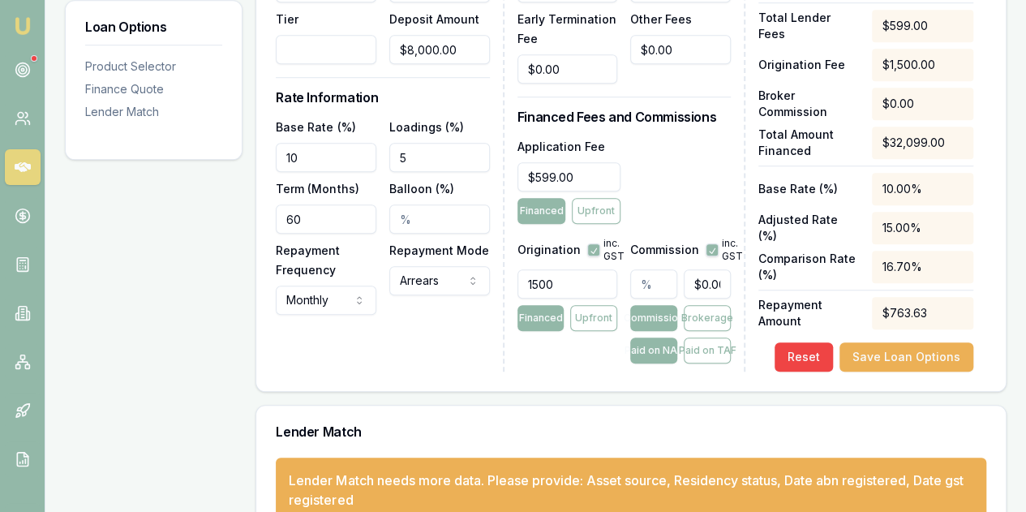
scroll to position [630, 0]
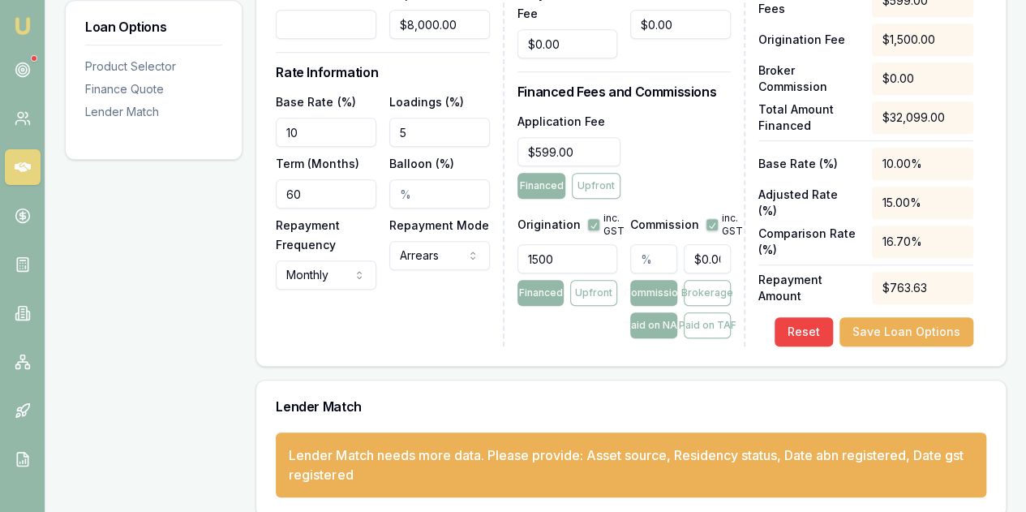
click at [686, 453] on div "Lender Match needs more data. Please provide: Asset source, Residency status, D…" at bounding box center [631, 464] width 685 height 39
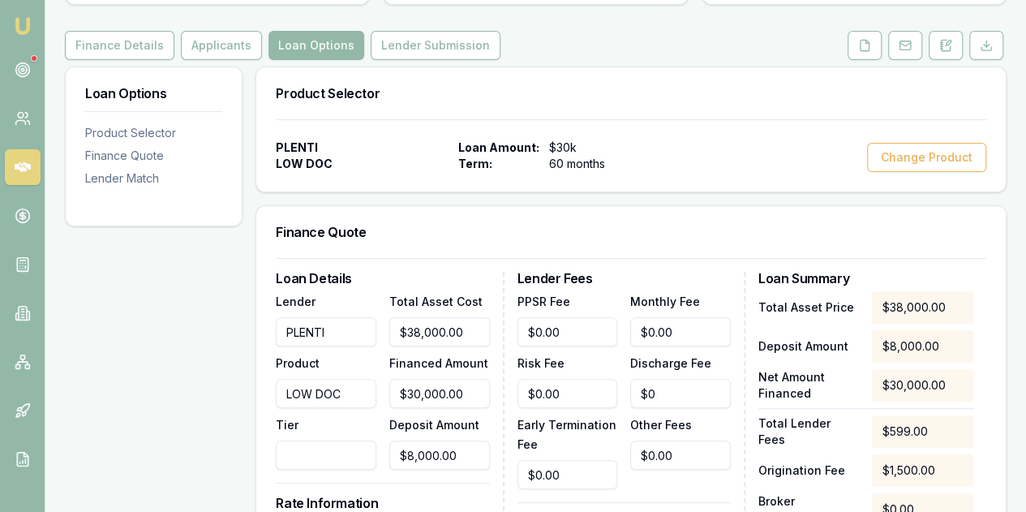
scroll to position [144, 0]
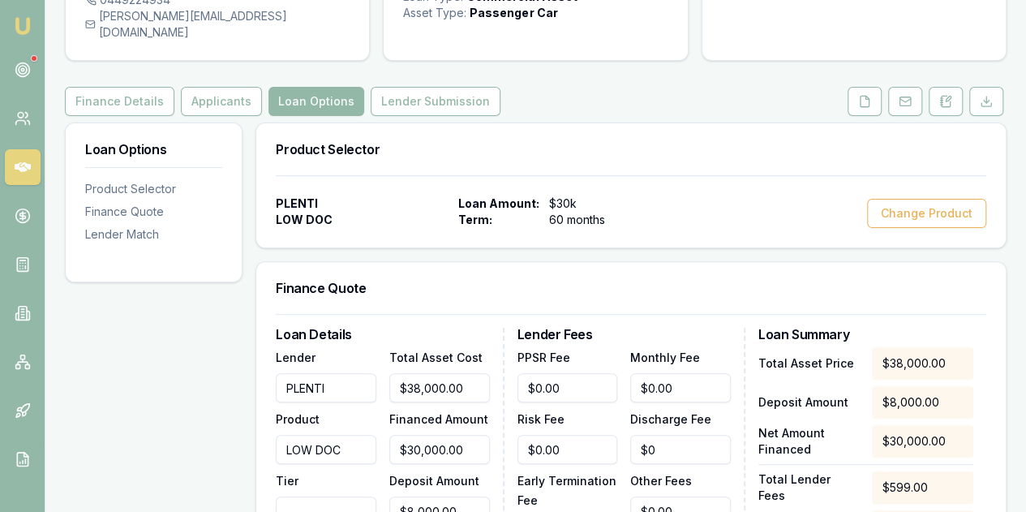
click at [362, 143] on h3 "Product Selector" at bounding box center [631, 149] width 711 height 13
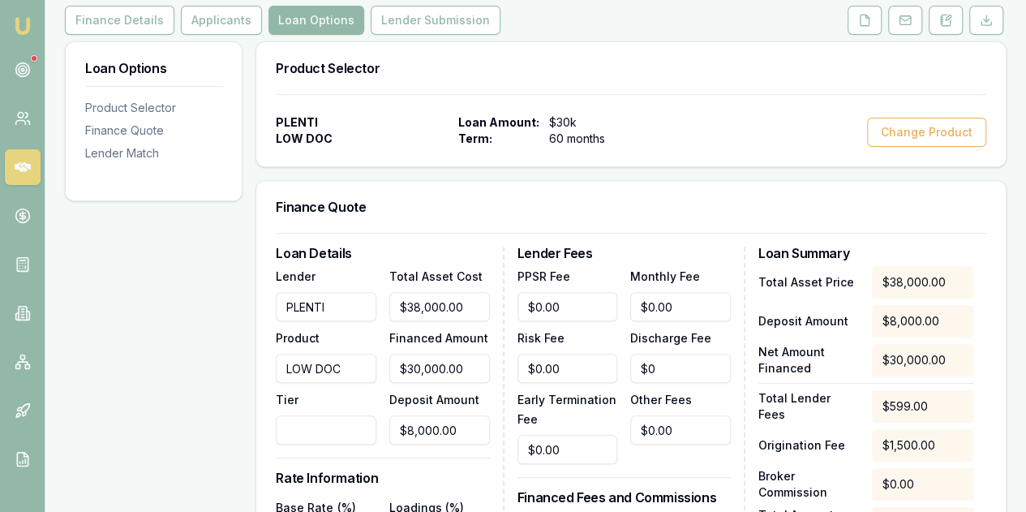
click at [311, 415] on input "Tier" at bounding box center [326, 429] width 101 height 29
type input "1"
click at [238, 423] on div "Loan Options Product Selector Finance Quote Lender Match" at bounding box center [154, 482] width 178 height 882
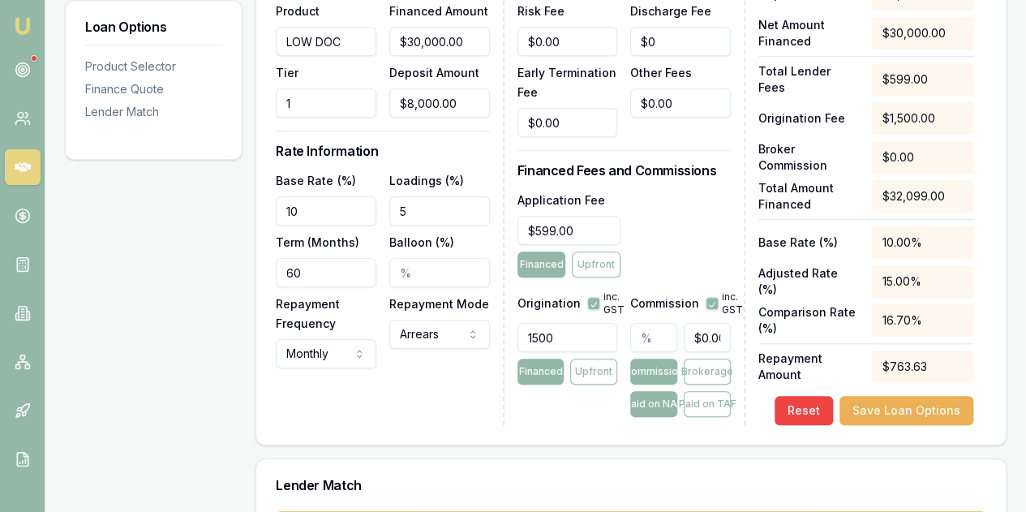
scroll to position [630, 0]
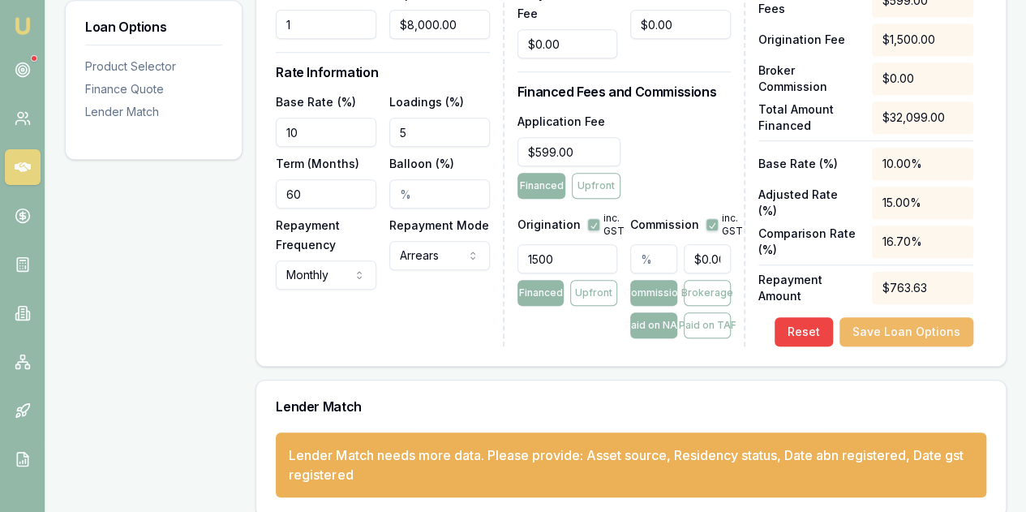
click at [893, 317] on button "Save Loan Options" at bounding box center [907, 331] width 134 height 29
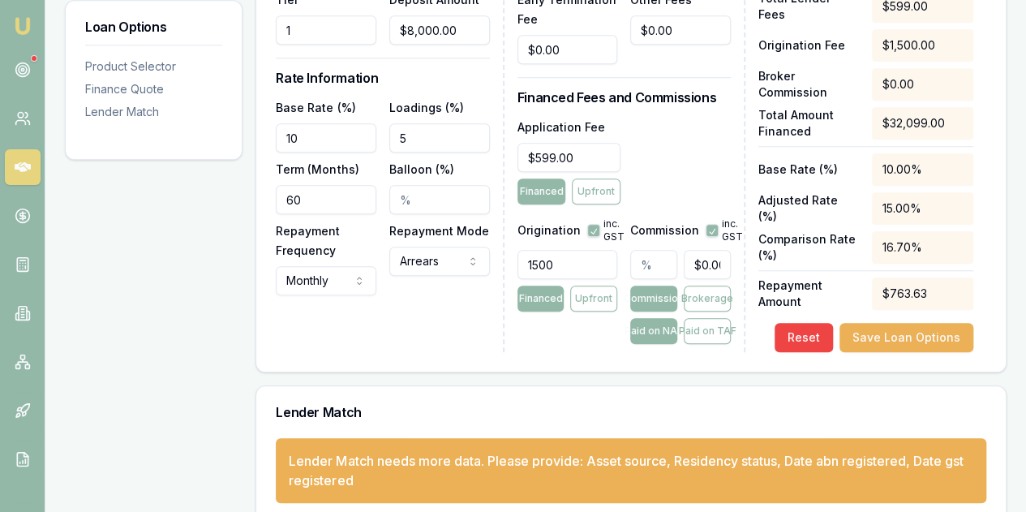
scroll to position [647, 0]
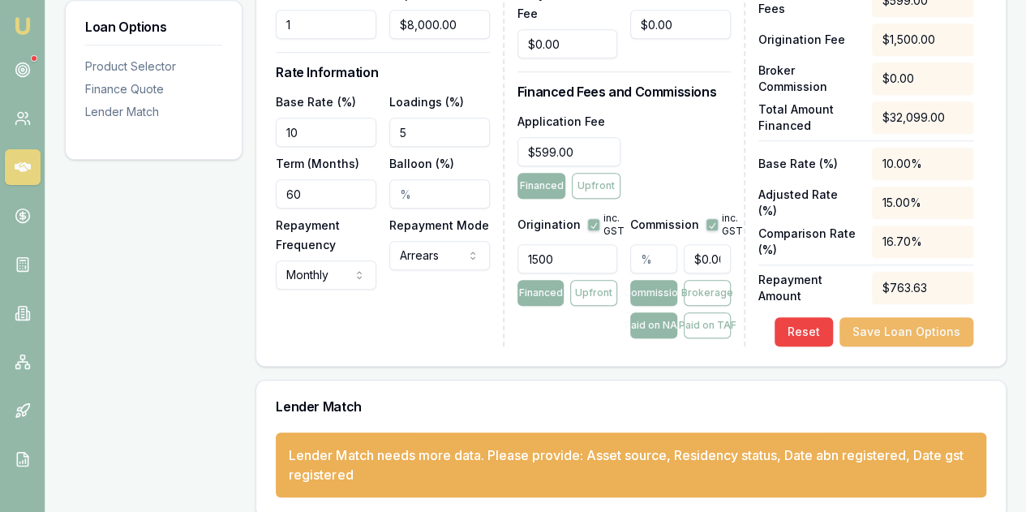
click at [904, 317] on button "Save Loan Options" at bounding box center [907, 331] width 134 height 29
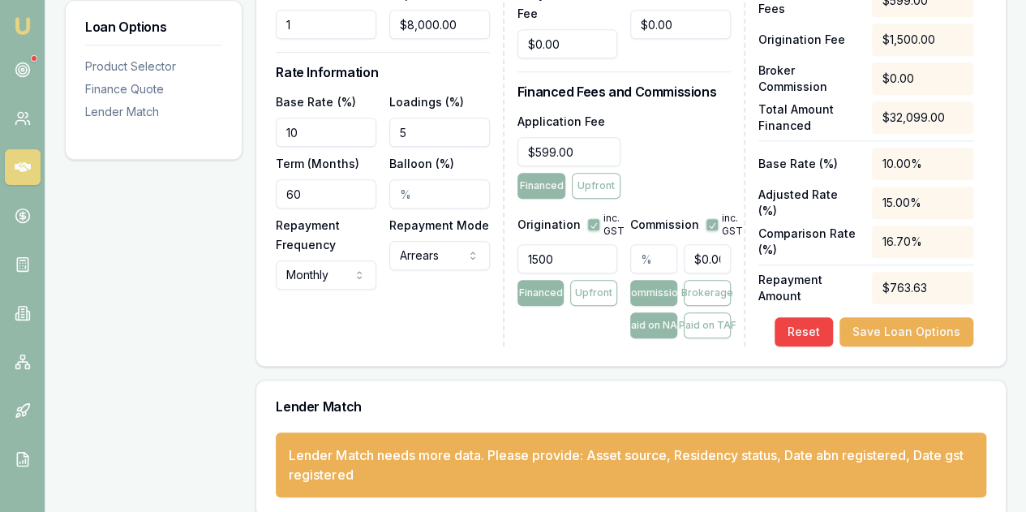
click at [461, 273] on div "Loan Details Lender PLENTI Product LOW DOC Tier 1 Total Asset Cost $38,000.00 F…" at bounding box center [390, 93] width 228 height 505
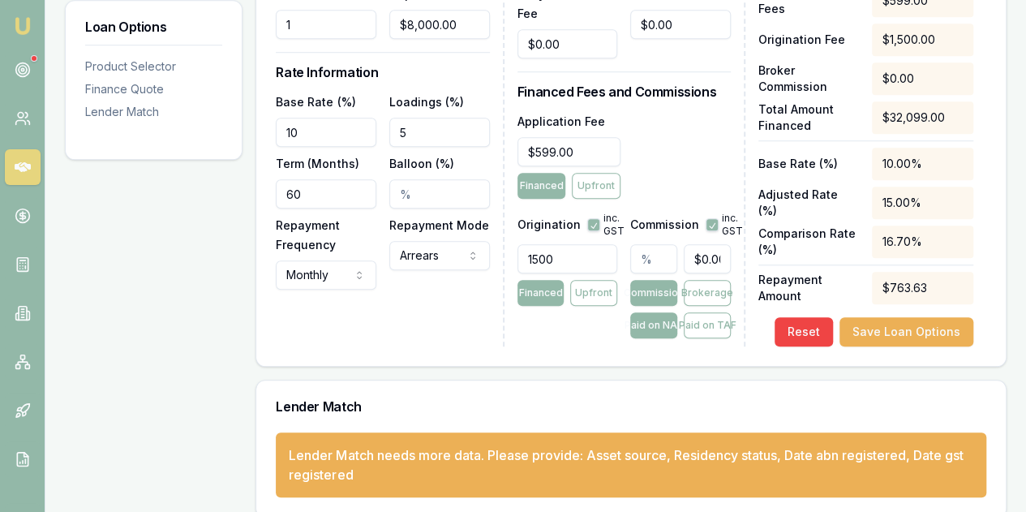
click at [336, 327] on div "Loan Details Lender PLENTI Product LOW DOC Tier 1 Total Asset Cost $38,000.00 F…" at bounding box center [390, 93] width 228 height 505
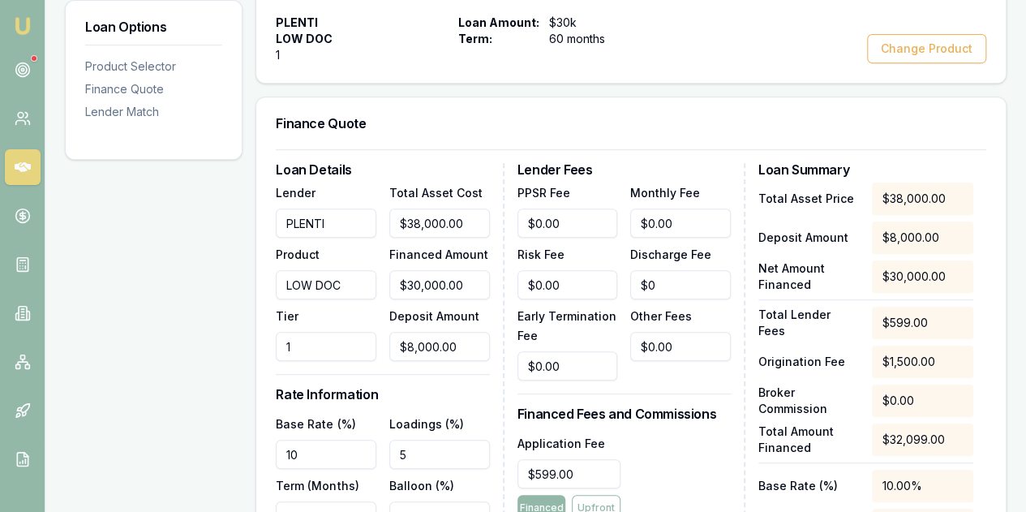
scroll to position [160, 0]
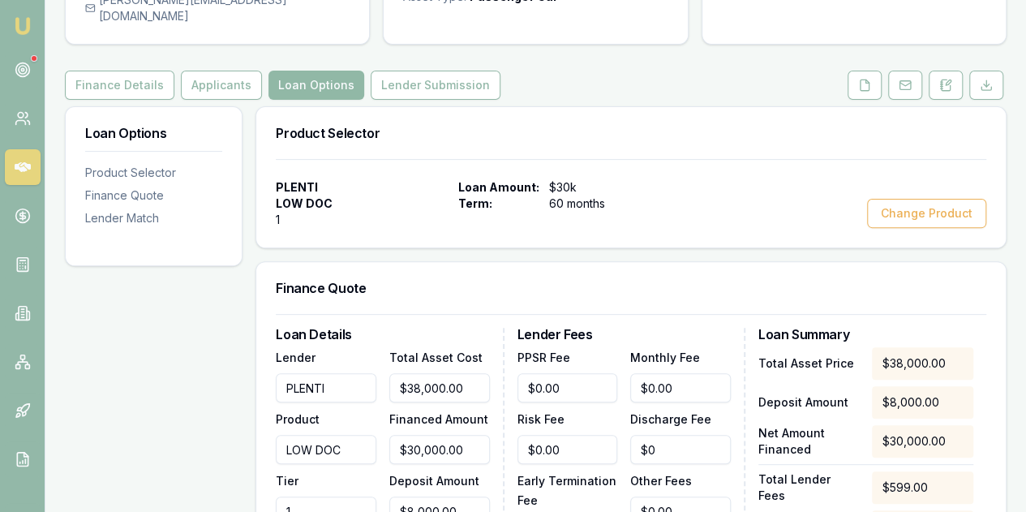
click at [289, 71] on button "Loan Options" at bounding box center [316, 85] width 96 height 29
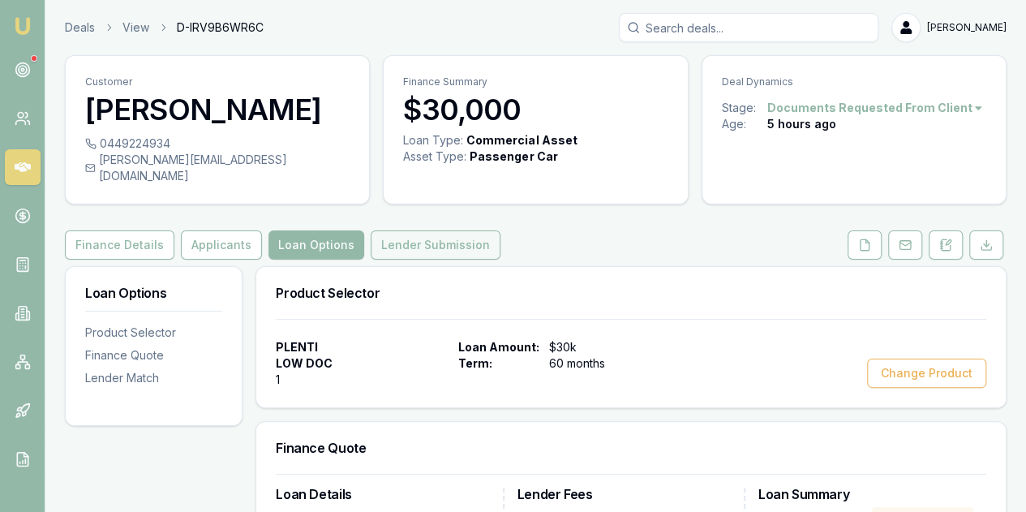
click at [406, 230] on button "Lender Submission" at bounding box center [436, 244] width 130 height 29
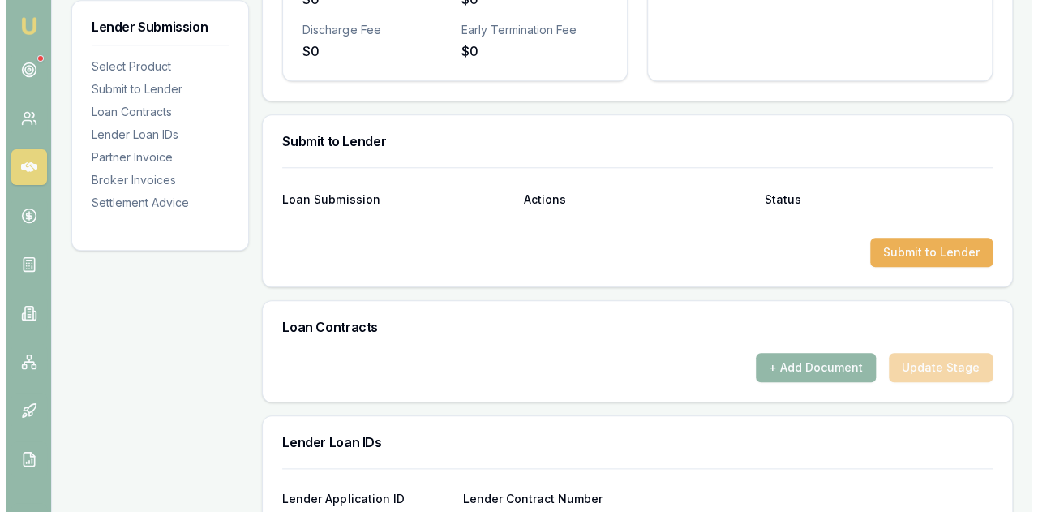
scroll to position [811, 0]
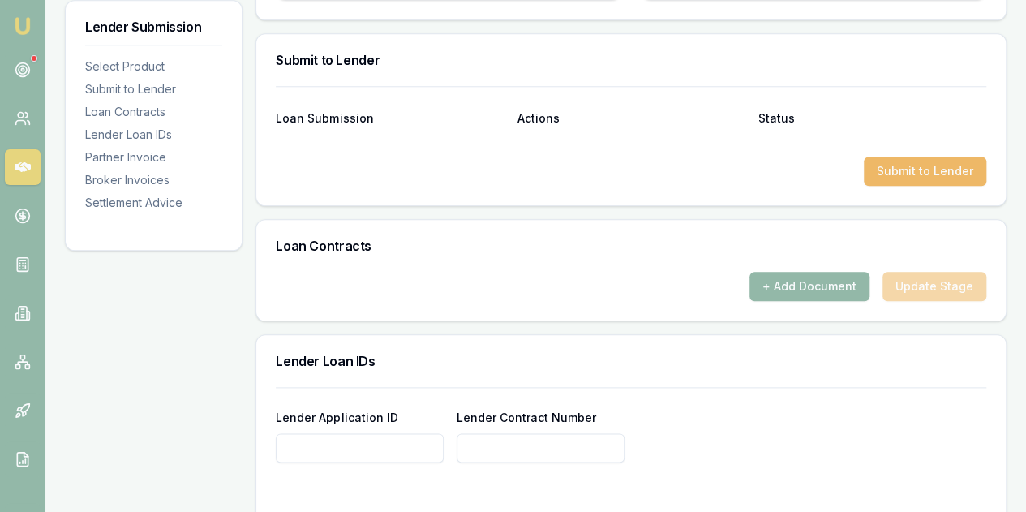
click at [912, 157] on button "Submit to Lender" at bounding box center [925, 171] width 122 height 29
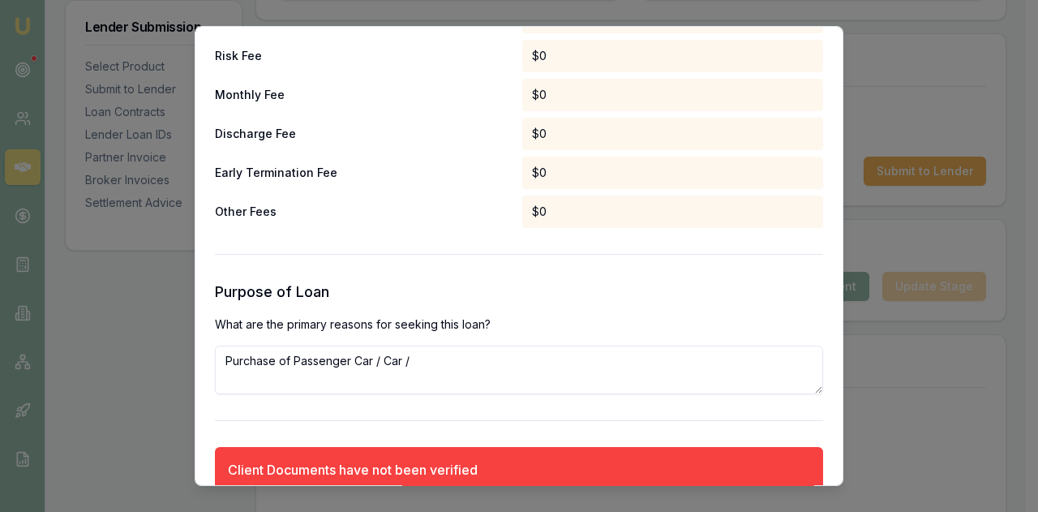
scroll to position [1033, 0]
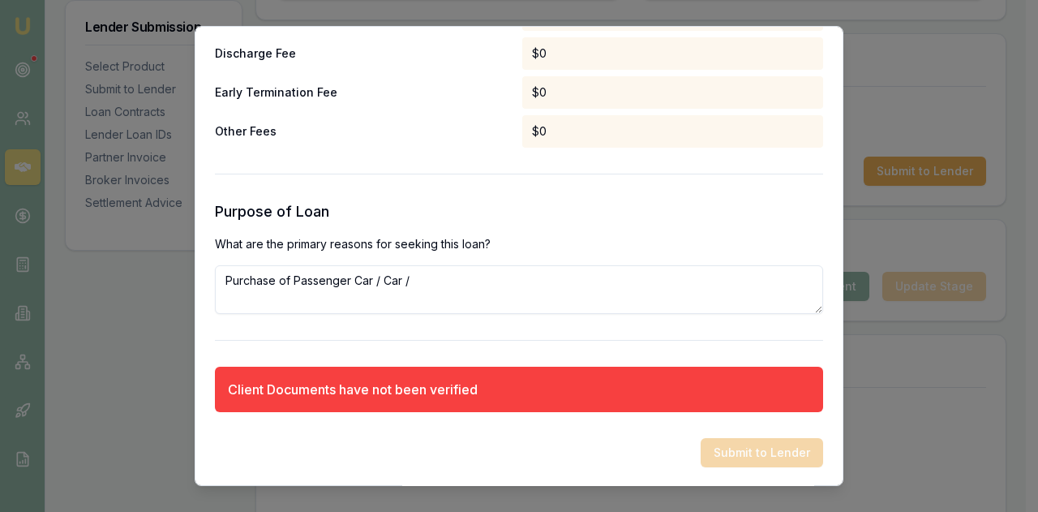
drag, startPoint x: 399, startPoint y: 468, endPoint x: 392, endPoint y: 311, distance: 157.5
click at [399, 467] on div "Preliminary Assessment Please complete the following assessment to submit to th…" at bounding box center [519, 256] width 649 height 461
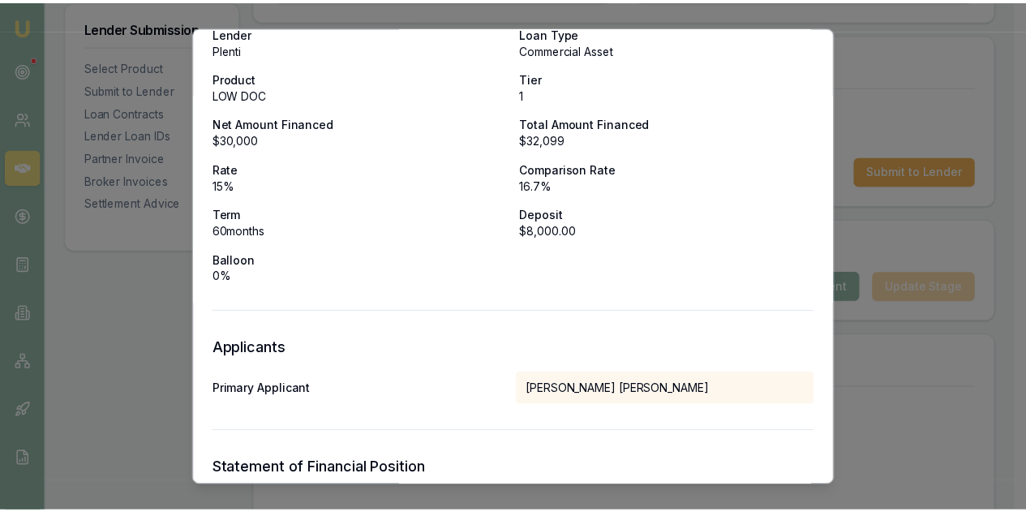
scroll to position [0, 0]
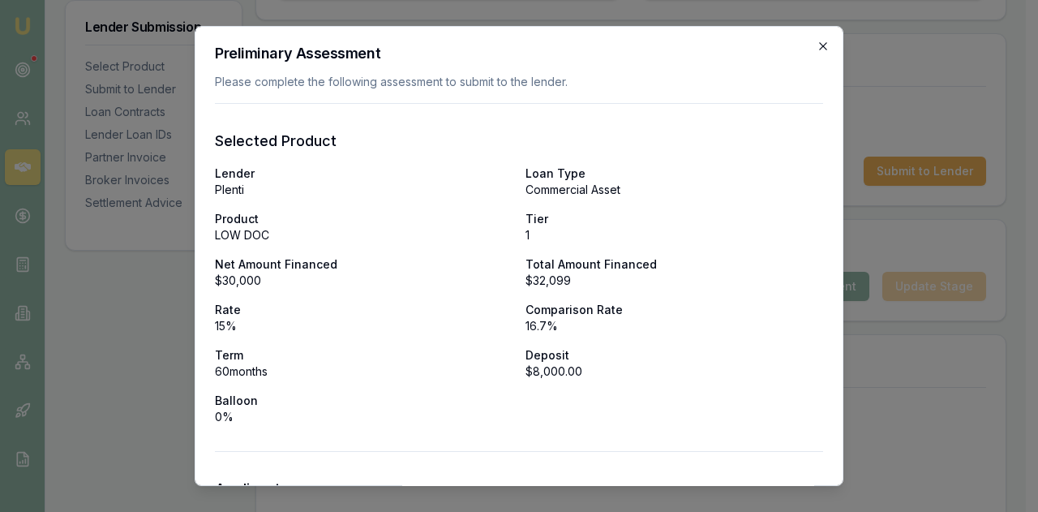
click at [819, 46] on icon "button" at bounding box center [822, 45] width 7 height 7
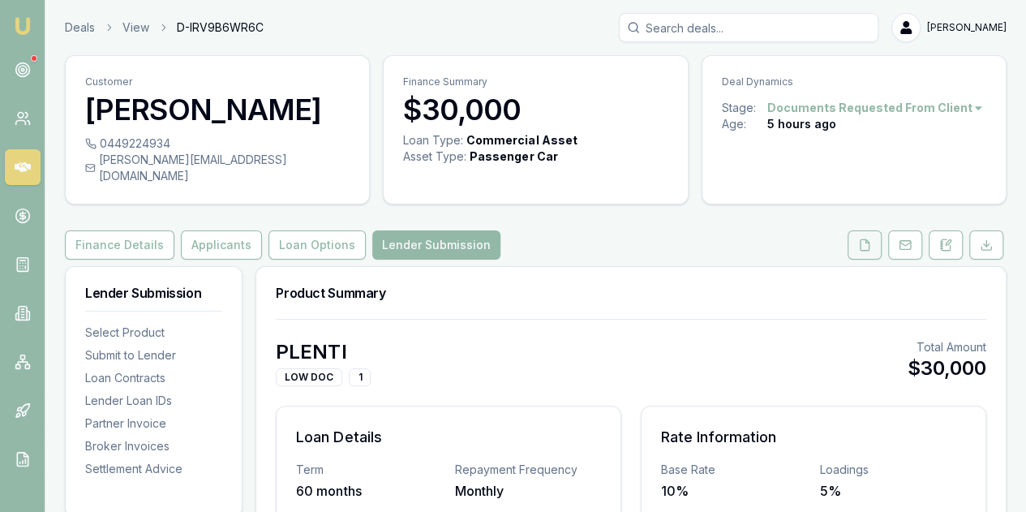
click at [867, 238] on icon at bounding box center [864, 244] width 13 height 13
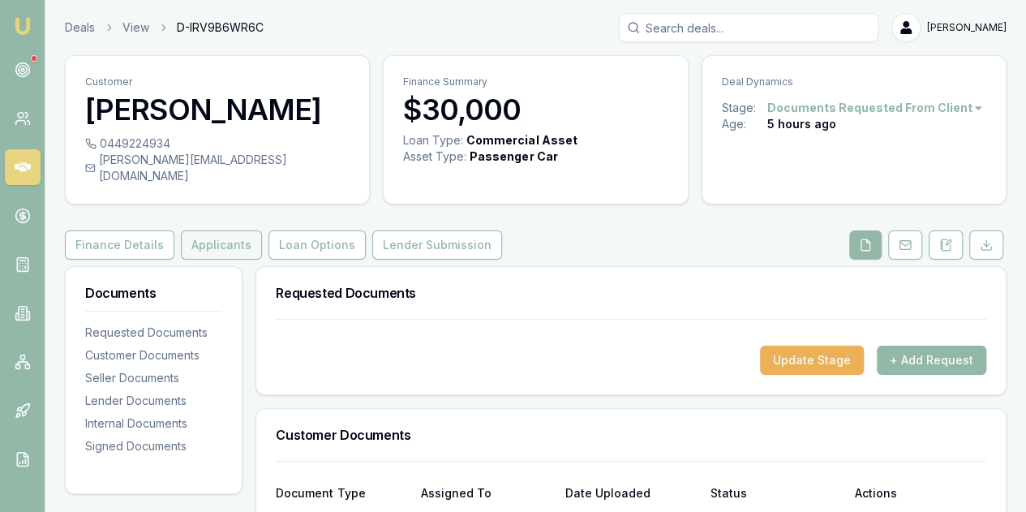
click at [209, 231] on button "Applicants" at bounding box center [221, 244] width 81 height 29
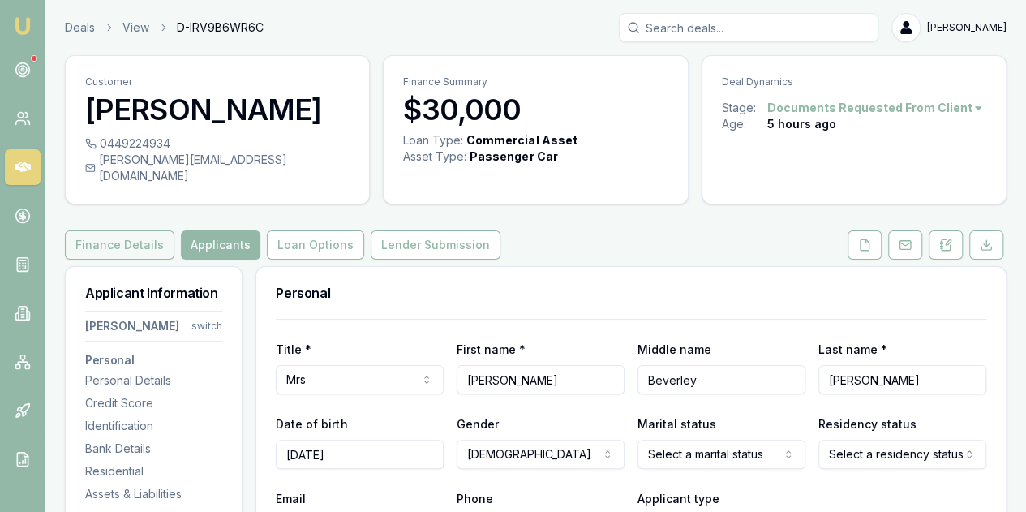
click at [135, 231] on button "Finance Details" at bounding box center [120, 244] width 110 height 29
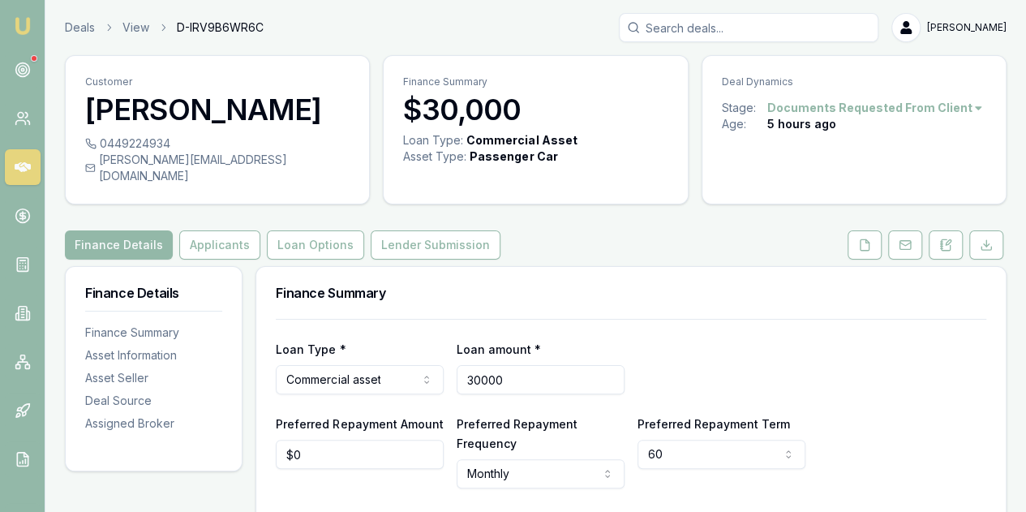
drag, startPoint x: 521, startPoint y: 360, endPoint x: 384, endPoint y: 369, distance: 136.6
click at [384, 369] on div "Loan Type * Commercial asset Consumer loan Consumer asset Commercial loan Comme…" at bounding box center [631, 366] width 711 height 55
type input "$33,000"
click at [733, 344] on div "Loan Type * Commercial asset Consumer loan Consumer asset Commercial loan Comme…" at bounding box center [631, 366] width 711 height 55
click at [218, 230] on button "Applicants" at bounding box center [219, 244] width 81 height 29
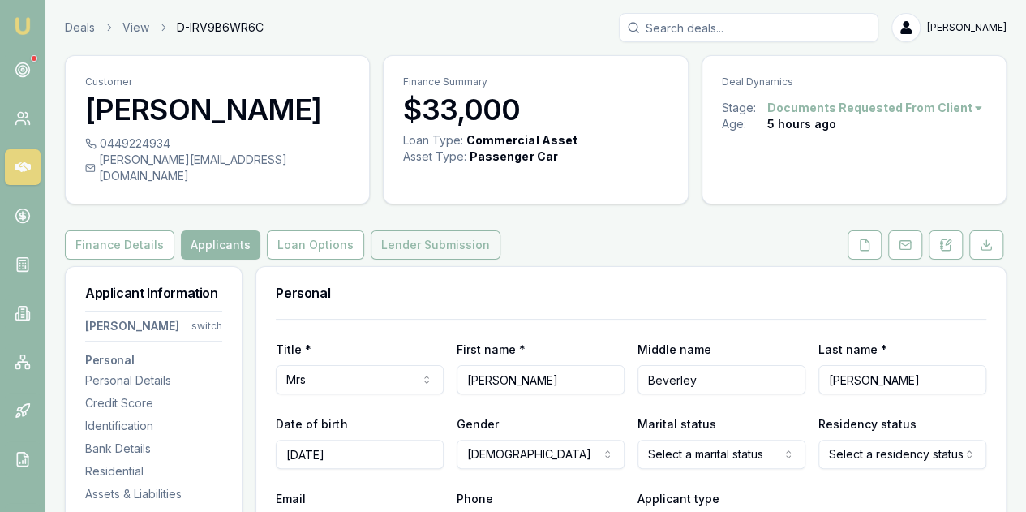
click at [393, 230] on button "Lender Submission" at bounding box center [436, 244] width 130 height 29
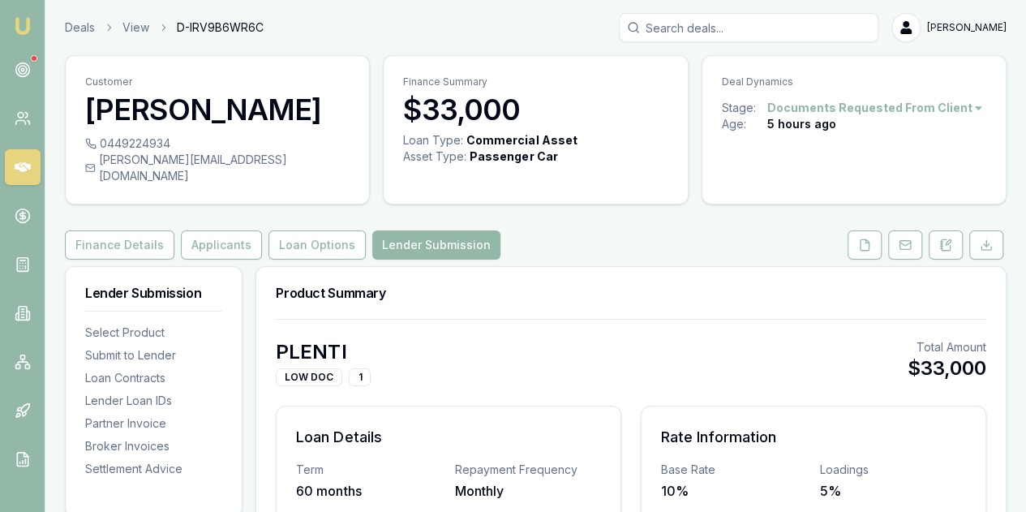
drag, startPoint x: 861, startPoint y: 227, endPoint x: 946, endPoint y: 387, distance: 180.7
click at [862, 239] on icon at bounding box center [865, 244] width 9 height 11
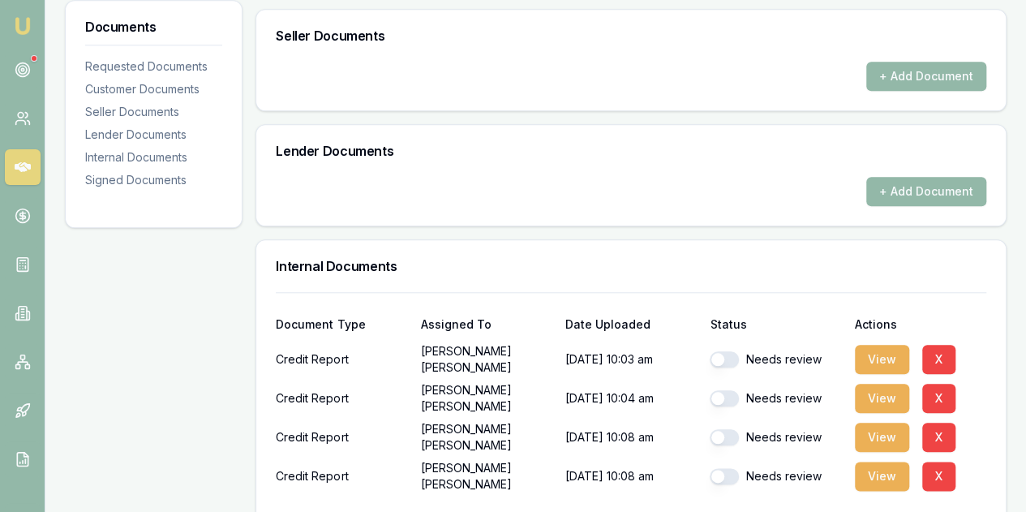
scroll to position [811, 0]
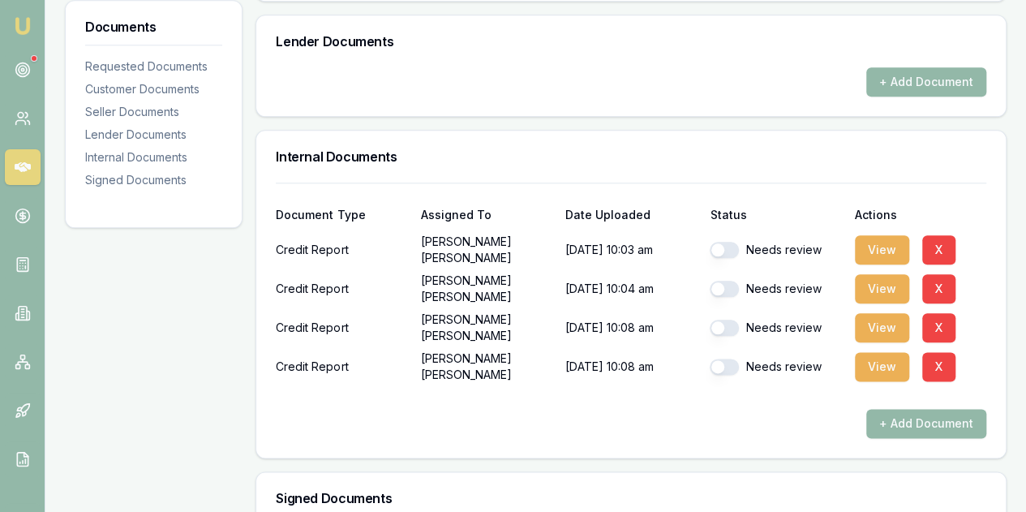
click at [717, 242] on button "button" at bounding box center [724, 250] width 29 height 16
checkbox input "true"
click at [719, 281] on button "button" at bounding box center [724, 289] width 29 height 16
checkbox input "true"
click at [719, 320] on button "button" at bounding box center [724, 328] width 29 height 16
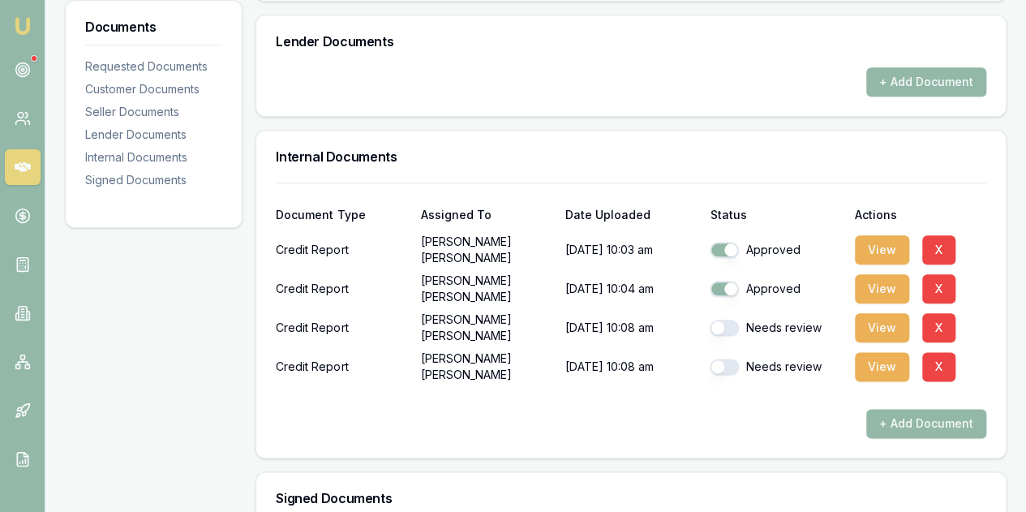
checkbox input "true"
click at [719, 359] on button "button" at bounding box center [724, 367] width 29 height 16
checkbox input "true"
click at [942, 352] on button "X" at bounding box center [938, 366] width 33 height 29
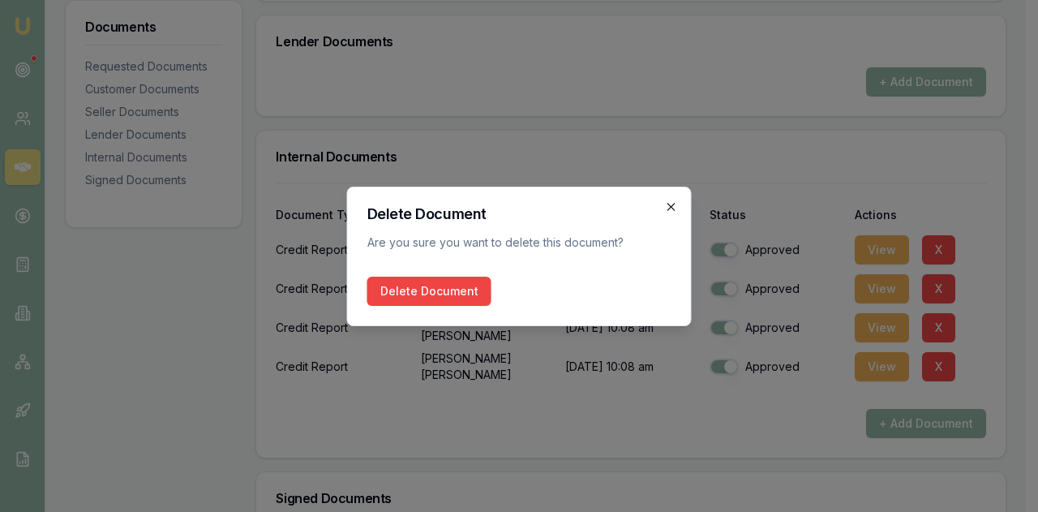
click at [673, 204] on icon "button" at bounding box center [671, 206] width 7 height 7
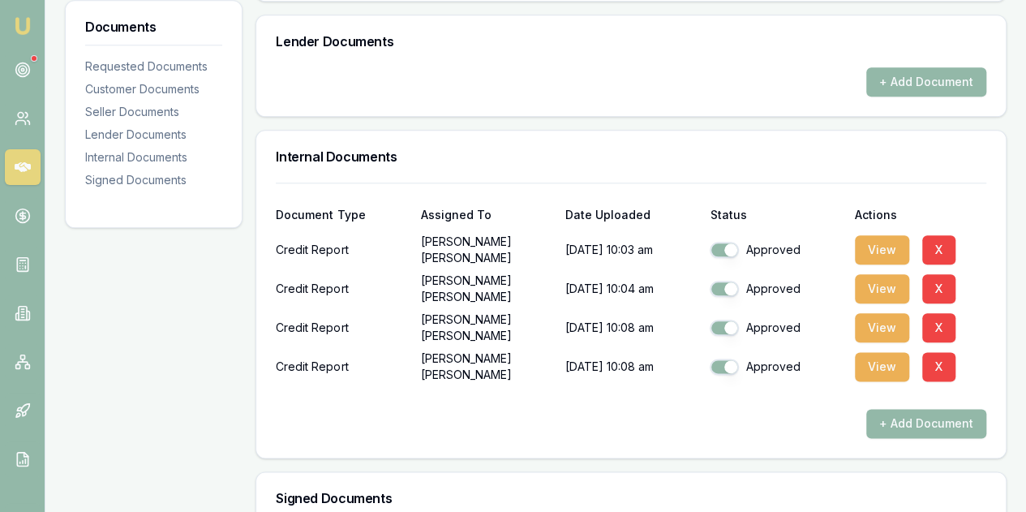
click at [586, 383] on div at bounding box center [631, 396] width 711 height 26
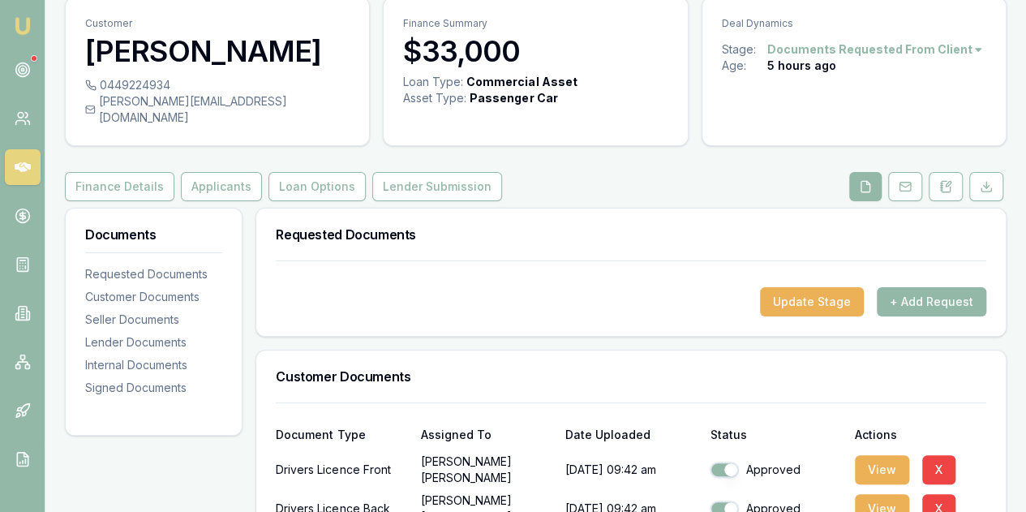
scroll to position [0, 0]
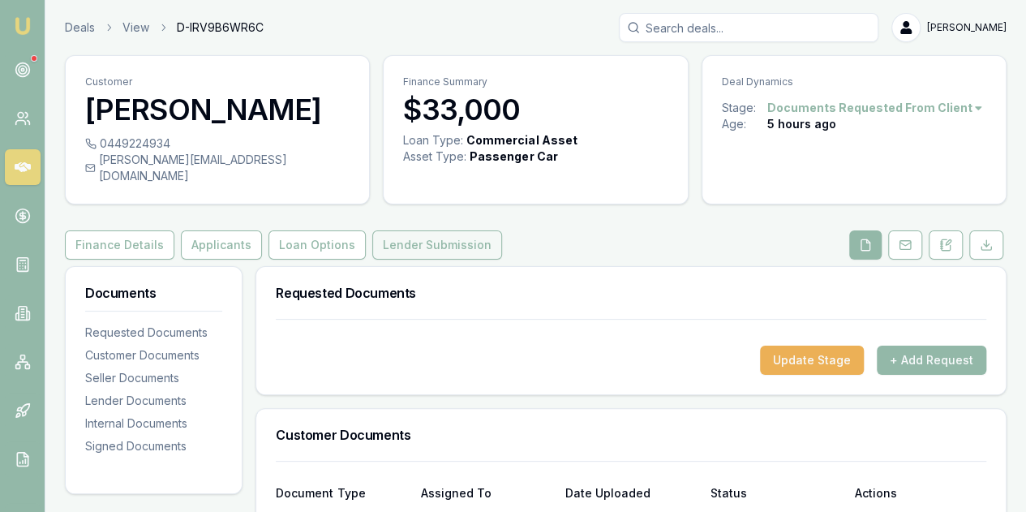
click at [436, 230] on button "Lender Submission" at bounding box center [437, 244] width 130 height 29
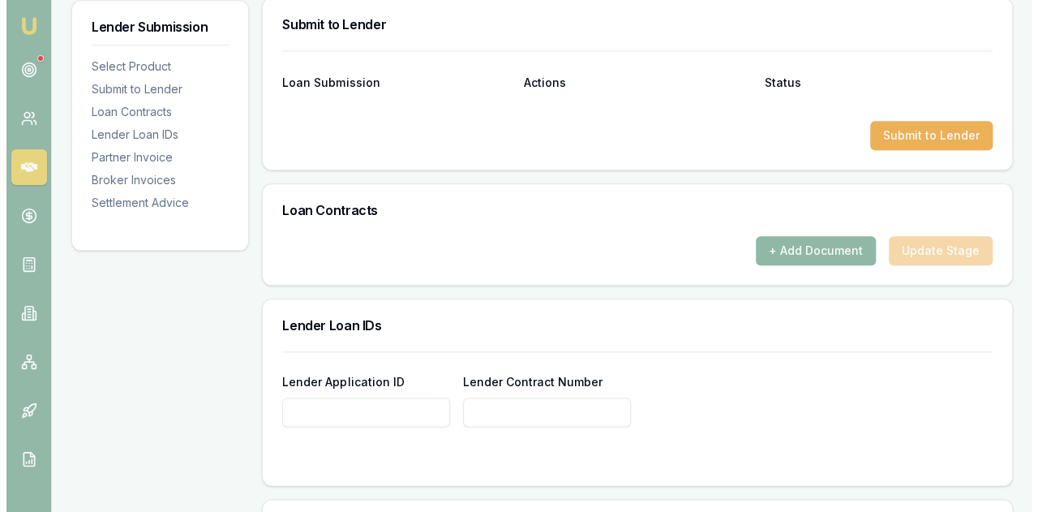
scroll to position [730, 0]
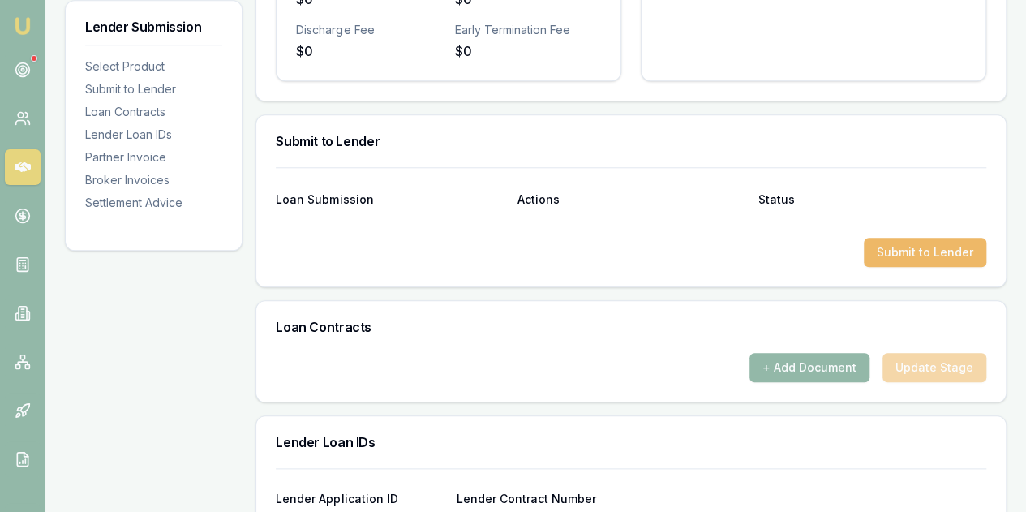
click at [926, 238] on button "Submit to Lender" at bounding box center [925, 252] width 122 height 29
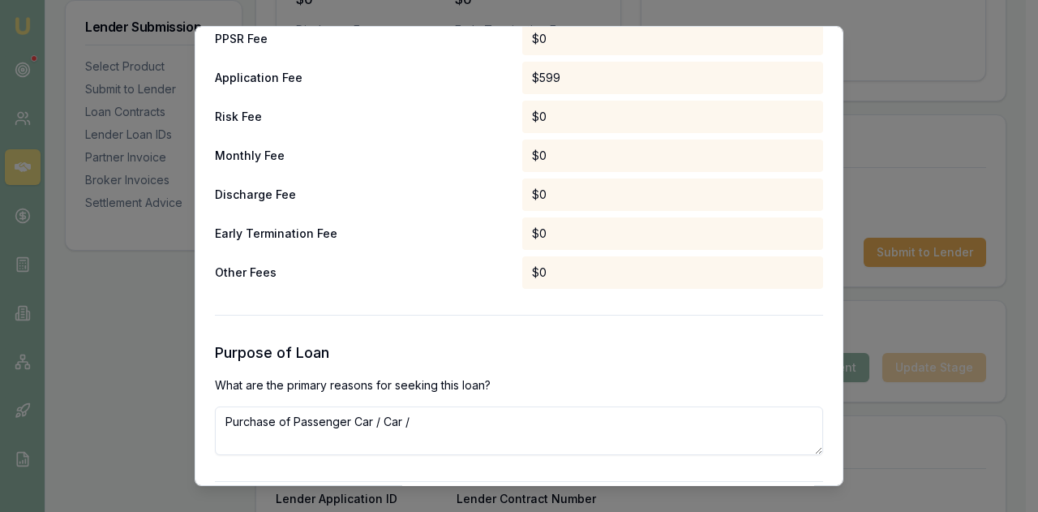
scroll to position [962, 0]
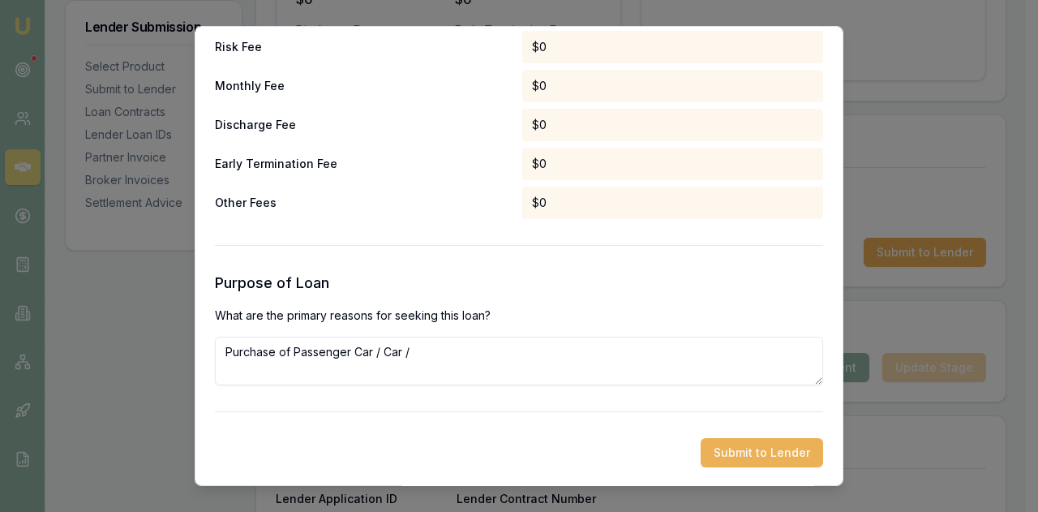
click at [754, 453] on button "Submit to Lender" at bounding box center [762, 452] width 122 height 29
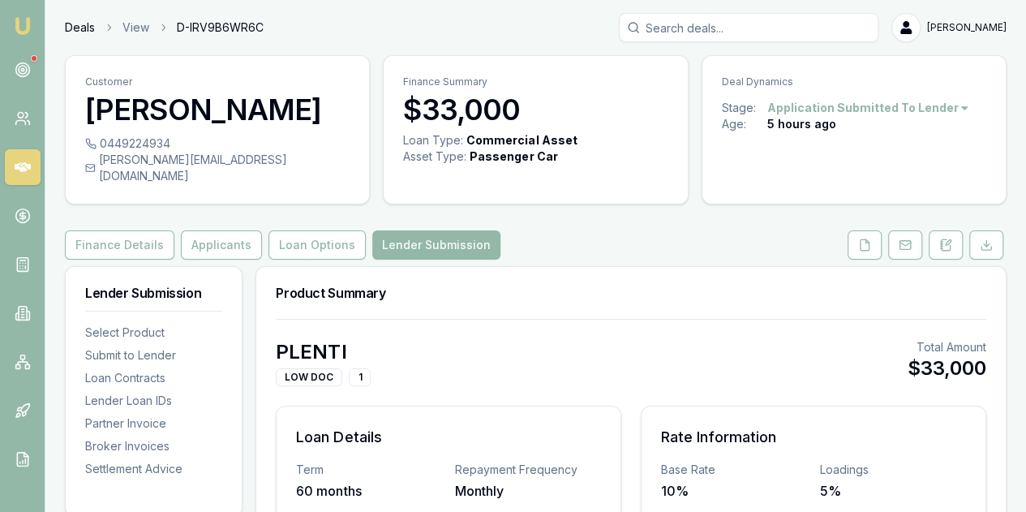
click at [75, 26] on link "Deals" at bounding box center [80, 27] width 30 height 16
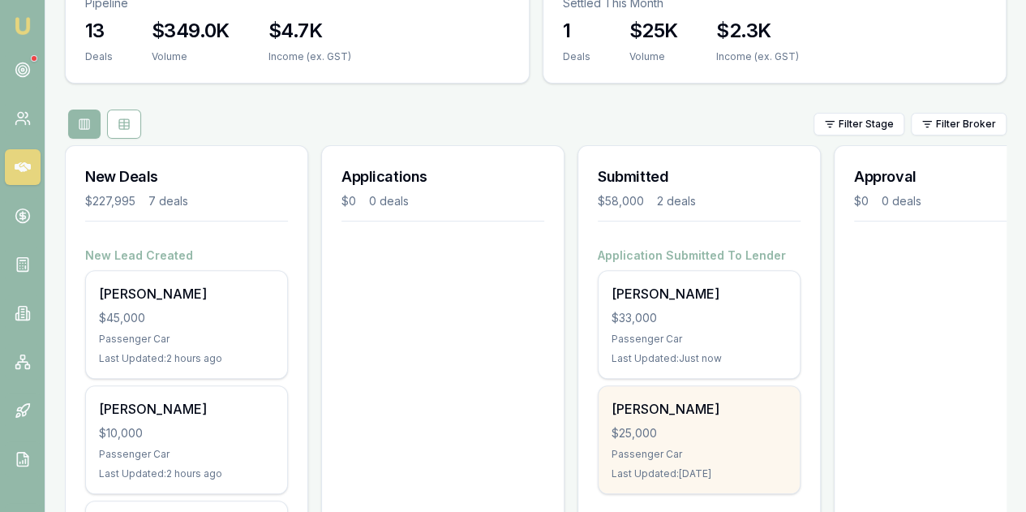
scroll to position [243, 0]
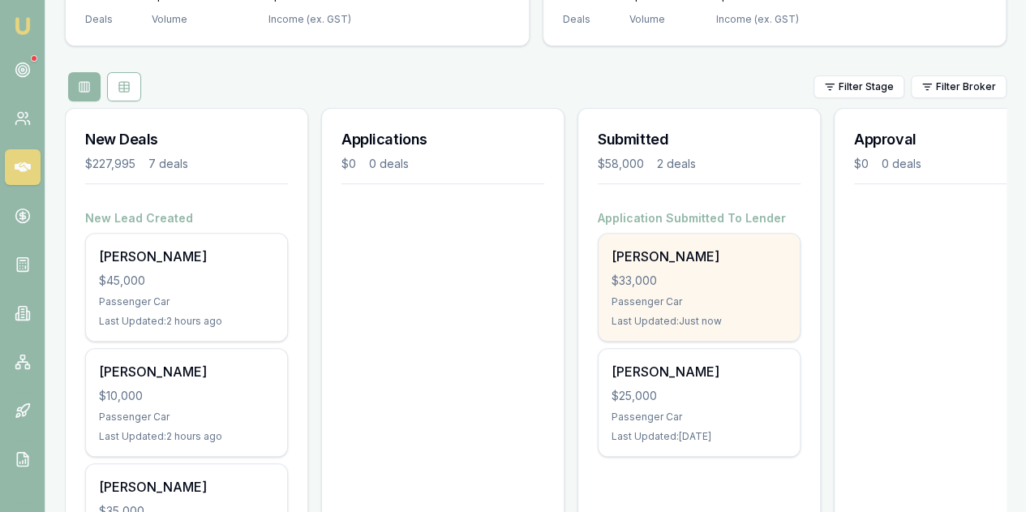
click at [688, 234] on div "Sarah Singh $33,000 Passenger Car Last Updated: Just now" at bounding box center [699, 287] width 201 height 107
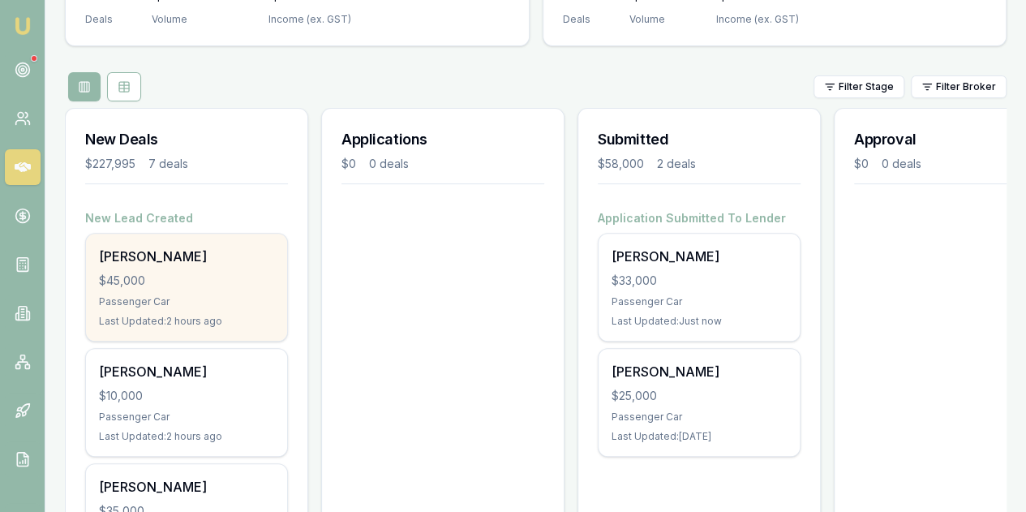
click at [185, 273] on div "$45,000" at bounding box center [186, 281] width 175 height 16
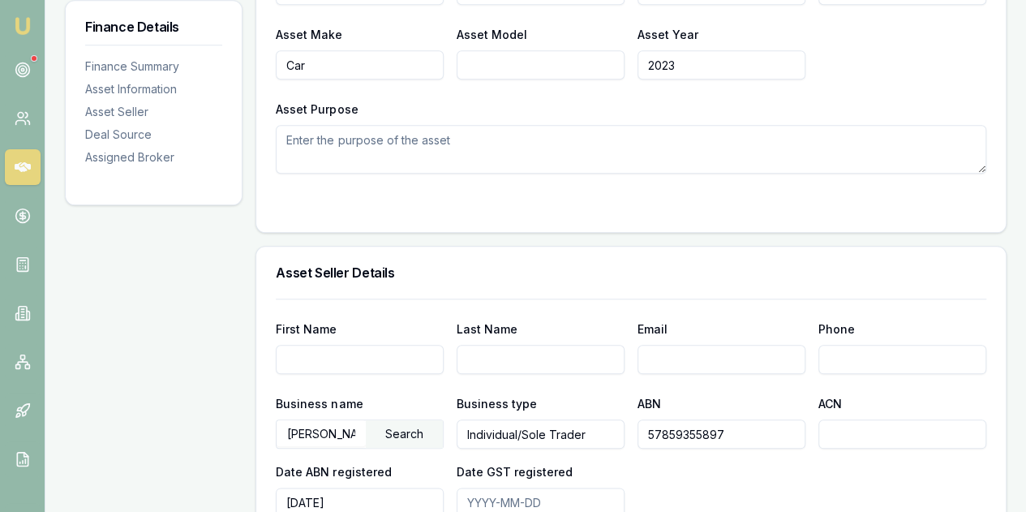
scroll to position [730, 0]
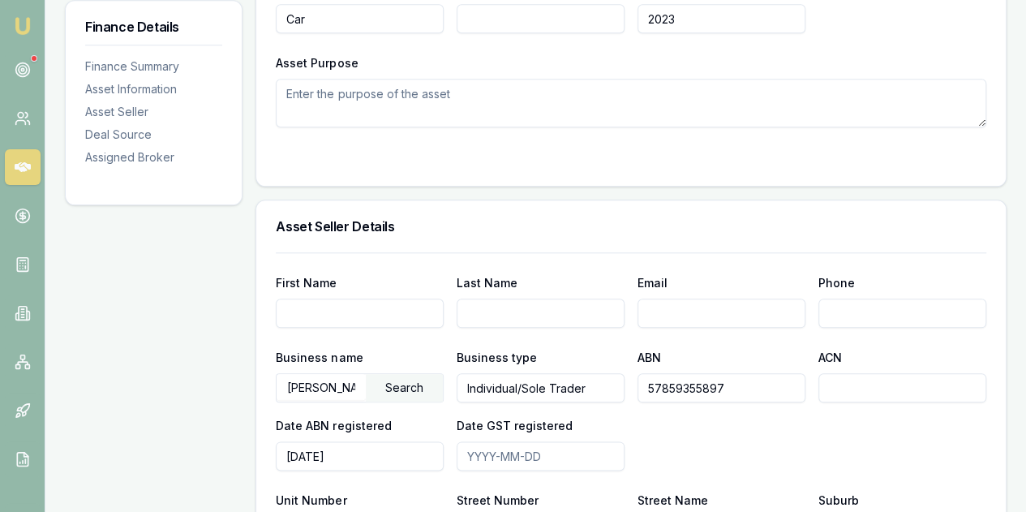
click at [120, 342] on div "Finance Details Finance Summary Asset Information Asset Seller Deal Source Assi…" at bounding box center [154, 297] width 178 height 1523
click at [19, 67] on circle at bounding box center [23, 70] width 8 height 8
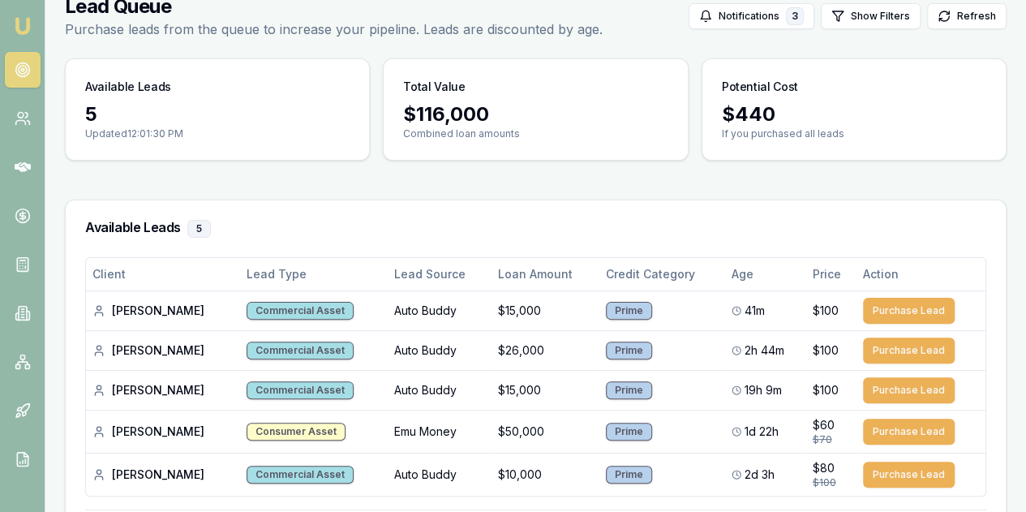
scroll to position [190, 0]
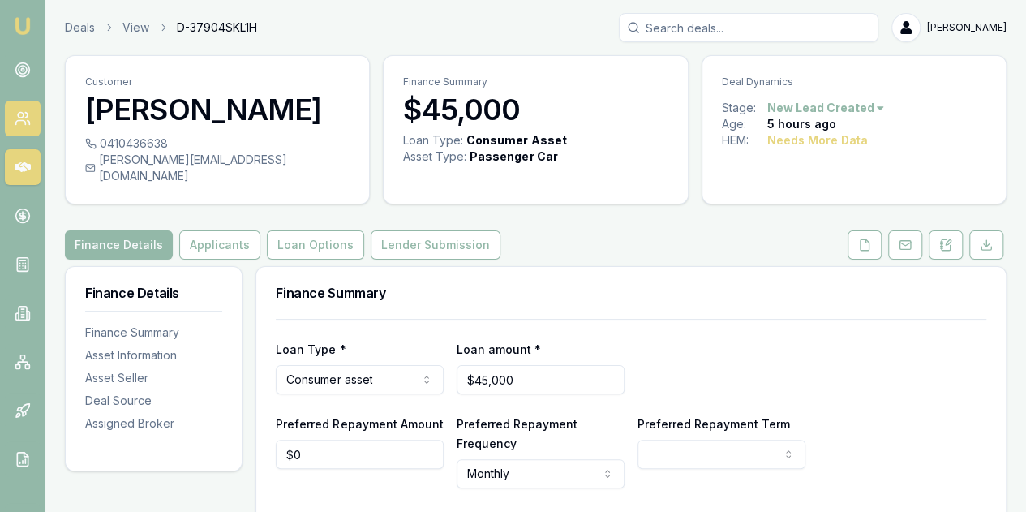
click at [23, 121] on icon at bounding box center [20, 123] width 10 height 4
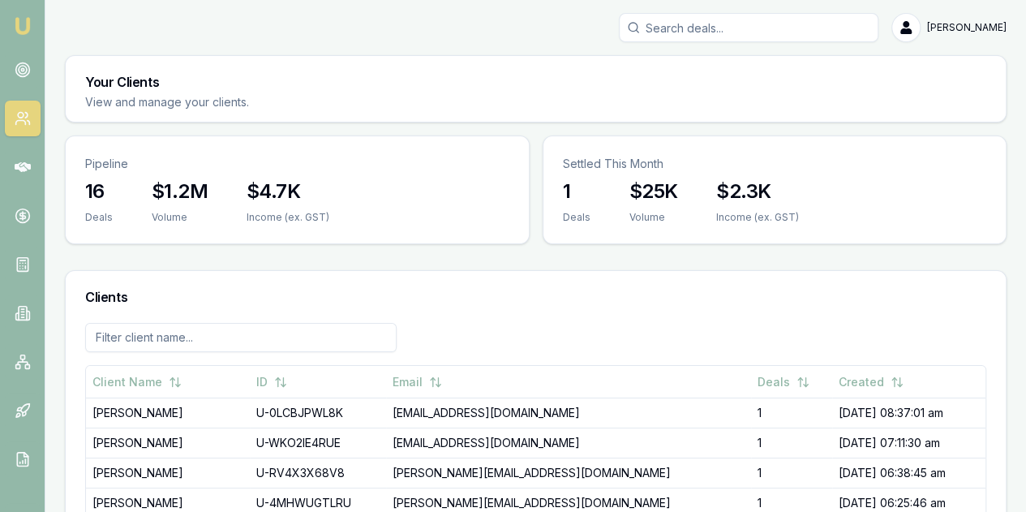
click at [22, 19] on img at bounding box center [22, 25] width 19 height 19
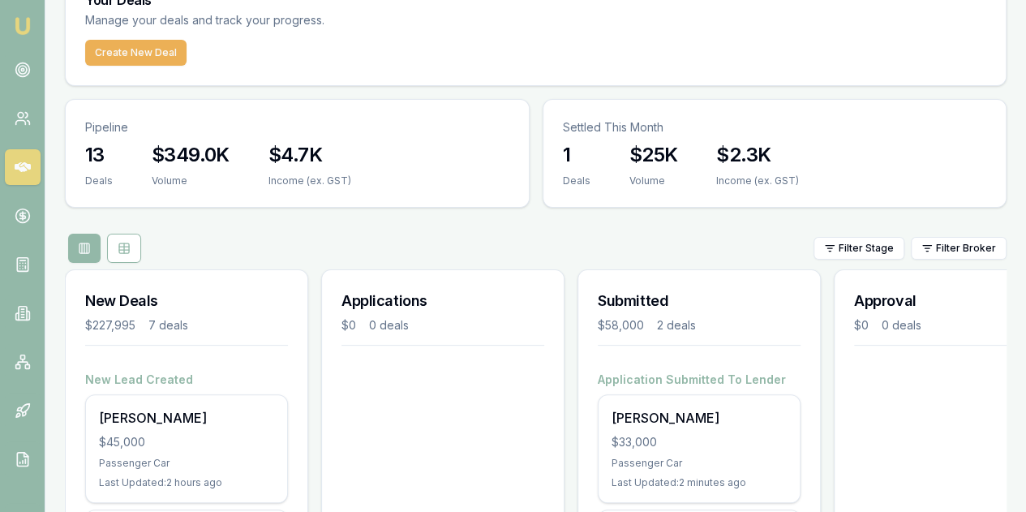
scroll to position [162, 0]
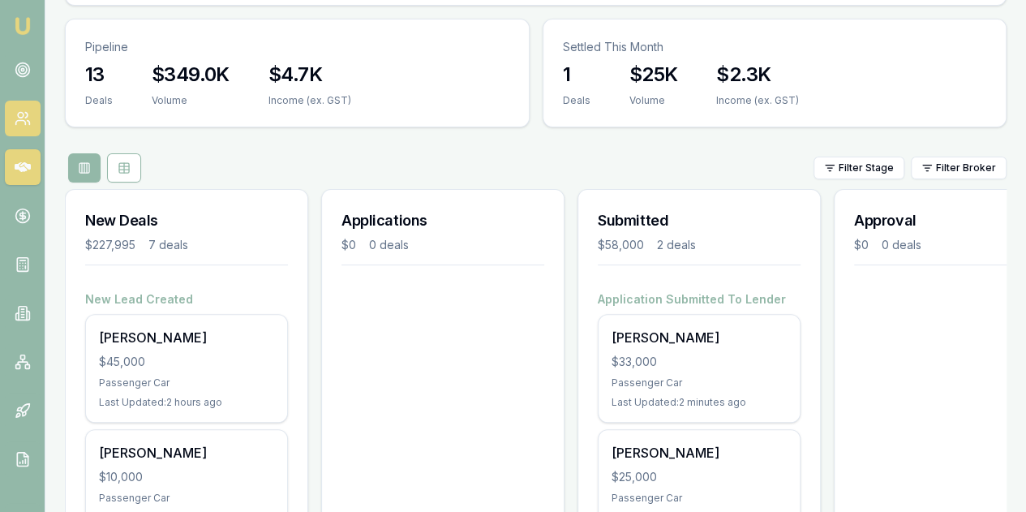
click at [19, 117] on circle at bounding box center [21, 116] width 6 height 6
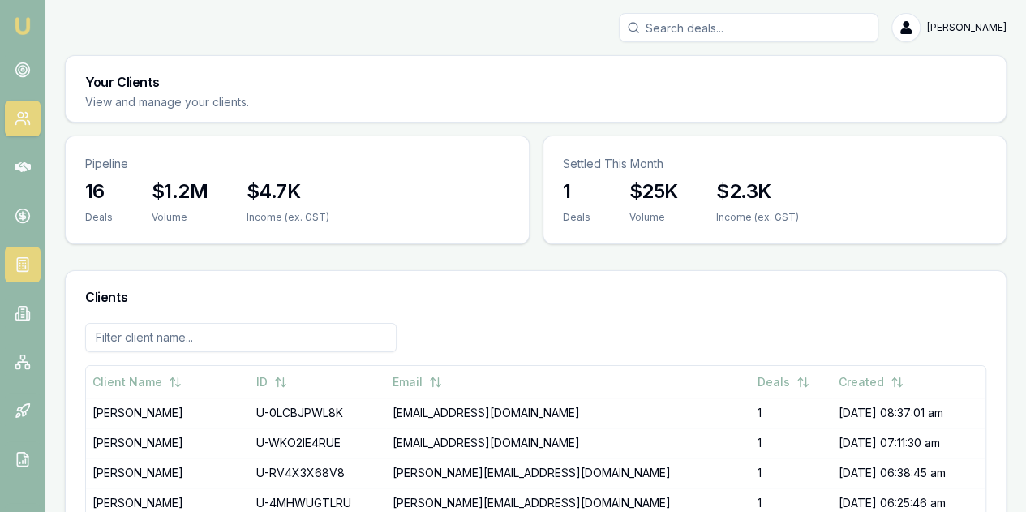
click at [19, 263] on icon at bounding box center [19, 263] width 0 height 0
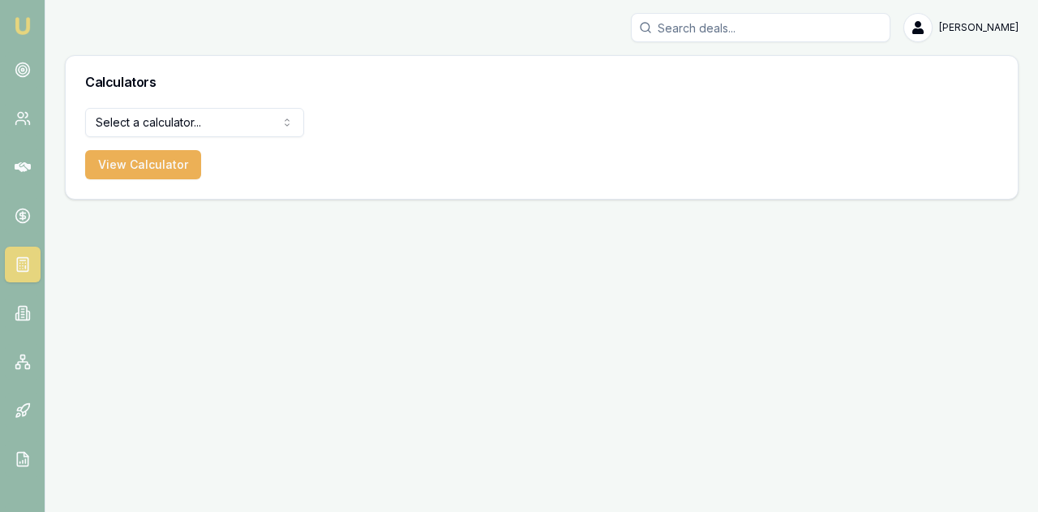
click at [221, 125] on html "Emu Broker Evette Abdo Toggle Menu Calculators Select a calculator... Finance Q…" at bounding box center [519, 256] width 1038 height 512
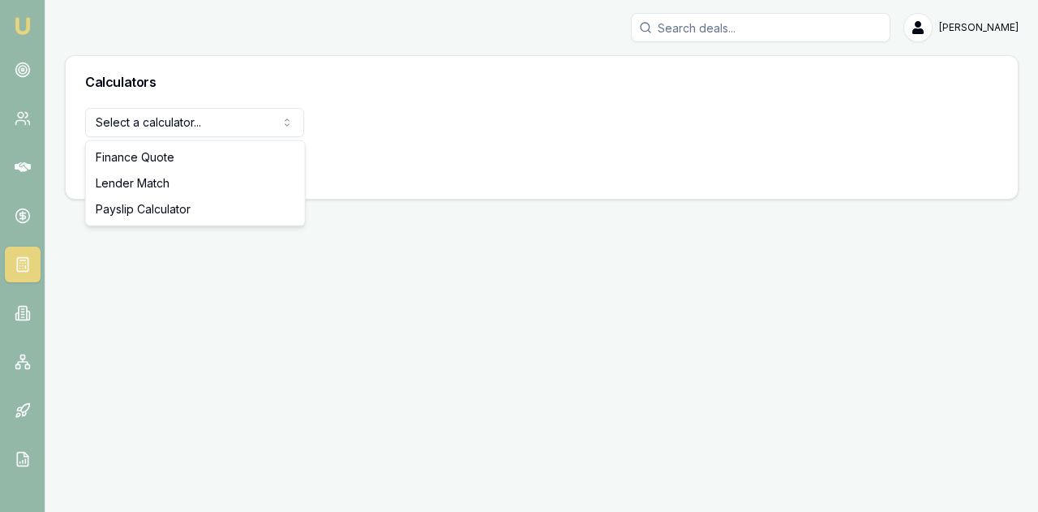
select select "payslip-calculator"
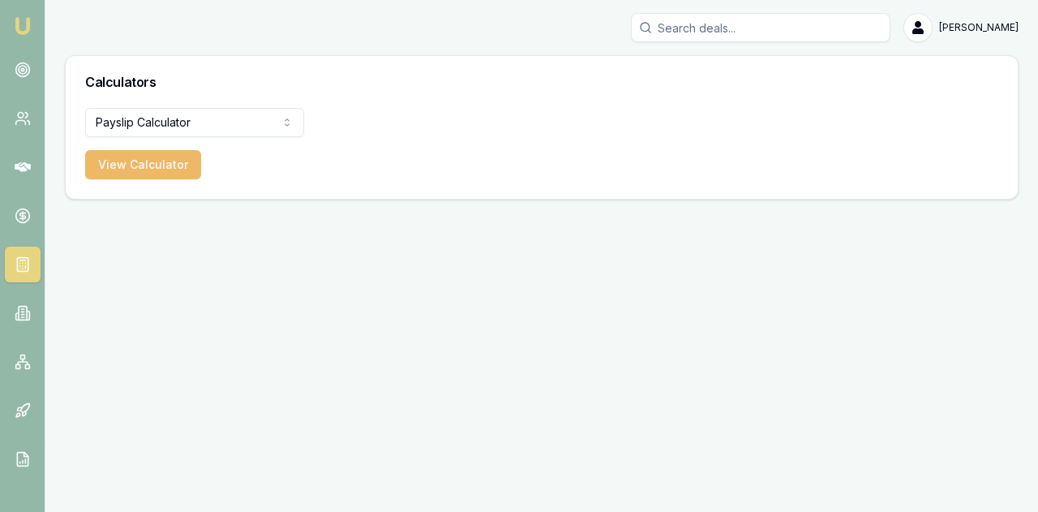
click at [131, 169] on button "View Calculator" at bounding box center [143, 164] width 116 height 29
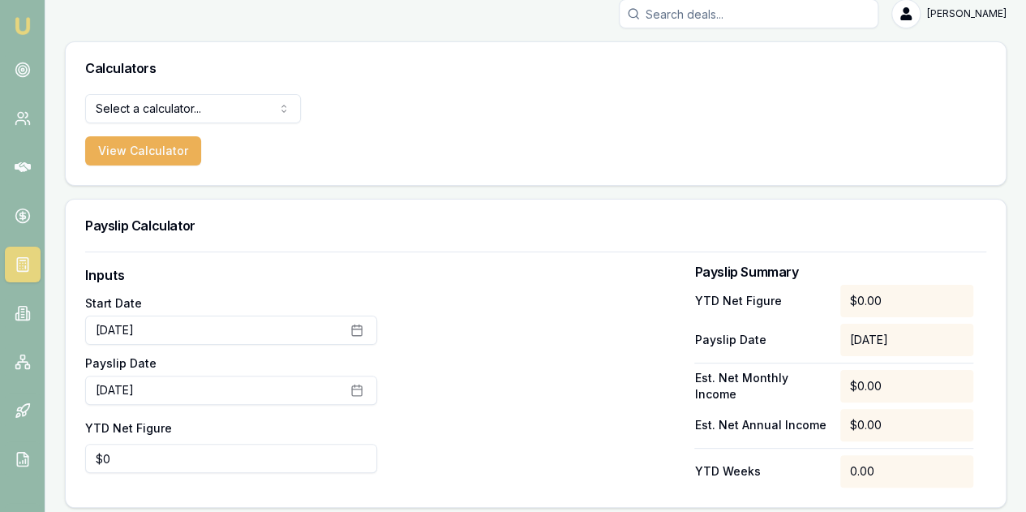
scroll to position [21, 0]
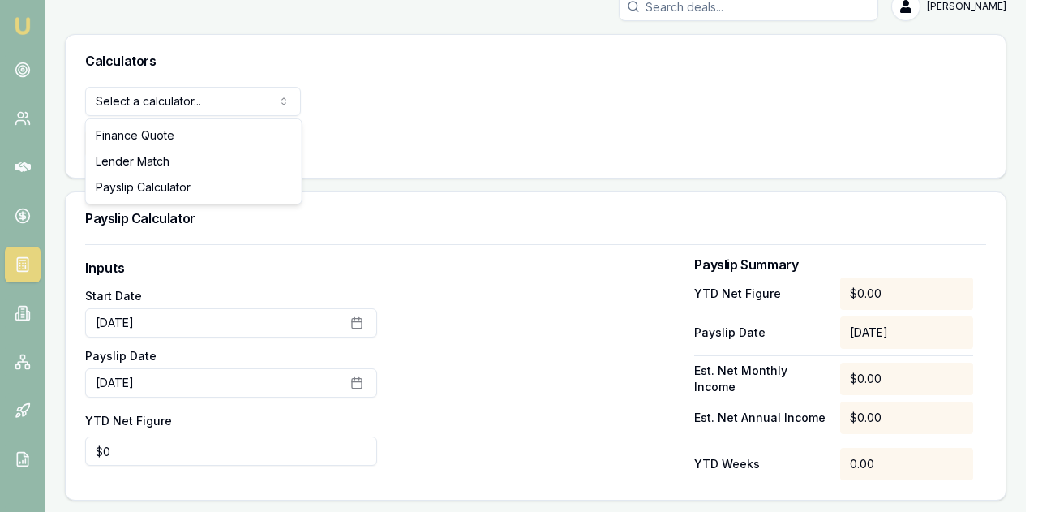
click at [148, 101] on html "Emu Broker Evette Abdo Toggle Menu Calculators Select a calculator... Finance Q…" at bounding box center [519, 235] width 1038 height 512
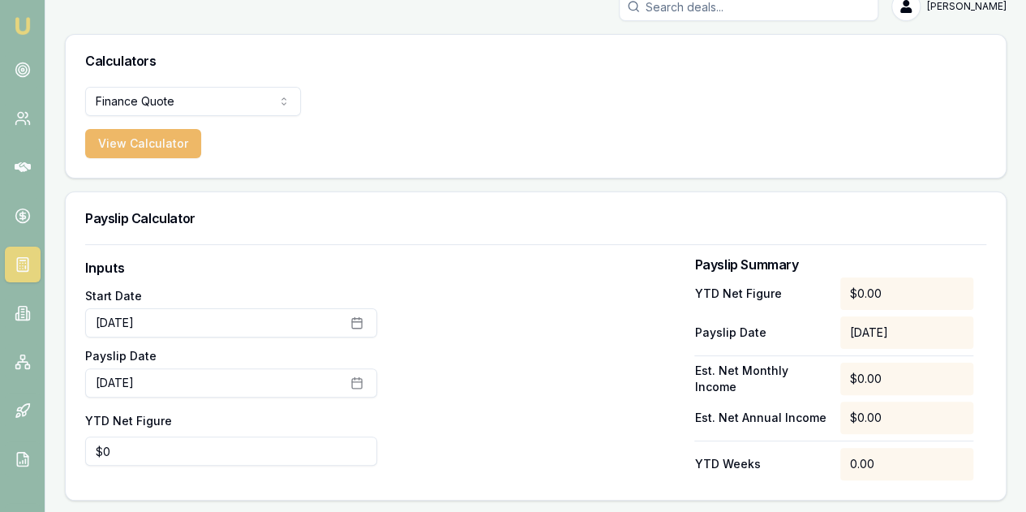
drag, startPoint x: 114, startPoint y: 144, endPoint x: 152, endPoint y: 145, distance: 37.3
click at [114, 143] on button "View Calculator" at bounding box center [143, 143] width 116 height 29
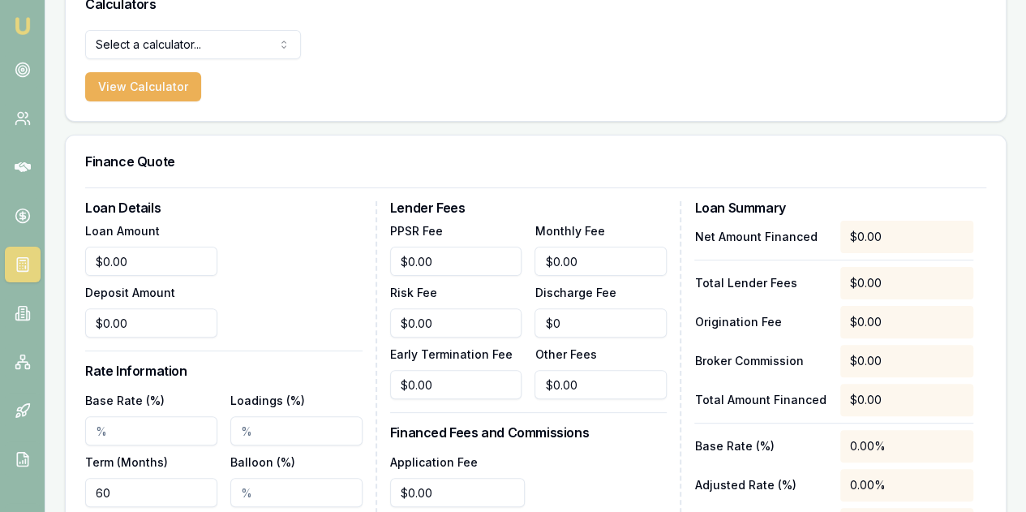
scroll to position [102, 0]
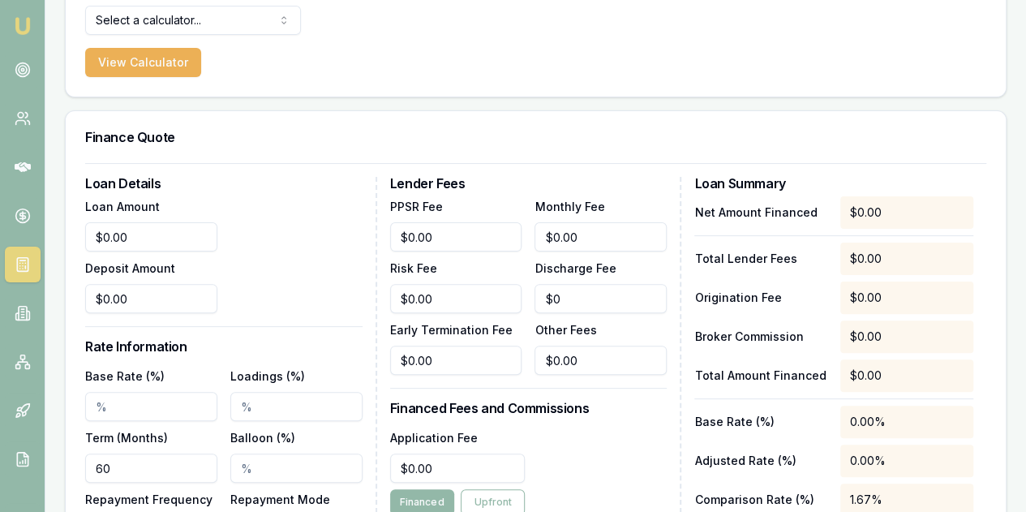
type input "0"
drag, startPoint x: 132, startPoint y: 235, endPoint x: 99, endPoint y: 227, distance: 34.2
click at [99, 227] on input "0" at bounding box center [151, 236] width 132 height 29
type input "5"
type input "$40,000.00"
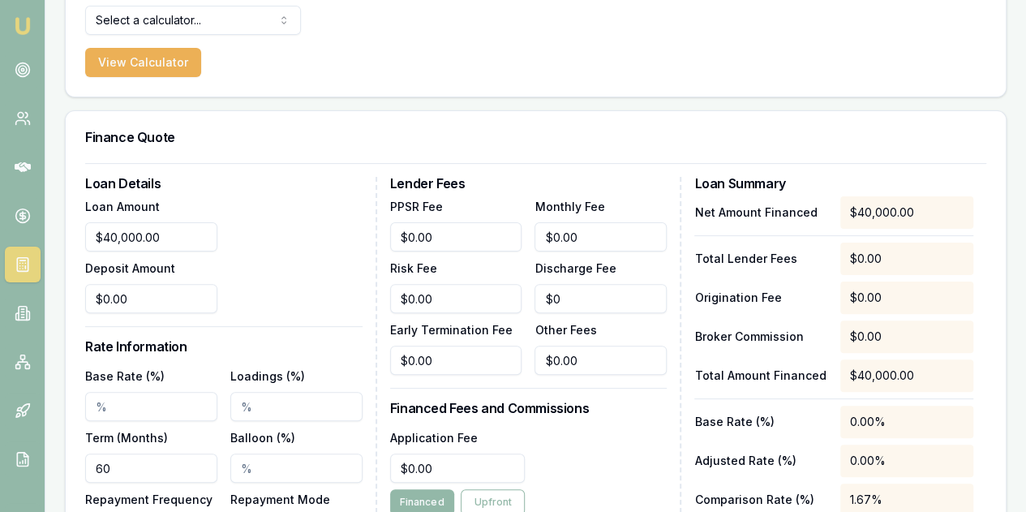
click at [297, 291] on div "Loan Amount $40,000.00 Deposit Amount $0.00" at bounding box center [223, 254] width 277 height 117
click at [96, 402] on input "Base Rate (%)" at bounding box center [151, 406] width 132 height 29
type input "5.99%"
click at [239, 324] on div "Loan Details Loan Amount $40,000.00 Deposit Amount $0.00 Rate Information Base …" at bounding box center [231, 409] width 292 height 465
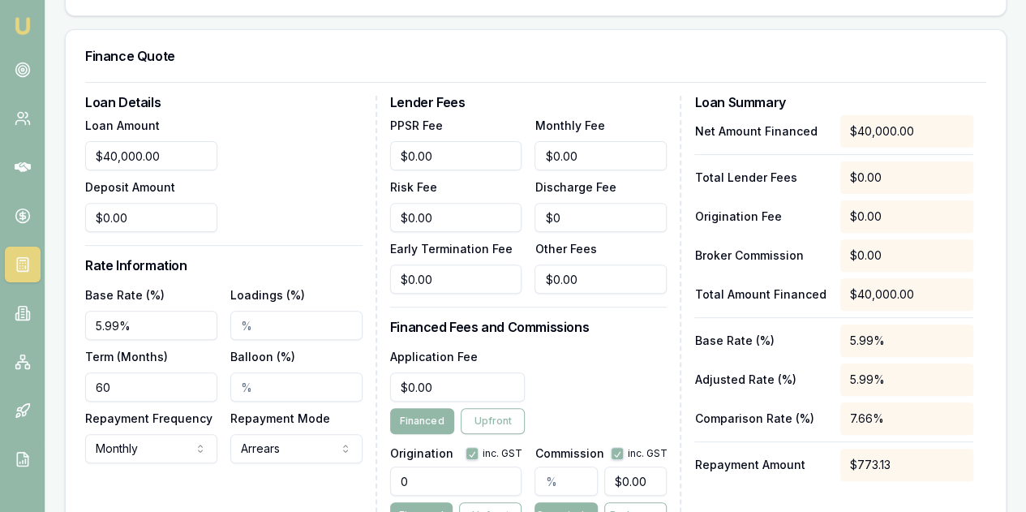
scroll to position [264, 0]
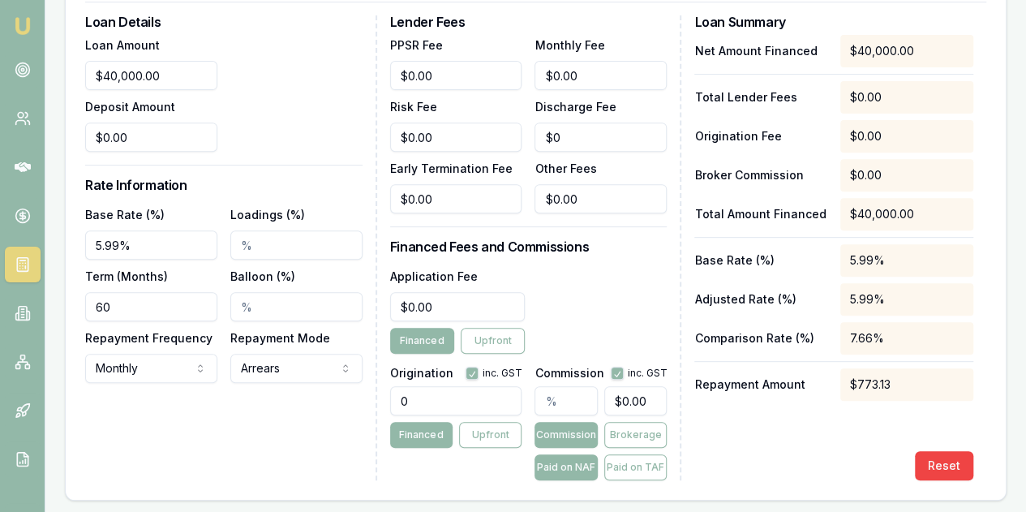
click at [409, 397] on input "0" at bounding box center [456, 400] width 132 height 29
type input "1500.00"
click at [601, 312] on div "Application Fee $0.00 Financed Upfront" at bounding box center [528, 310] width 277 height 88
type input "0"
click at [440, 303] on input "0" at bounding box center [457, 306] width 135 height 29
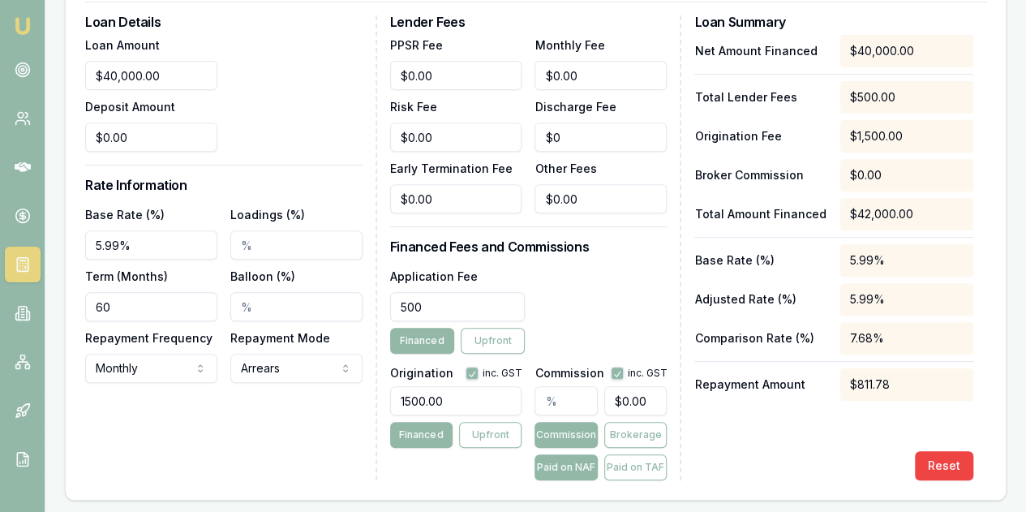
type input "$500.00"
click at [578, 301] on div "Application Fee $500.00 Financed Upfront" at bounding box center [528, 310] width 277 height 88
click at [238, 304] on input "Balloon (%)" at bounding box center [296, 306] width 132 height 29
type input "35.00%"
click at [216, 436] on div "Loan Details Loan Amount $40,000.00 Deposit Amount $0.00 Rate Information Base …" at bounding box center [231, 247] width 292 height 465
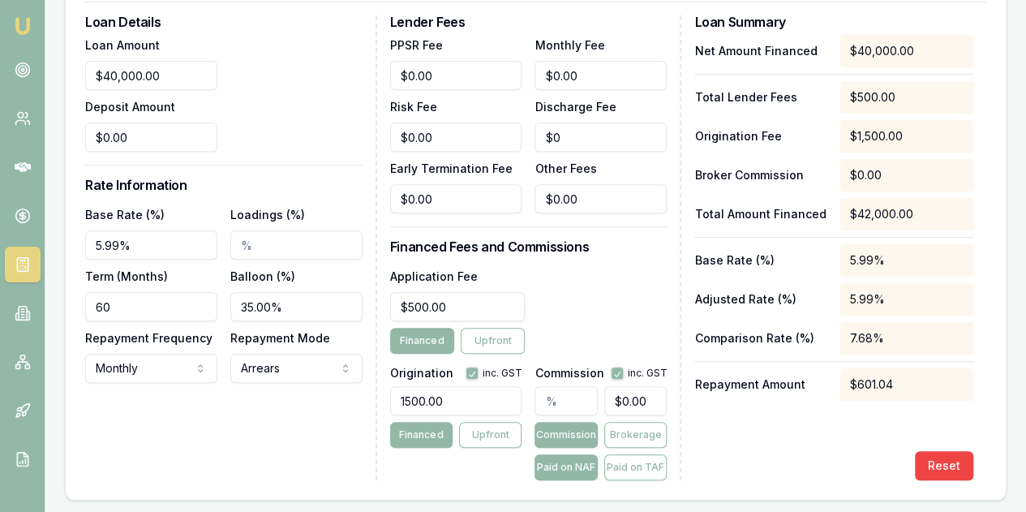
click at [841, 442] on div "Net Amount Financed $40,000.00 Total Lender Fees $500.00 Origination Fee $1,500…" at bounding box center [833, 257] width 279 height 445
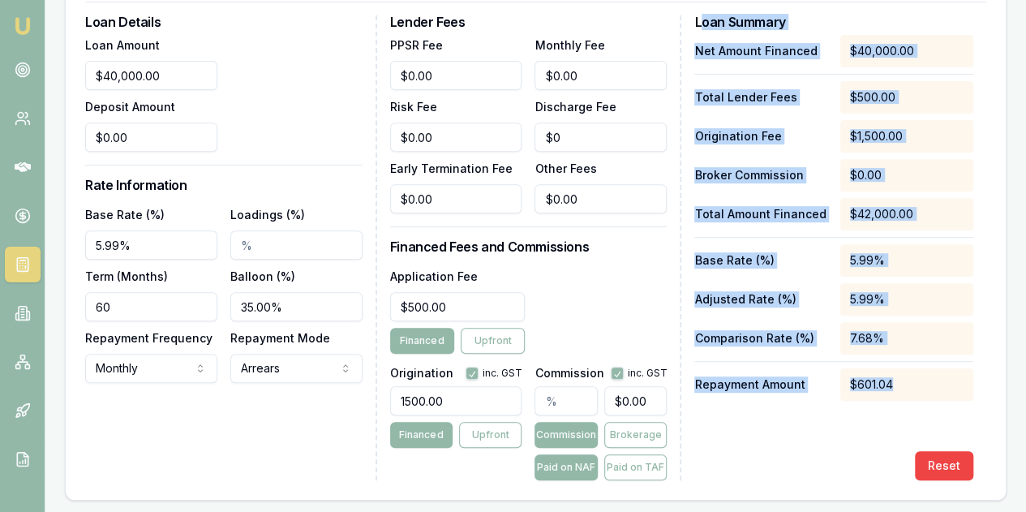
drag, startPoint x: 698, startPoint y: 22, endPoint x: 913, endPoint y: 391, distance: 427.5
click at [913, 391] on div "Loan Summary Net Amount Financed $40,000.00 Total Lender Fees $500.00 Originati…" at bounding box center [840, 247] width 292 height 465
copy div "oan Summary Net Amount Financed $40,000.00 Total Lender Fees $500.00 Originatio…"
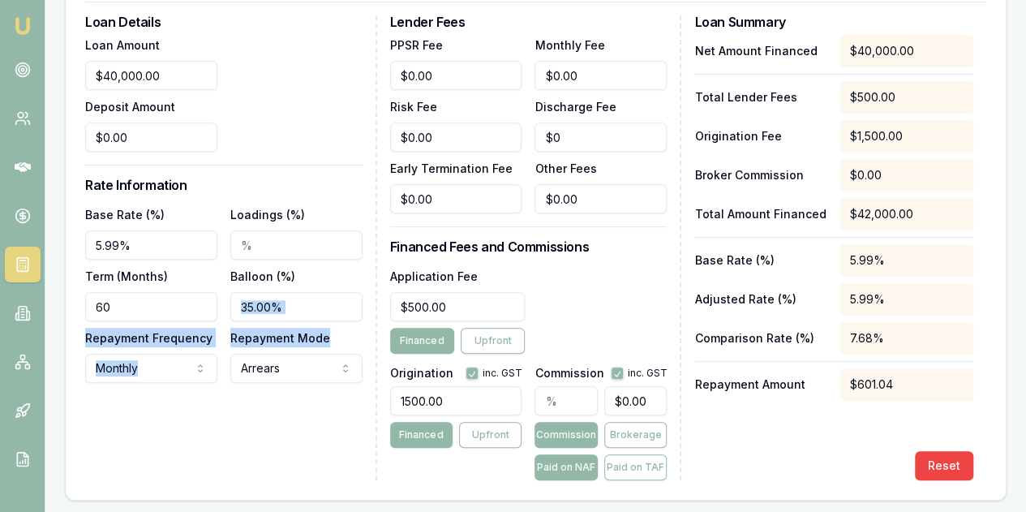
click at [367, 324] on div "Loan Details Loan Amount $40,000.00 Deposit Amount $0.00 Rate Information Base …" at bounding box center [231, 247] width 292 height 465
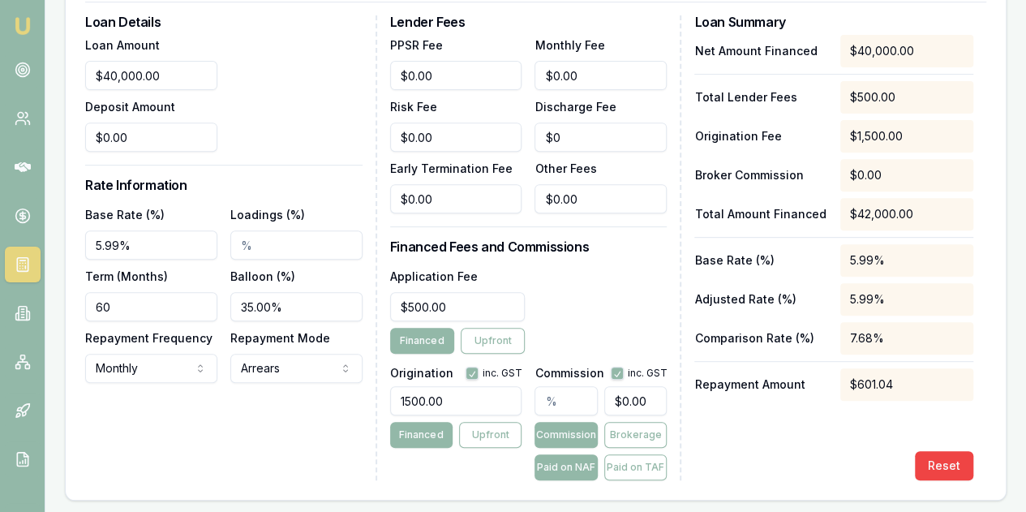
click at [127, 299] on input "60" at bounding box center [151, 306] width 132 height 29
click at [127, 482] on div "Loan Details Loan Amount $40,000.00 Deposit Amount $0.00 Rate Information Base …" at bounding box center [536, 251] width 940 height 498
drag, startPoint x: 114, startPoint y: 307, endPoint x: 76, endPoint y: 299, distance: 38.2
click at [76, 299] on div "Loan Details Loan Amount $40,000.00 Deposit Amount $0.00 Rate Information Base …" at bounding box center [536, 251] width 940 height 498
type input "084"
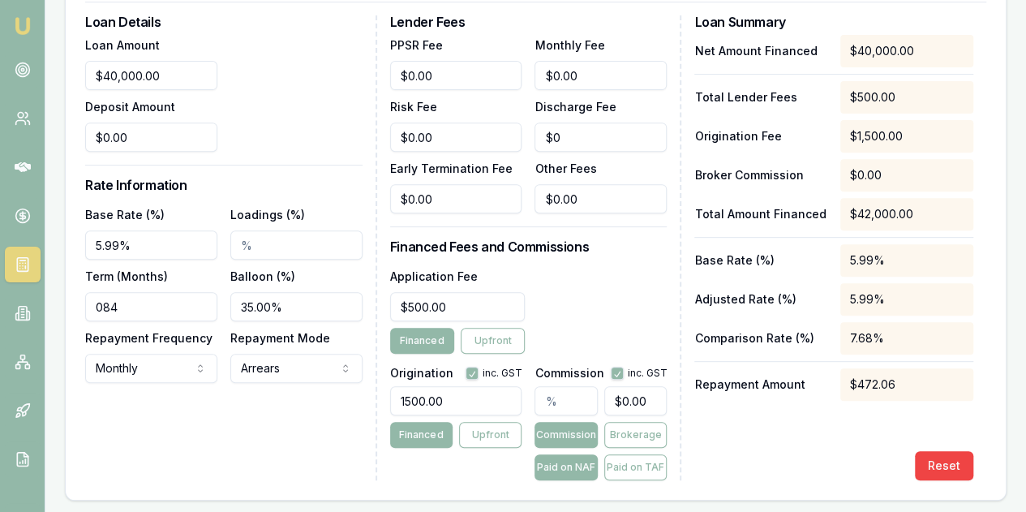
click at [157, 444] on div "Loan Details Loan Amount $40,000.00 Deposit Amount $0.00 Rate Information Base …" at bounding box center [231, 247] width 292 height 465
drag, startPoint x: 289, startPoint y: 297, endPoint x: 201, endPoint y: 292, distance: 87.7
click at [201, 292] on div "Base Rate (%) 5.99% Loadings (%) Term (Months) 084 Balloon (%) 35.00% Repayment…" at bounding box center [223, 293] width 277 height 178
type input "0"
click at [194, 417] on div "Loan Details Loan Amount $40,000.00 Deposit Amount $0.00 Rate Information Base …" at bounding box center [231, 247] width 292 height 465
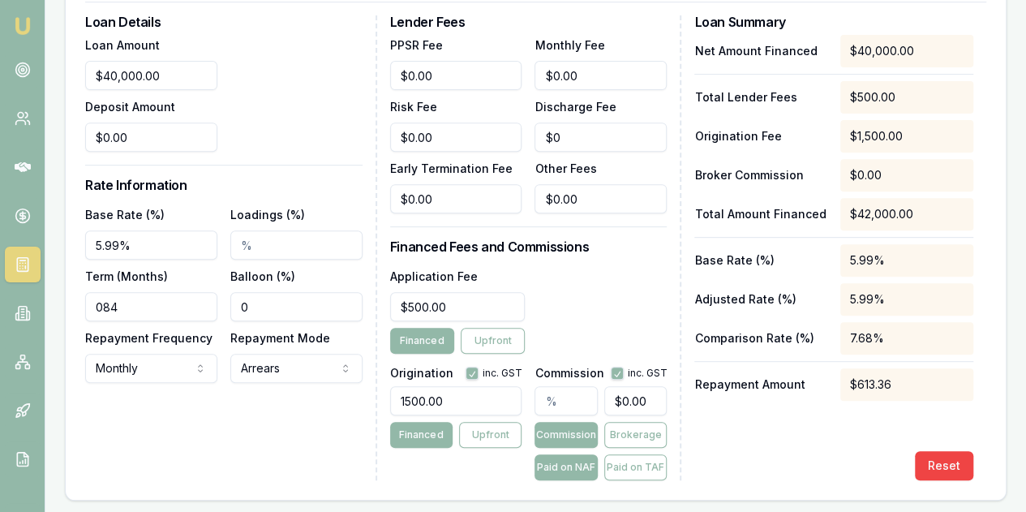
click at [282, 59] on div "Loan Amount $40,000.00 Deposit Amount $0.00" at bounding box center [223, 93] width 277 height 117
click at [796, 453] on div "Reset" at bounding box center [833, 465] width 279 height 29
click at [101, 307] on input "084" at bounding box center [151, 306] width 132 height 29
type input "84"
click at [125, 423] on div "Loan Details Loan Amount $40,000.00 Deposit Amount $0.00 Rate Information Base …" at bounding box center [231, 247] width 292 height 465
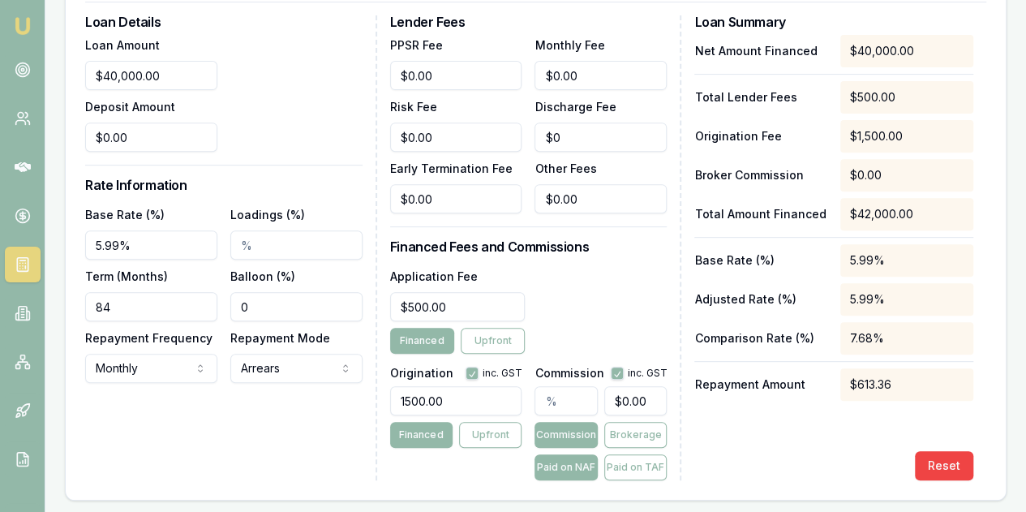
click at [268, 450] on div "Loan Details Loan Amount $40,000.00 Deposit Amount $0.00 Rate Information Base …" at bounding box center [231, 247] width 292 height 465
click at [771, 466] on div "Reset" at bounding box center [833, 465] width 279 height 29
click at [818, 426] on div "Net Amount Financed $40,000.00 Total Lender Fees $500.00 Origination Fee $1,500…" at bounding box center [833, 257] width 279 height 445
click at [926, 468] on button "Reset" at bounding box center [944, 465] width 58 height 29
type input "$0.00"
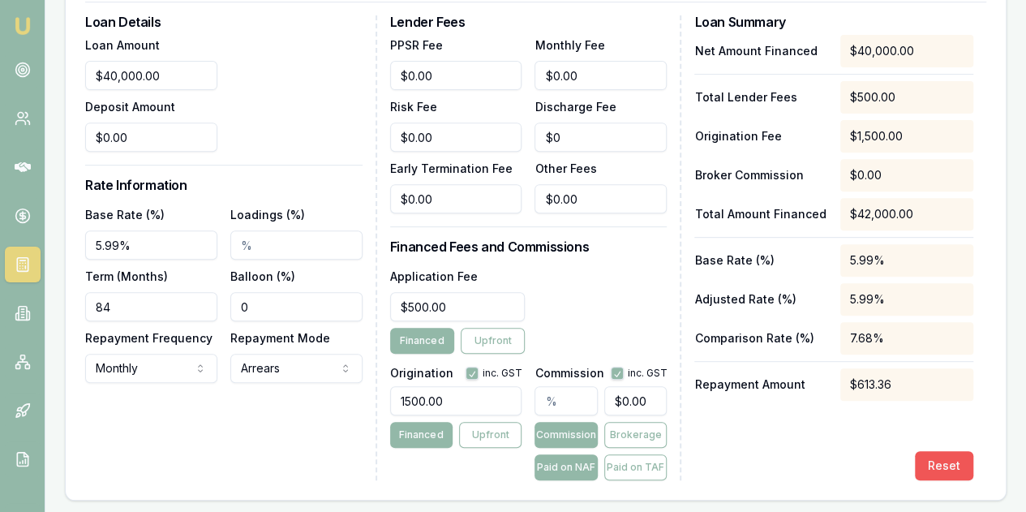
type input "60"
type input "$0.00"
checkbox input "false"
type input "0"
checkbox input "false"
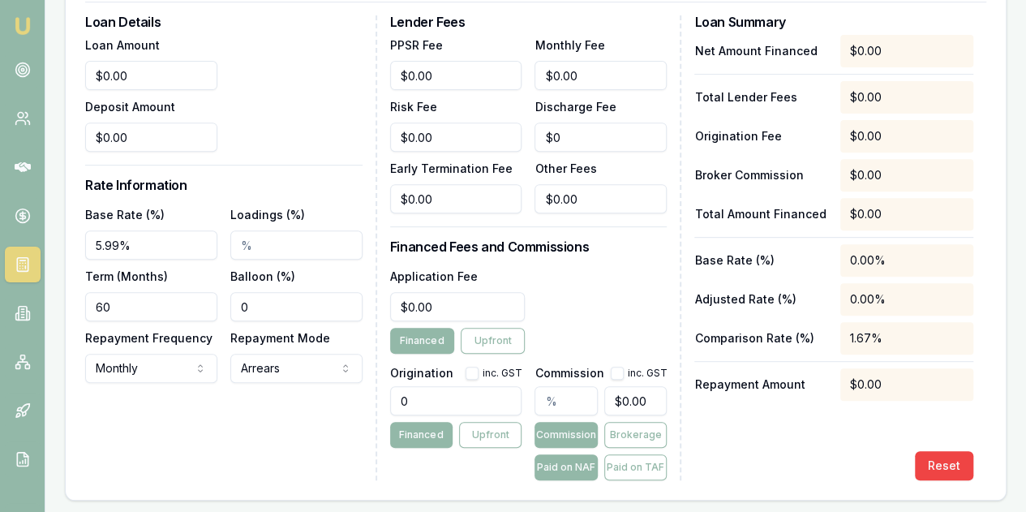
type input "0"
click at [136, 75] on input "0" at bounding box center [151, 75] width 132 height 29
type input "$40,000.00"
click at [324, 132] on div "Loan Amount $40,000.00 Deposit Amount $0.00" at bounding box center [223, 93] width 277 height 117
drag, startPoint x: 122, startPoint y: 304, endPoint x: 66, endPoint y: 294, distance: 57.0
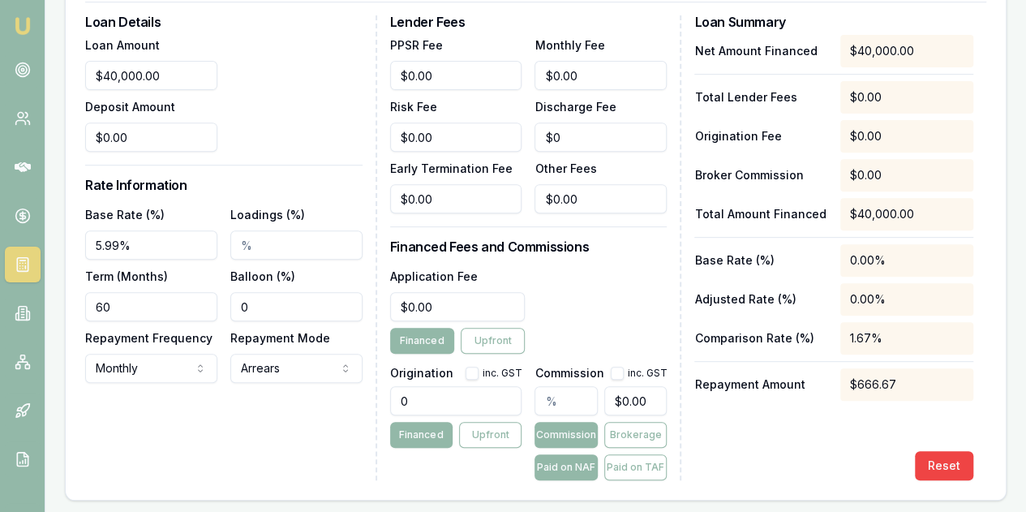
click at [66, 294] on div "Loan Details Loan Amount $40,000.00 Deposit Amount $0.00 Rate Information Base …" at bounding box center [536, 251] width 940 height 498
type input "084"
click at [174, 430] on div "Loan Details Loan Amount $40,000.00 Deposit Amount $0.00 Rate Information Base …" at bounding box center [231, 247] width 292 height 465
click at [415, 400] on input "0" at bounding box center [456, 400] width 132 height 29
type input "1500.00"
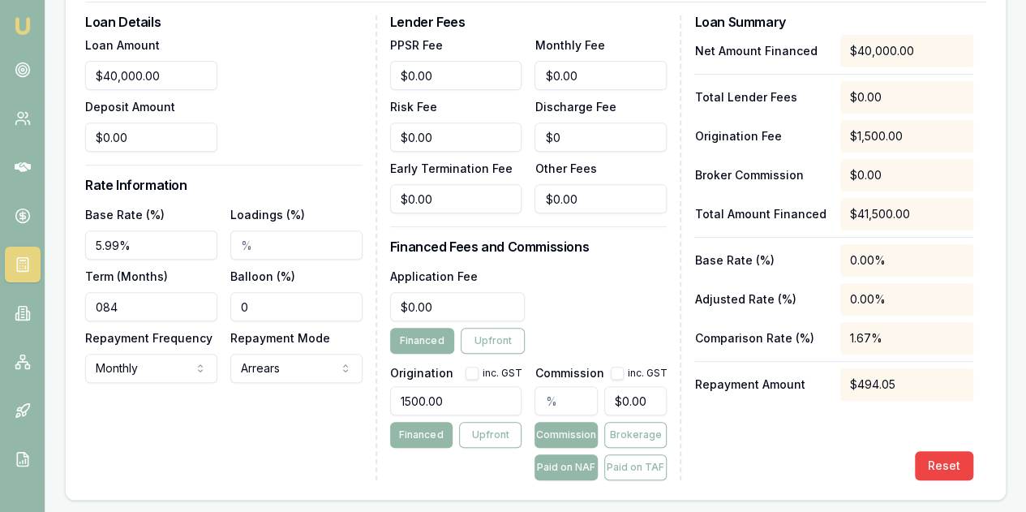
click at [274, 430] on div "Loan Details Loan Amount $40,000.00 Deposit Amount $0.00 Rate Information Base …" at bounding box center [231, 247] width 292 height 465
click at [788, 454] on div "Reset" at bounding box center [833, 465] width 279 height 29
click at [103, 303] on input "084" at bounding box center [151, 306] width 132 height 29
type input "84"
drag, startPoint x: 436, startPoint y: 306, endPoint x: 387, endPoint y: 301, distance: 49.7
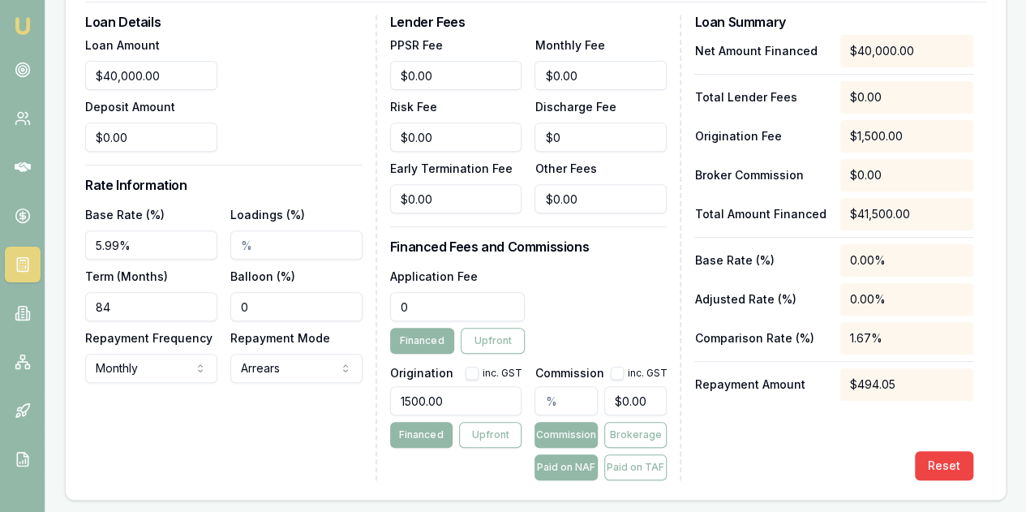
click at [388, 301] on div "Loan Details Loan Amount $40,000.00 Deposit Amount $0.00 Rate Information Base …" at bounding box center [535, 247] width 901 height 465
type input "$700.00"
click at [321, 420] on div "Loan Details Loan Amount $40,000.00 Deposit Amount $0.00 Rate Information Base …" at bounding box center [231, 247] width 292 height 465
click at [768, 445] on div "Net Amount Financed $40,000.00 Total Lender Fees $700.00 Origination Fee $1,500…" at bounding box center [833, 257] width 279 height 445
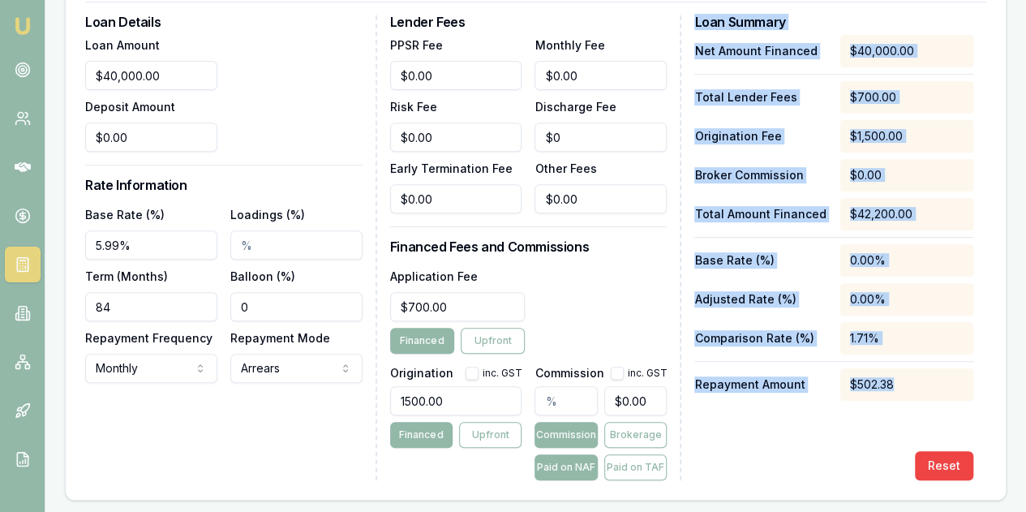
drag, startPoint x: 693, startPoint y: 18, endPoint x: 941, endPoint y: 402, distance: 457.7
click at [941, 402] on div "Loan Details Loan Amount $40,000.00 Deposit Amount $0.00 Rate Information Base …" at bounding box center [535, 247] width 901 height 465
copy div "Loan Summary Net Amount Financed $40,000.00 Total Lender Fees $700.00 Originati…"
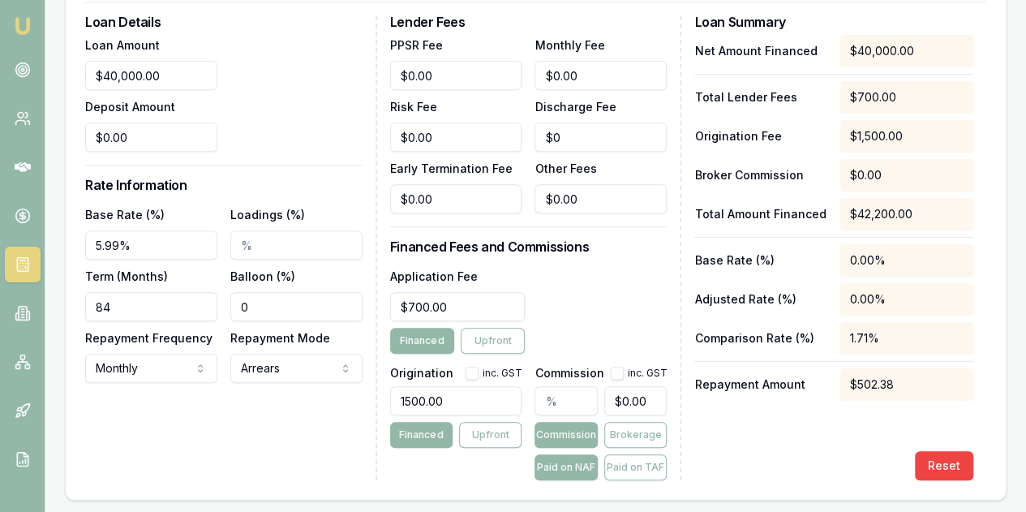
click at [171, 444] on div "Loan Details Loan Amount $40,000.00 Deposit Amount $0.00 Rate Information Base …" at bounding box center [231, 247] width 292 height 465
click at [856, 432] on div "Net Amount Financed $40,000.00 Total Lender Fees $700.00 Origination Fee $1,500…" at bounding box center [833, 257] width 279 height 445
click at [169, 247] on input "5.99%" at bounding box center [151, 244] width 132 height 29
click at [847, 262] on div "0.00%" at bounding box center [906, 260] width 133 height 32
click at [857, 258] on div "0.00%" at bounding box center [906, 260] width 133 height 32
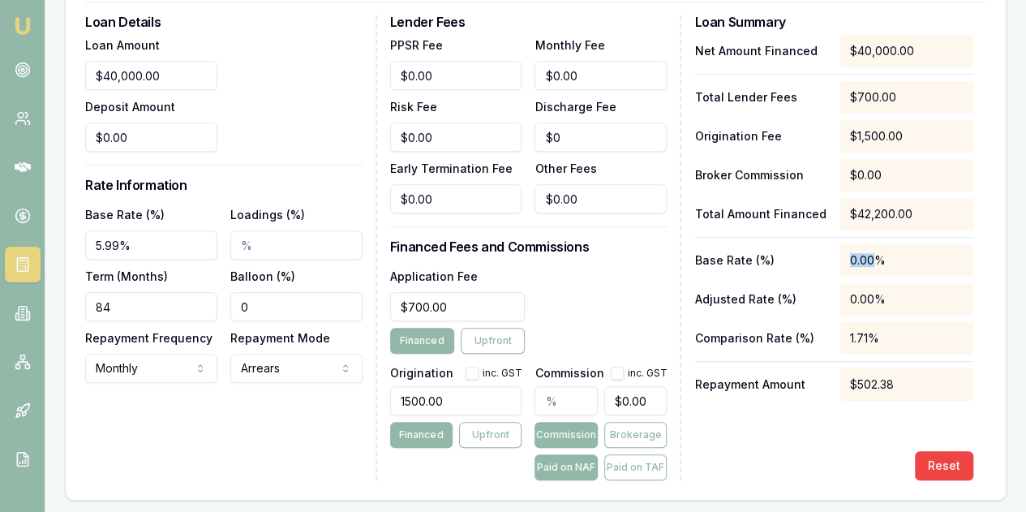
click at [857, 258] on div "0.00%" at bounding box center [906, 260] width 133 height 32
click at [793, 457] on div "Reset" at bounding box center [833, 465] width 279 height 29
drag, startPoint x: 902, startPoint y: 380, endPoint x: 839, endPoint y: 376, distance: 63.5
click at [839, 376] on div "Repayment Amount $502.38" at bounding box center [833, 384] width 279 height 32
copy div "$502.38"
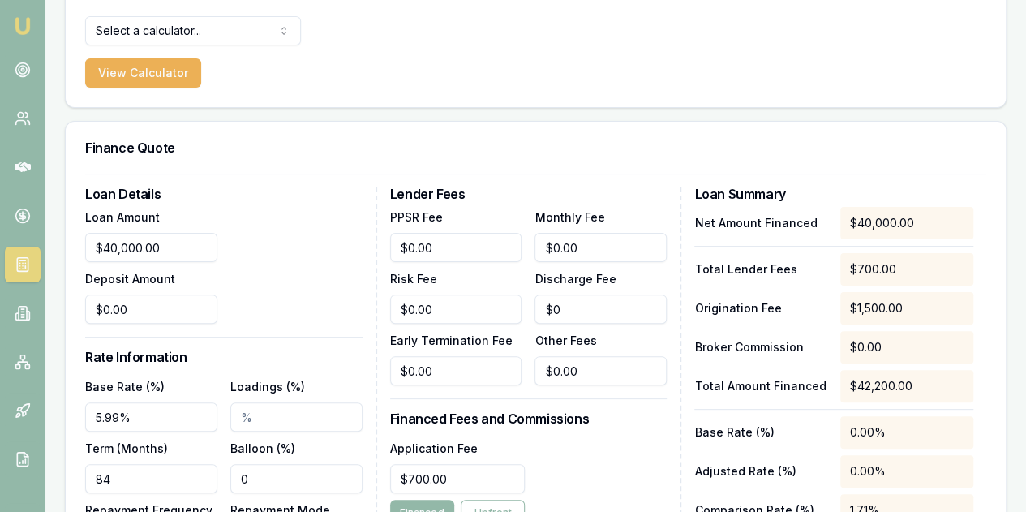
scroll to position [0, 0]
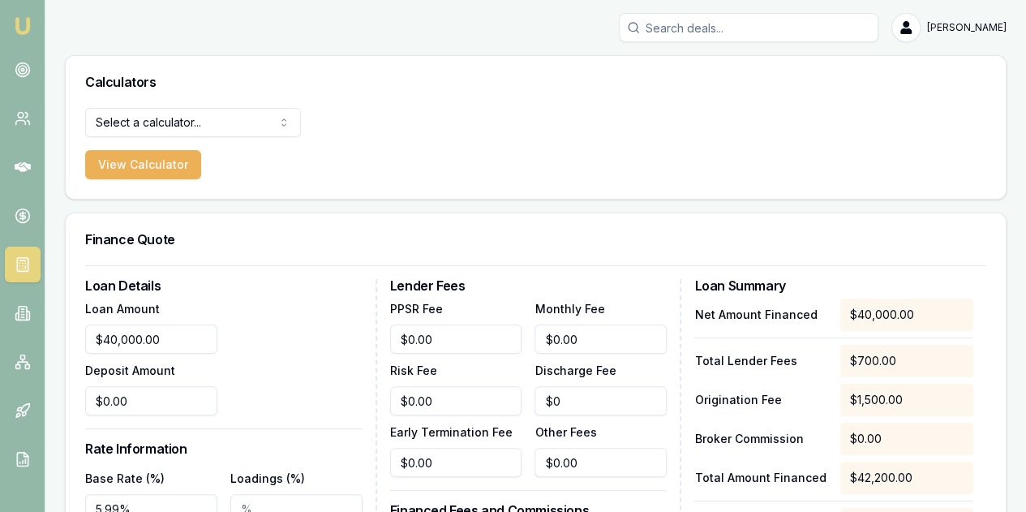
click at [21, 16] on img at bounding box center [22, 25] width 19 height 19
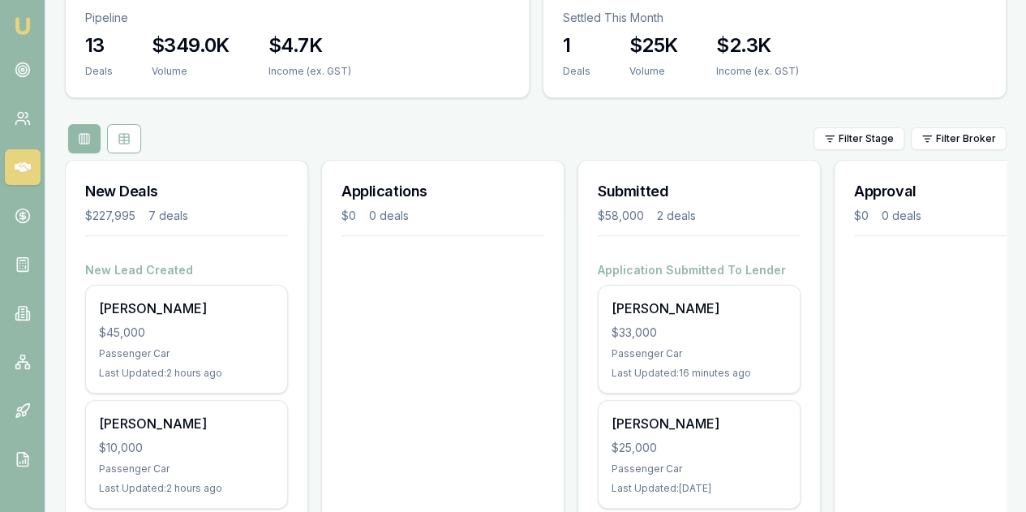
scroll to position [324, 0]
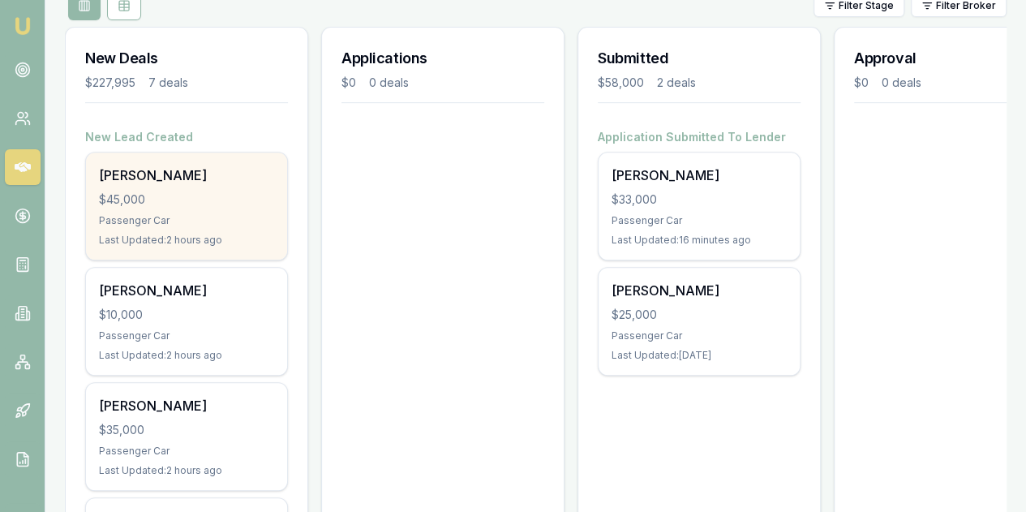
click at [179, 153] on div "Mick Gerace $45,000 Passenger Car Last Updated: 2 hours ago" at bounding box center [186, 206] width 201 height 107
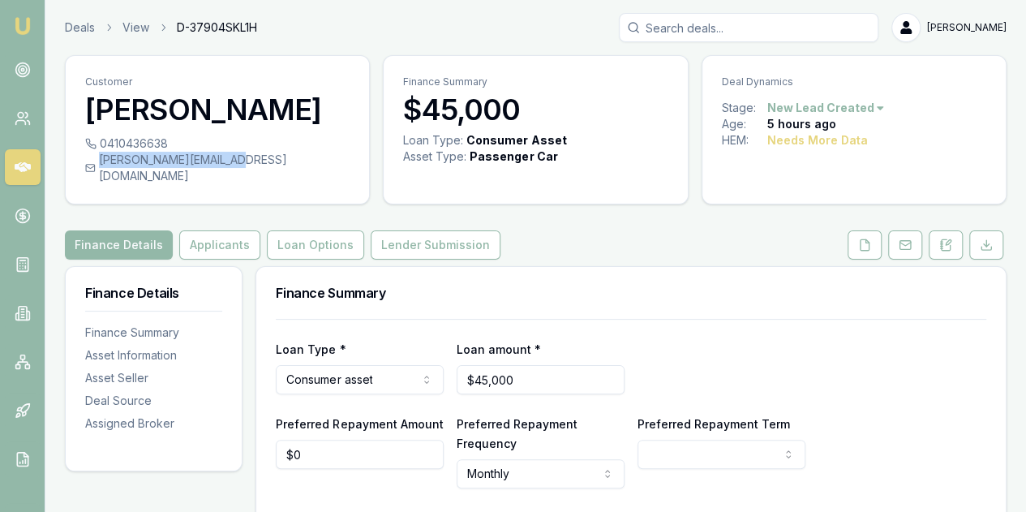
drag, startPoint x: 99, startPoint y: 161, endPoint x: 255, endPoint y: 172, distance: 156.1
click at [255, 172] on div "0410436638 [PERSON_NAME][EMAIL_ADDRESS][DOMAIN_NAME]" at bounding box center [217, 169] width 303 height 68
copy div "[PERSON_NAME][EMAIL_ADDRESS][DOMAIN_NAME]"
click at [860, 238] on icon at bounding box center [864, 244] width 13 height 13
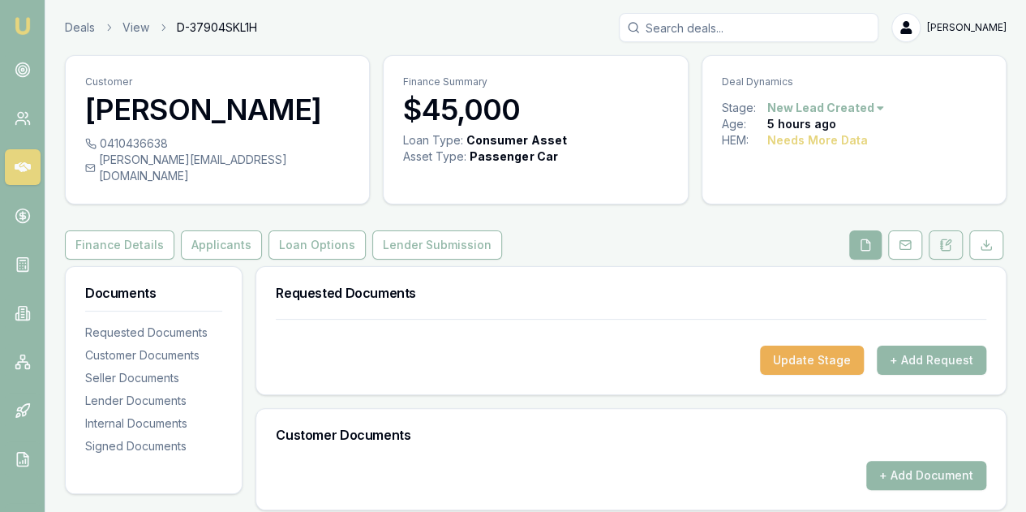
click at [947, 240] on icon at bounding box center [948, 242] width 5 height 5
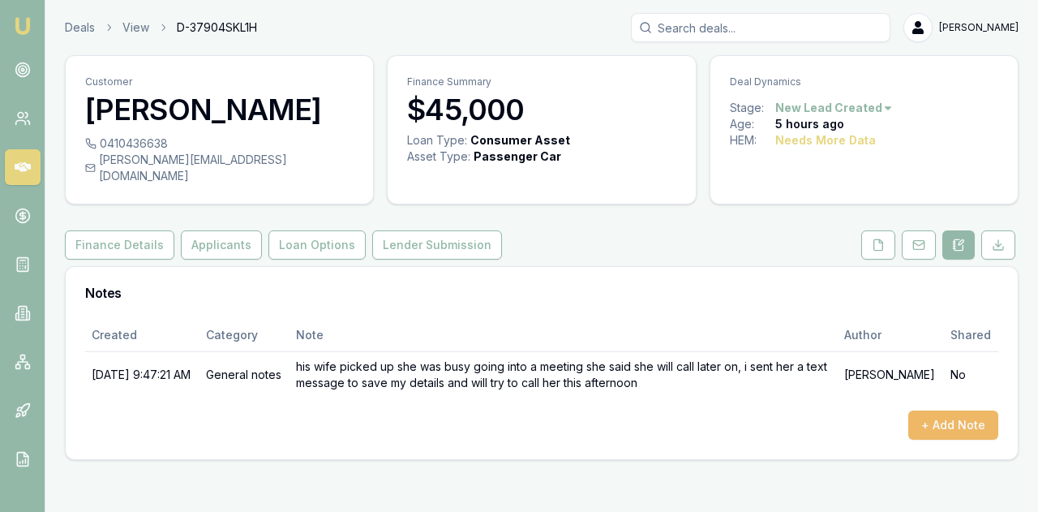
click at [952, 412] on button "+ Add Note" at bounding box center [954, 424] width 90 height 29
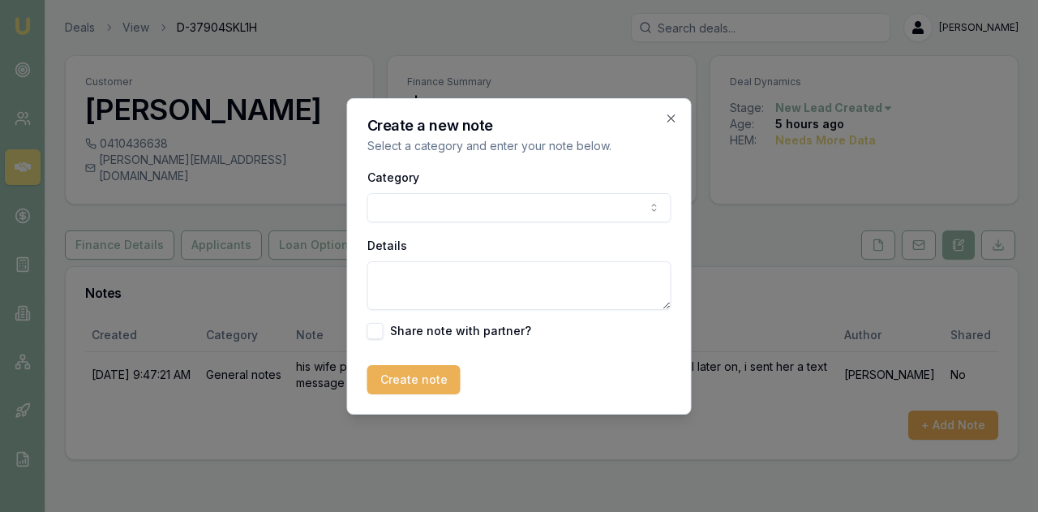
click at [418, 200] on body "Emu Broker Deals View D-37904SKL1H [PERSON_NAME] Menu Customer [PERSON_NAME] 04…" at bounding box center [519, 256] width 1038 height 512
click at [393, 282] on textarea "Details" at bounding box center [519, 285] width 304 height 49
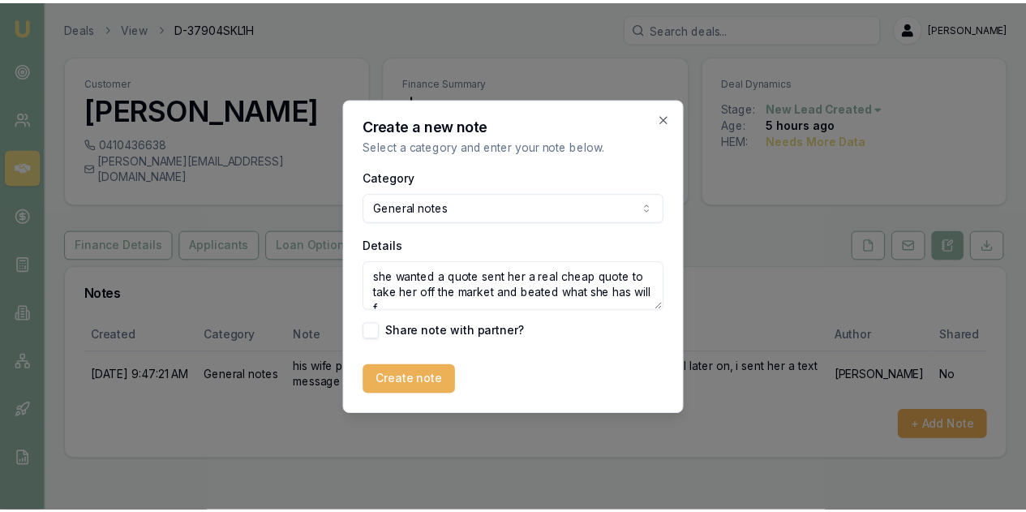
scroll to position [6, 0]
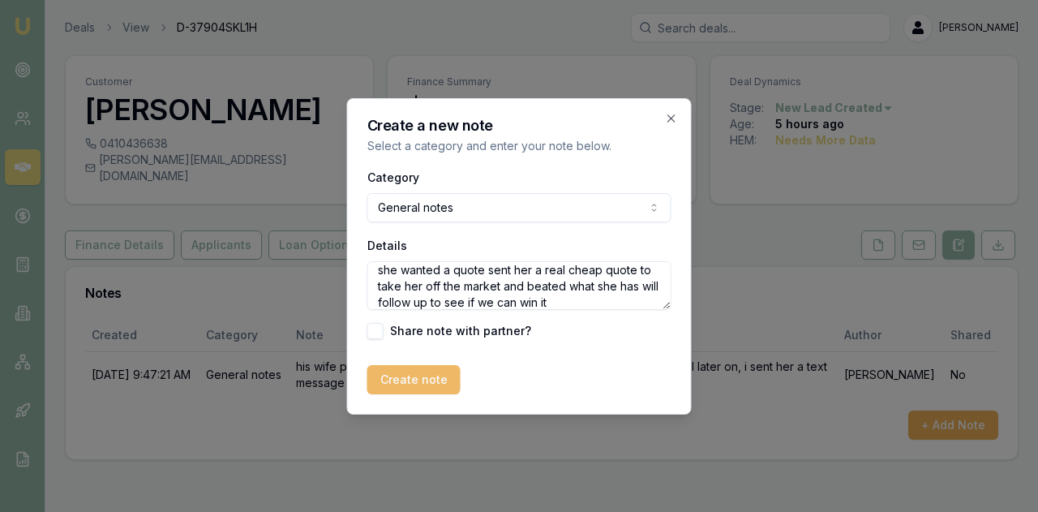
type textarea "she wanted a quote sent her a real cheap quote to take her off the market and b…"
click at [430, 377] on button "Create note" at bounding box center [413, 379] width 93 height 29
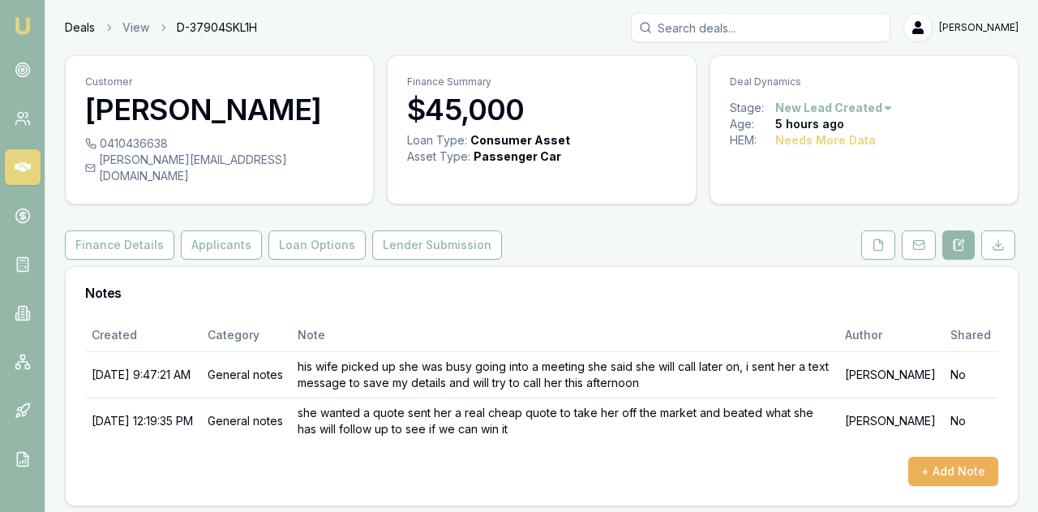
click at [81, 28] on link "Deals" at bounding box center [80, 27] width 30 height 16
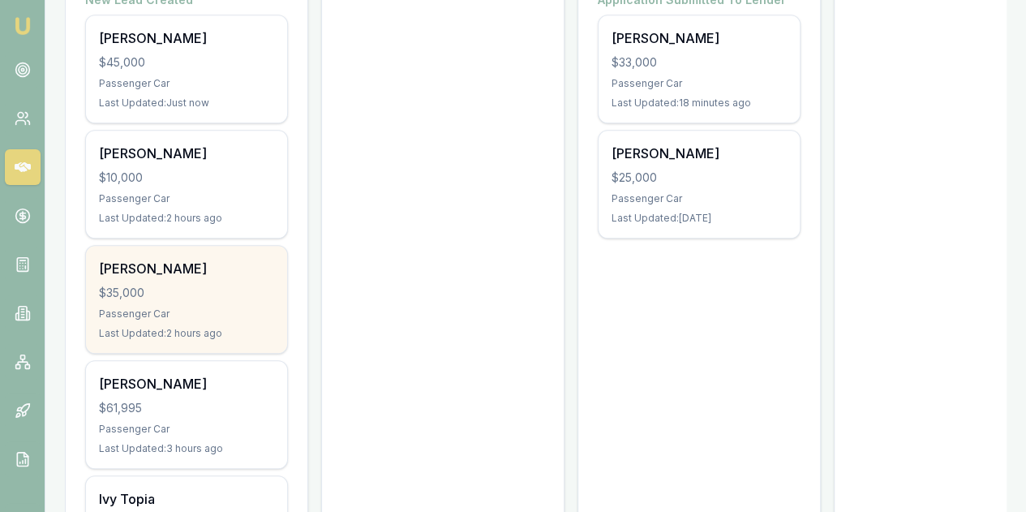
scroll to position [487, 0]
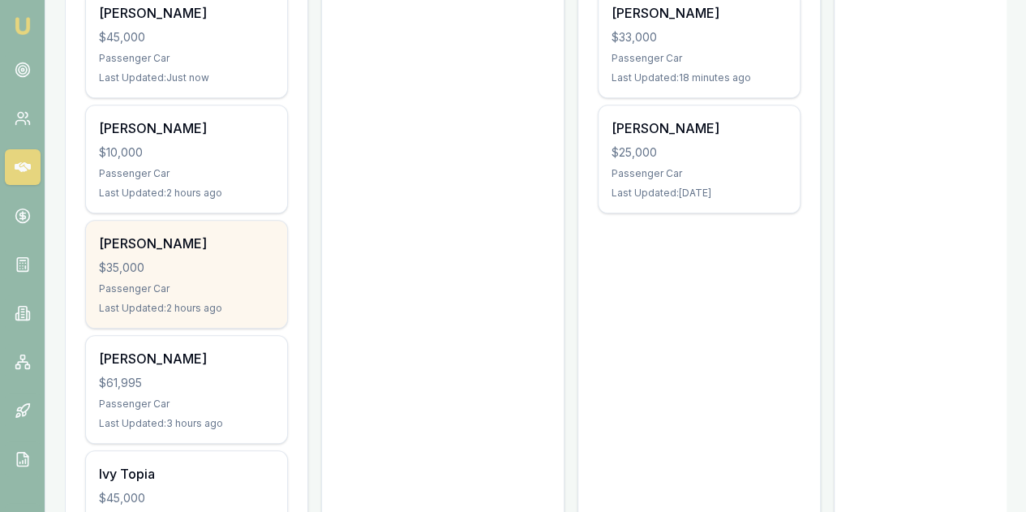
click at [193, 221] on div "[PERSON_NAME] $35,000 Passenger Car Last Updated: 2 hours ago" at bounding box center [186, 274] width 201 height 107
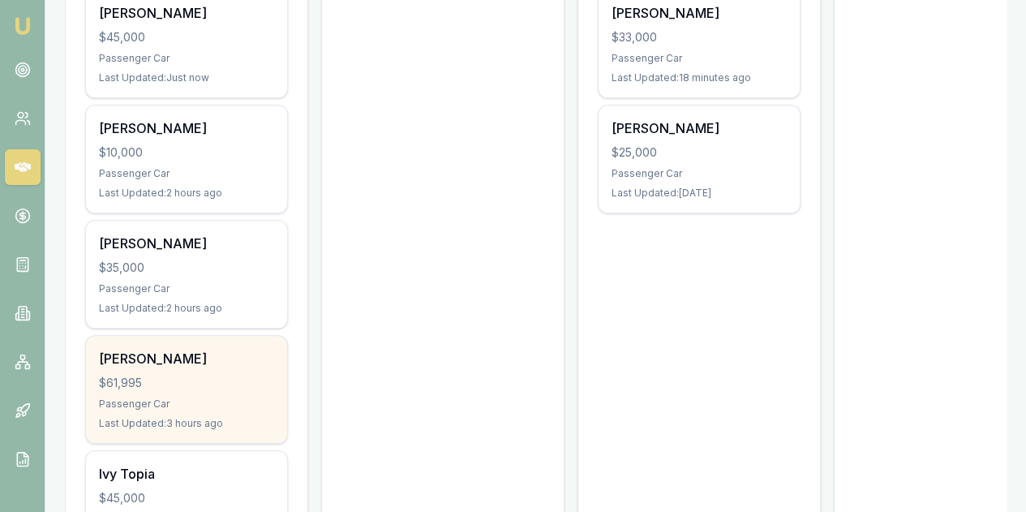
click at [191, 375] on div "$61,995" at bounding box center [186, 383] width 175 height 16
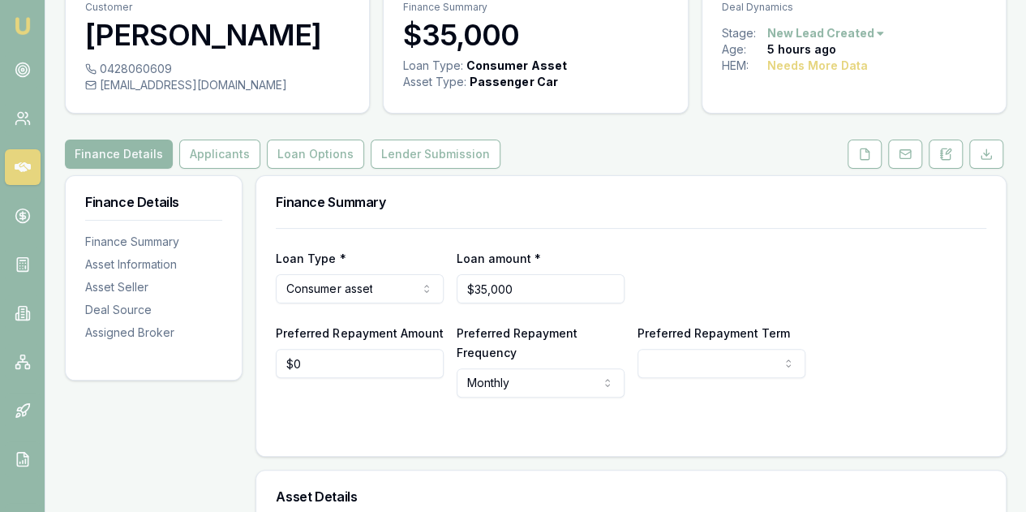
scroll to position [162, 0]
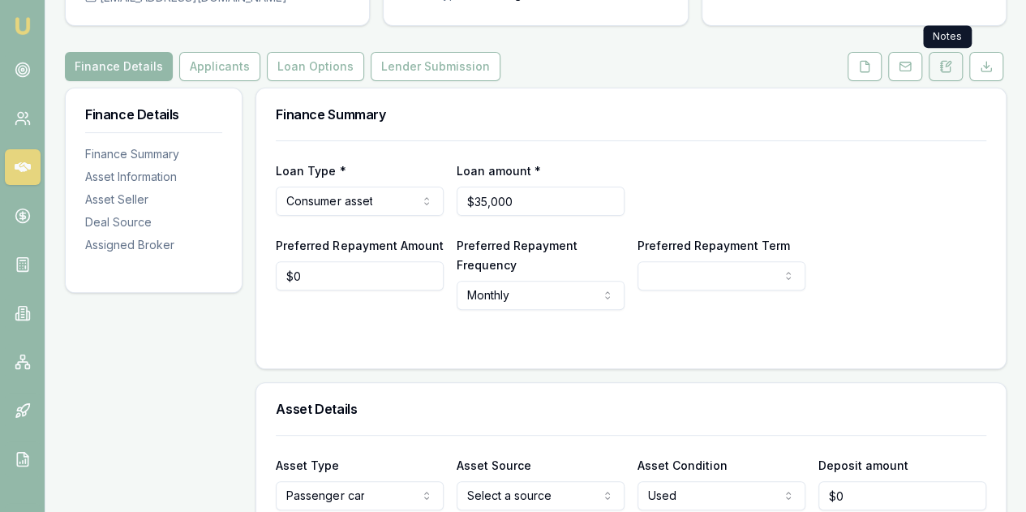
click at [954, 67] on button at bounding box center [946, 66] width 34 height 29
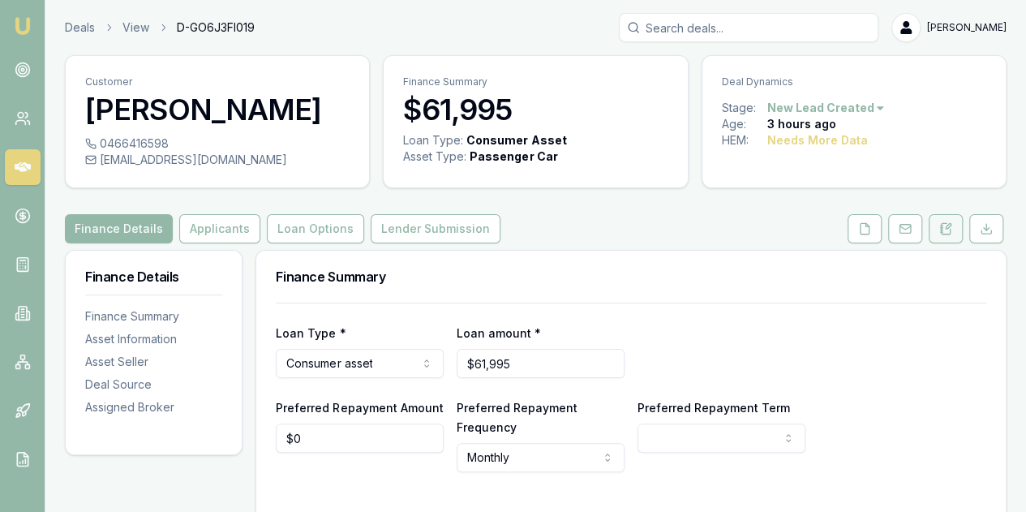
click at [943, 227] on icon at bounding box center [945, 228] width 13 height 13
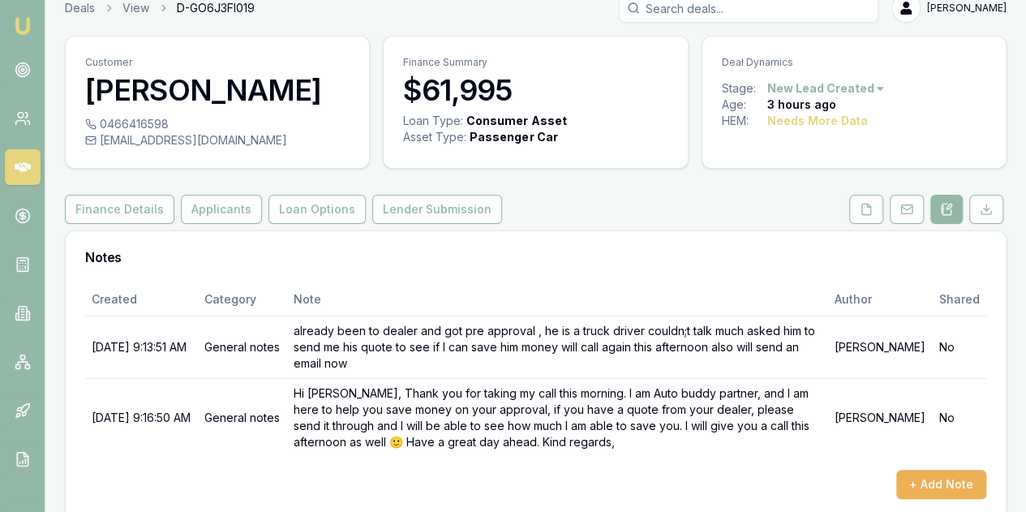
scroll to position [37, 0]
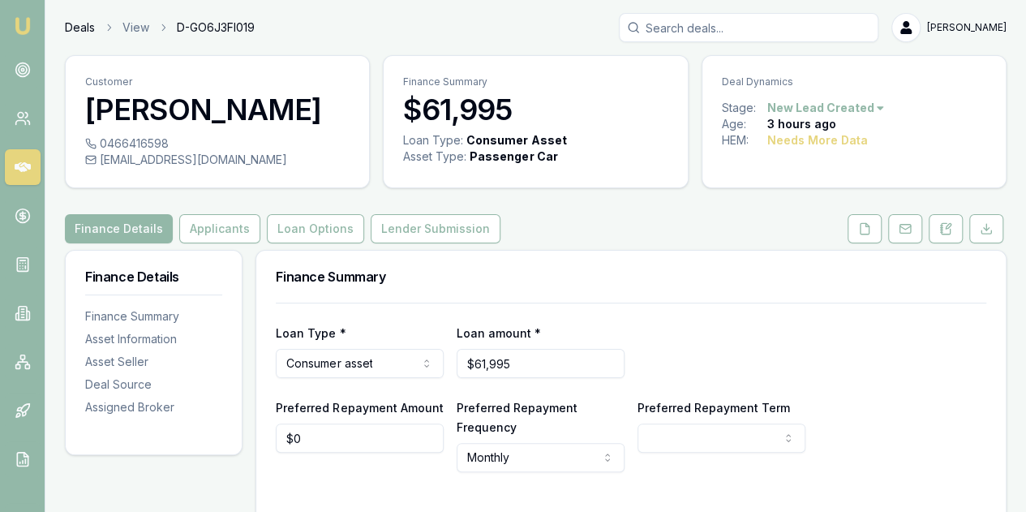
click at [69, 26] on link "Deals" at bounding box center [80, 27] width 30 height 16
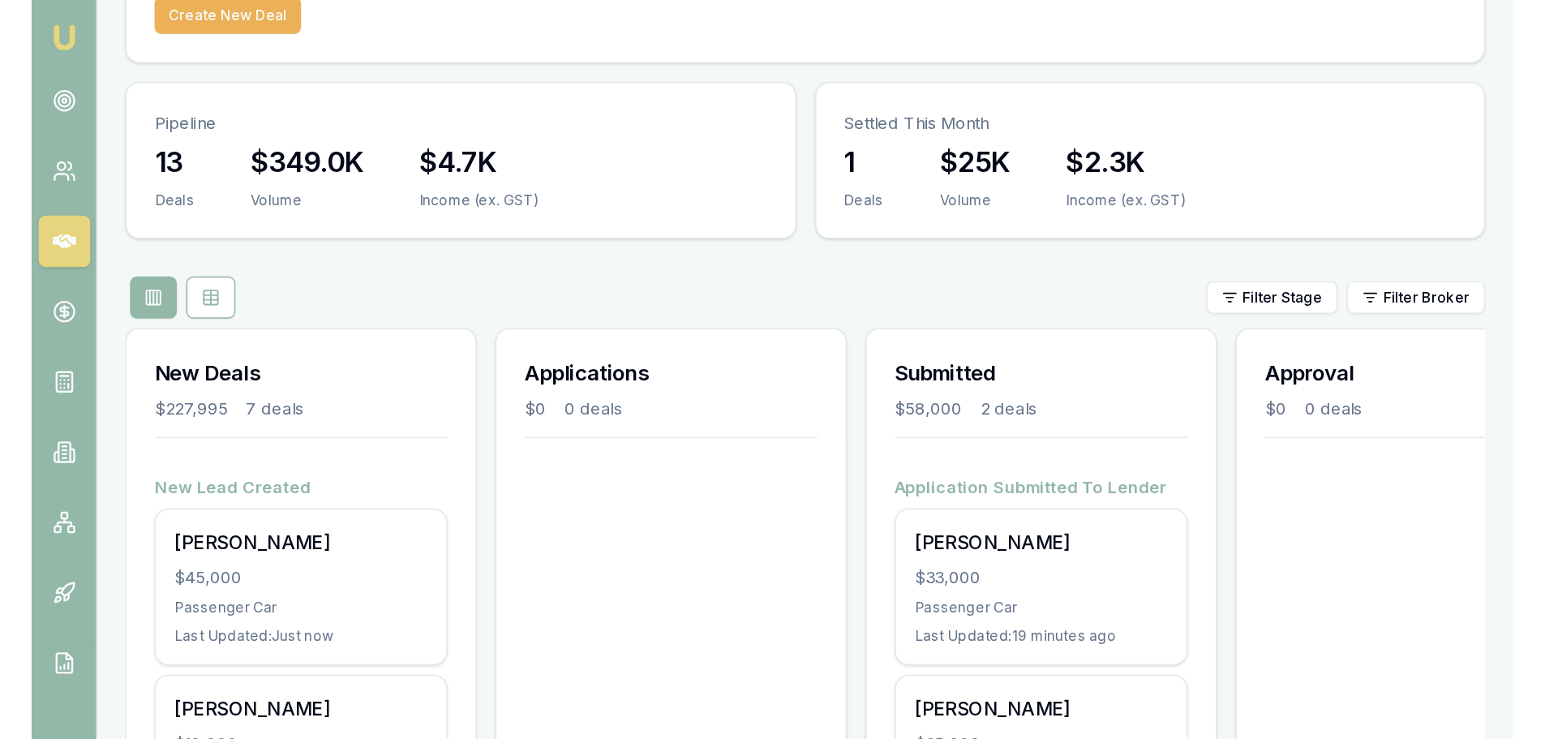
scroll to position [243, 0]
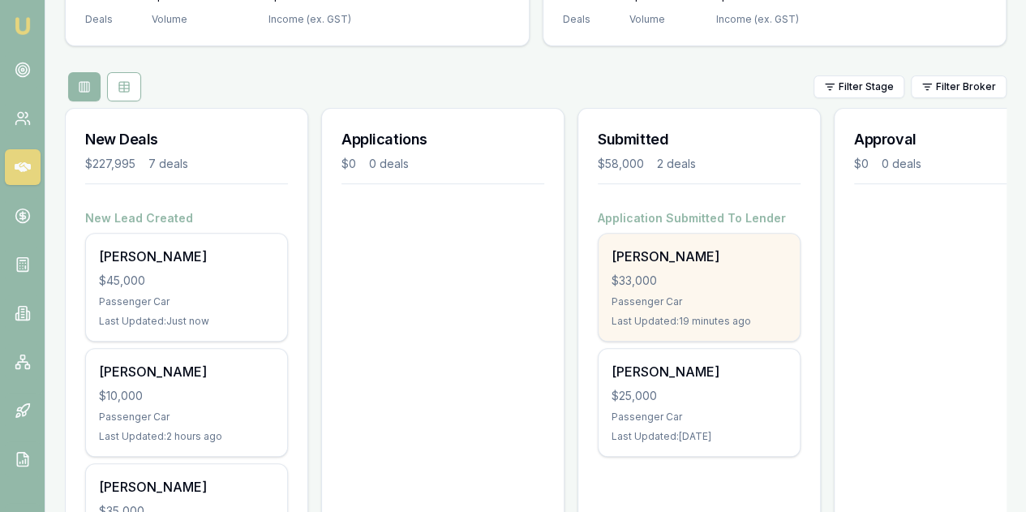
click at [715, 273] on div "$33,000" at bounding box center [699, 281] width 175 height 16
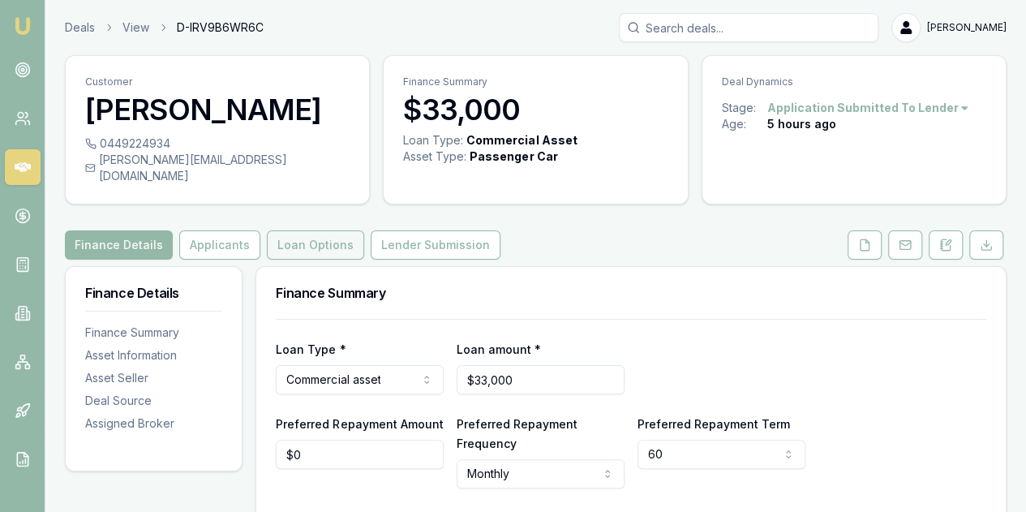
click at [314, 230] on button "Loan Options" at bounding box center [315, 244] width 97 height 29
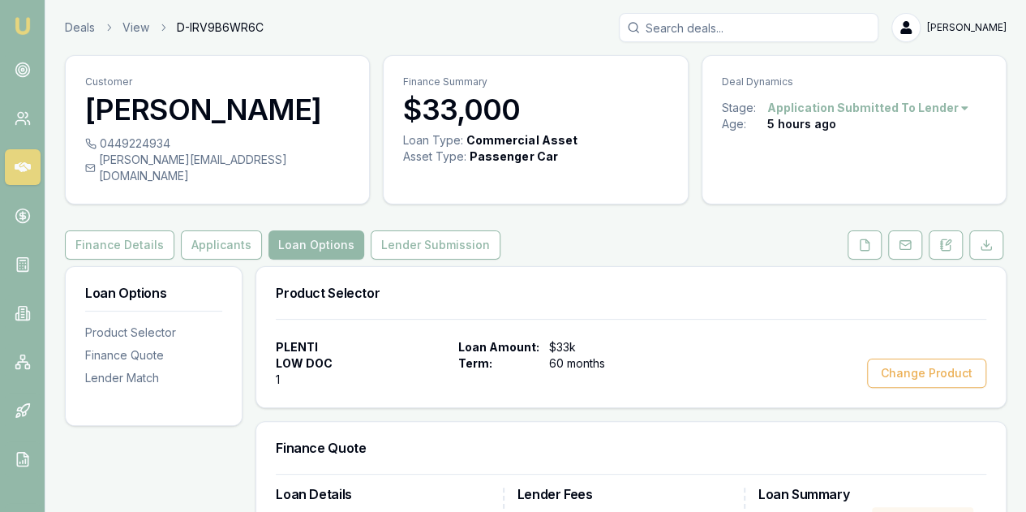
drag, startPoint x: 402, startPoint y: 226, endPoint x: 485, endPoint y: 221, distance: 83.6
click at [402, 230] on button "Lender Submission" at bounding box center [436, 244] width 130 height 29
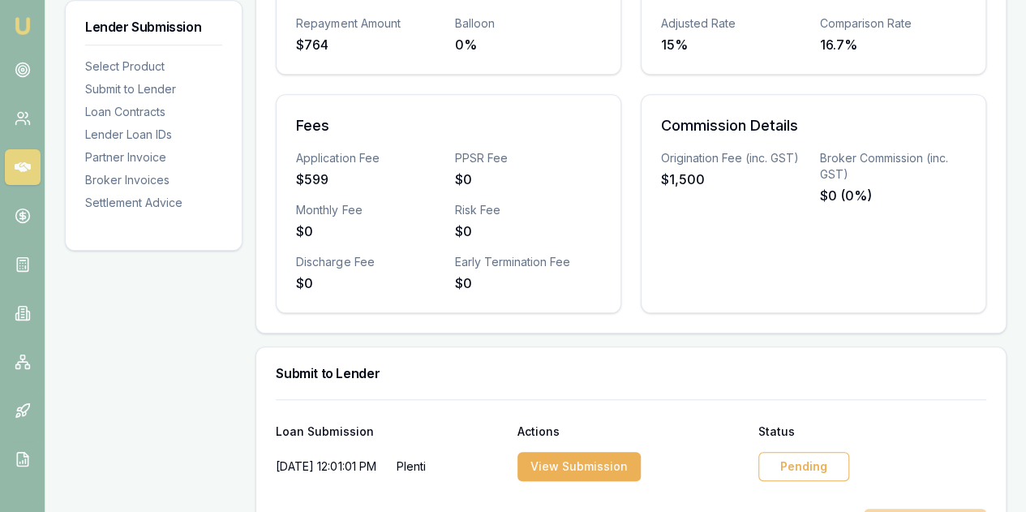
scroll to position [649, 0]
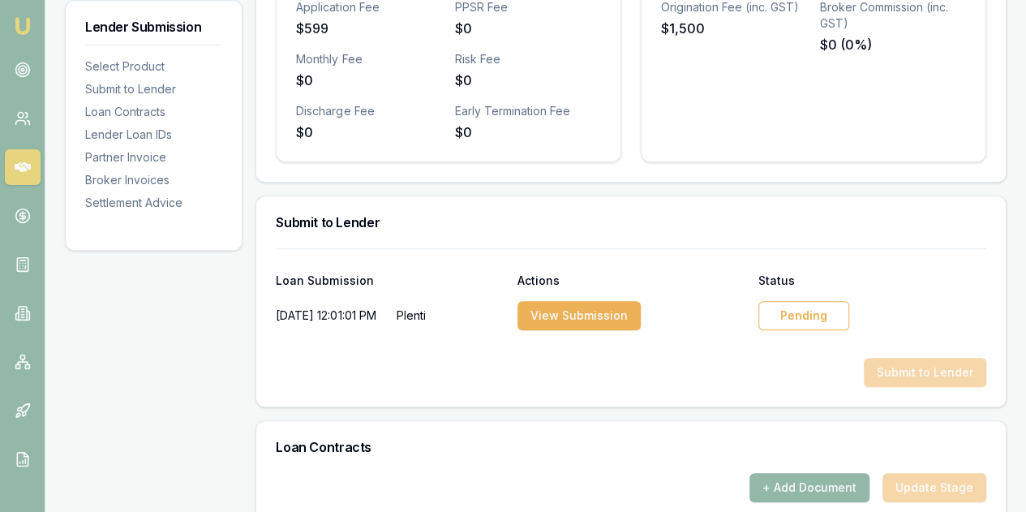
click at [797, 301] on div "Pending" at bounding box center [803, 315] width 91 height 29
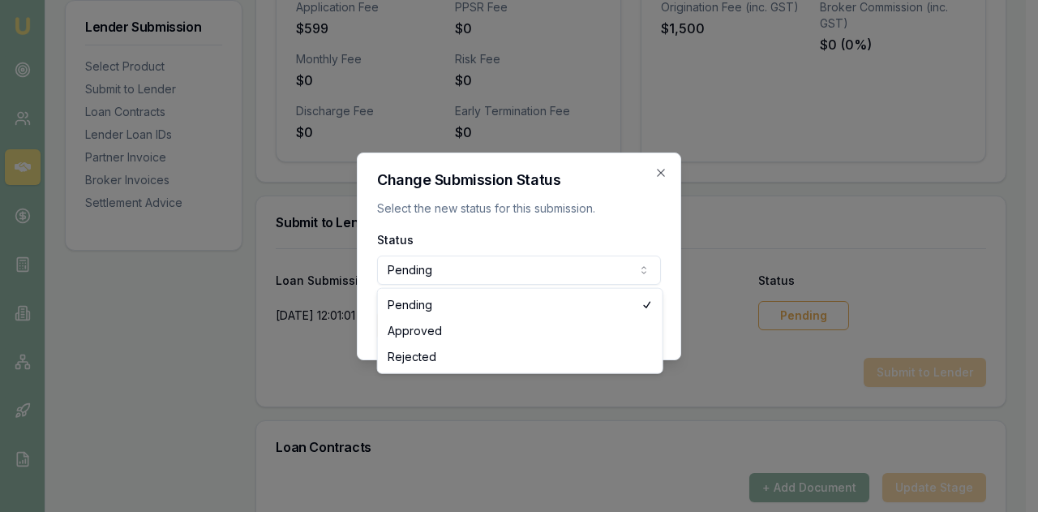
select select "APPROVED"
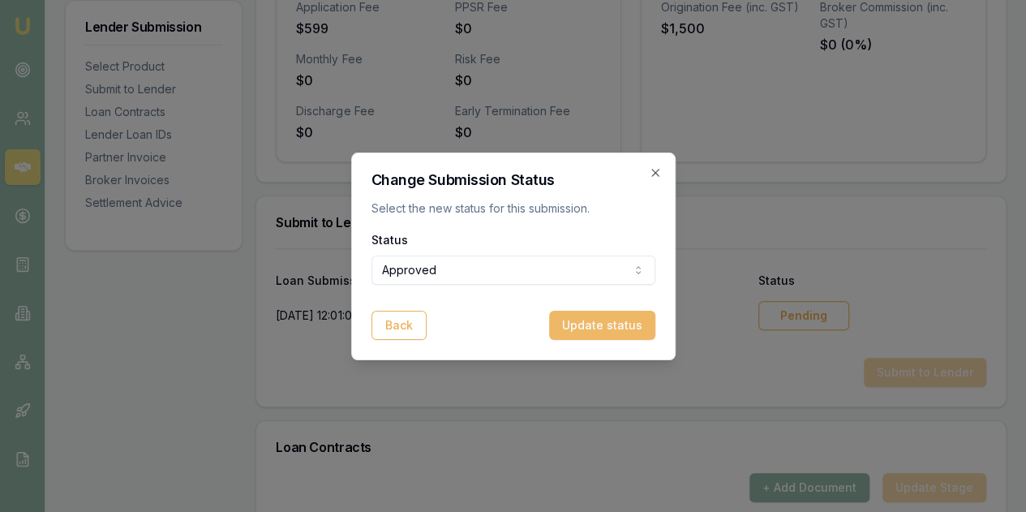
click at [612, 321] on button "Update status" at bounding box center [602, 325] width 106 height 29
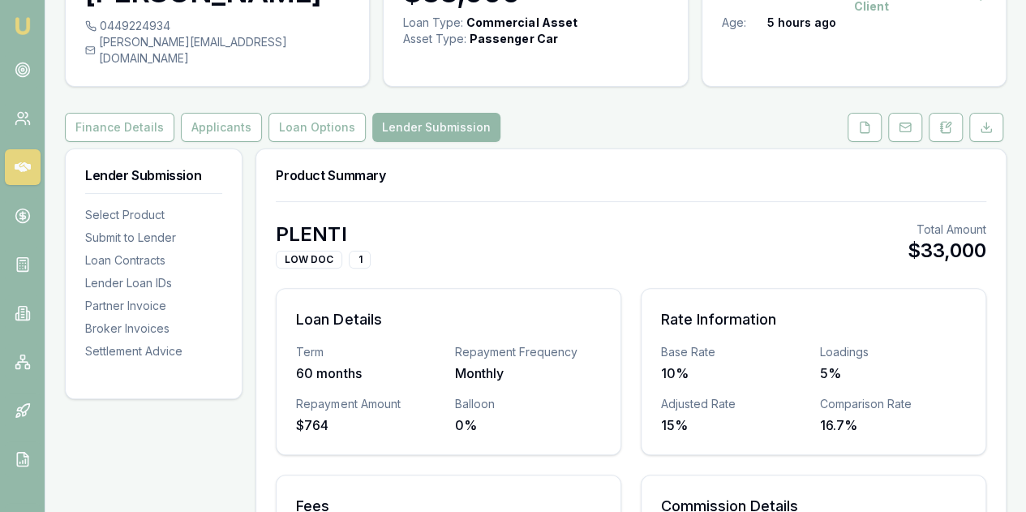
scroll to position [0, 0]
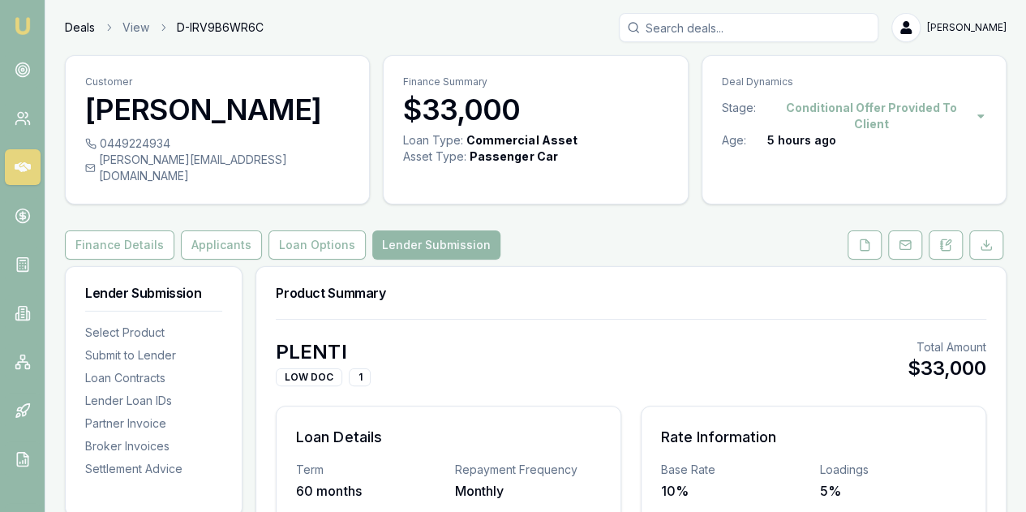
click at [70, 24] on link "Deals" at bounding box center [80, 27] width 30 height 16
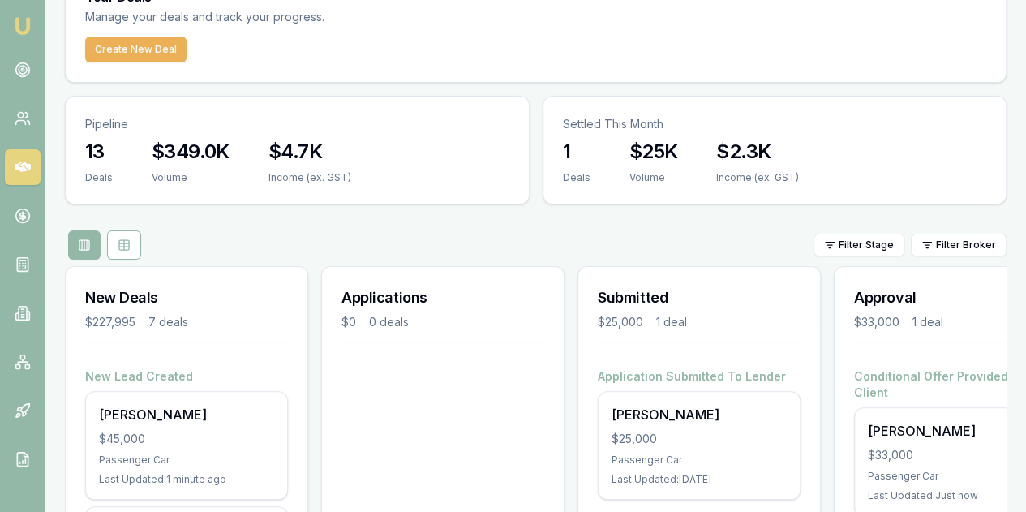
scroll to position [81, 0]
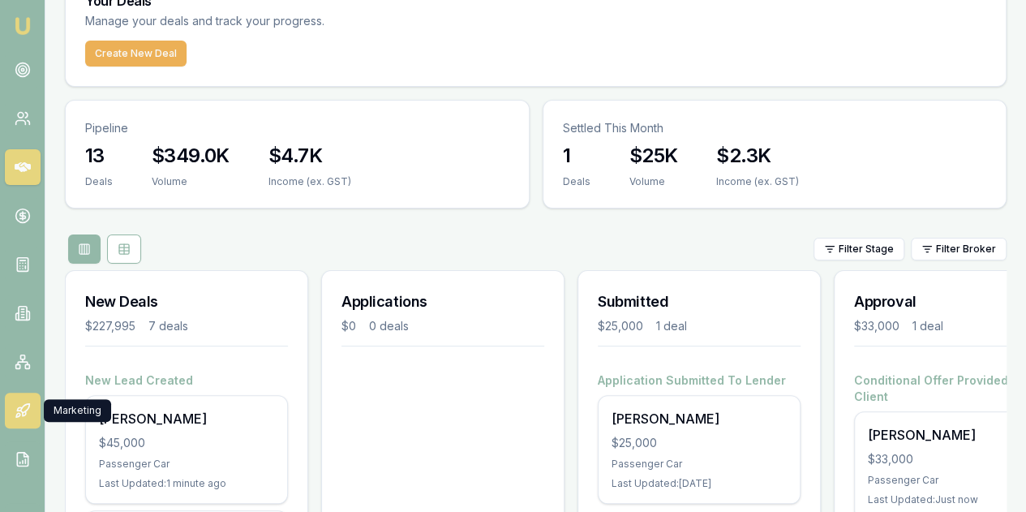
click at [19, 410] on icon at bounding box center [23, 410] width 16 height 16
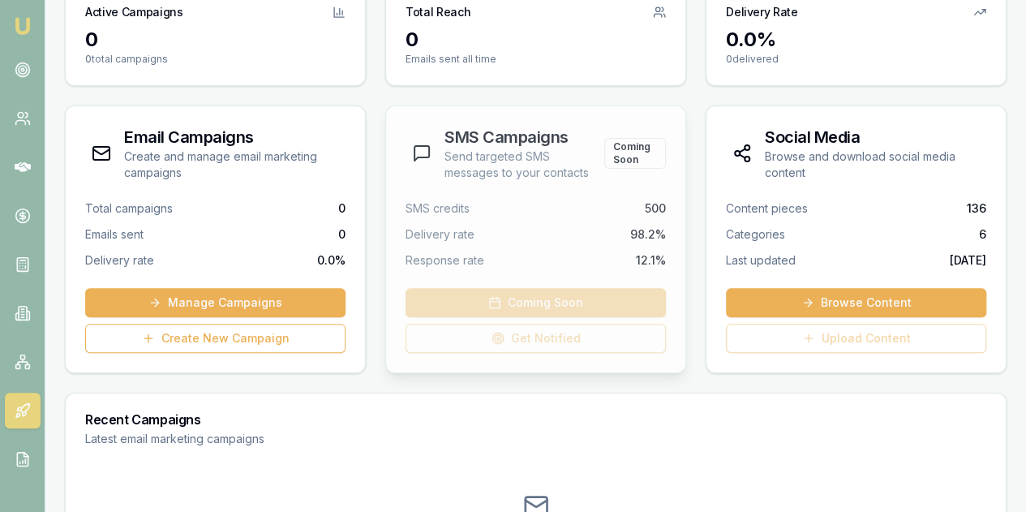
scroll to position [50, 0]
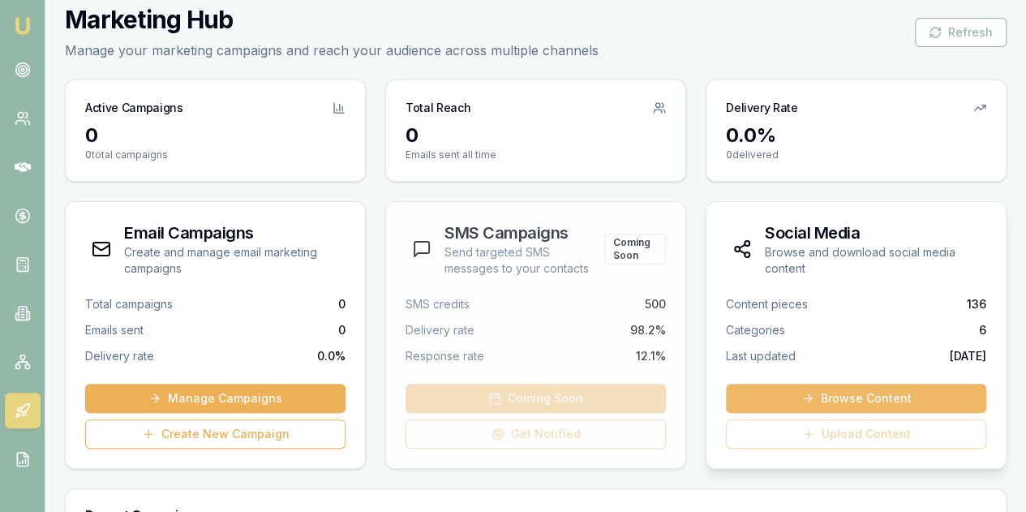
click at [854, 396] on link "Browse Content" at bounding box center [856, 398] width 260 height 29
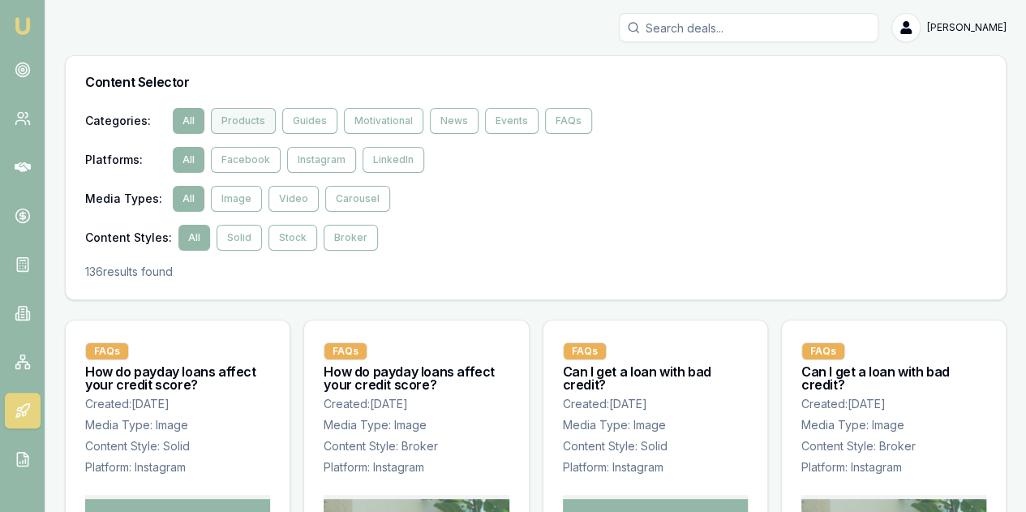
drag, startPoint x: 259, startPoint y: 143, endPoint x: 241, endPoint y: 113, distance: 34.9
click at [241, 113] on button "Products" at bounding box center [243, 121] width 65 height 26
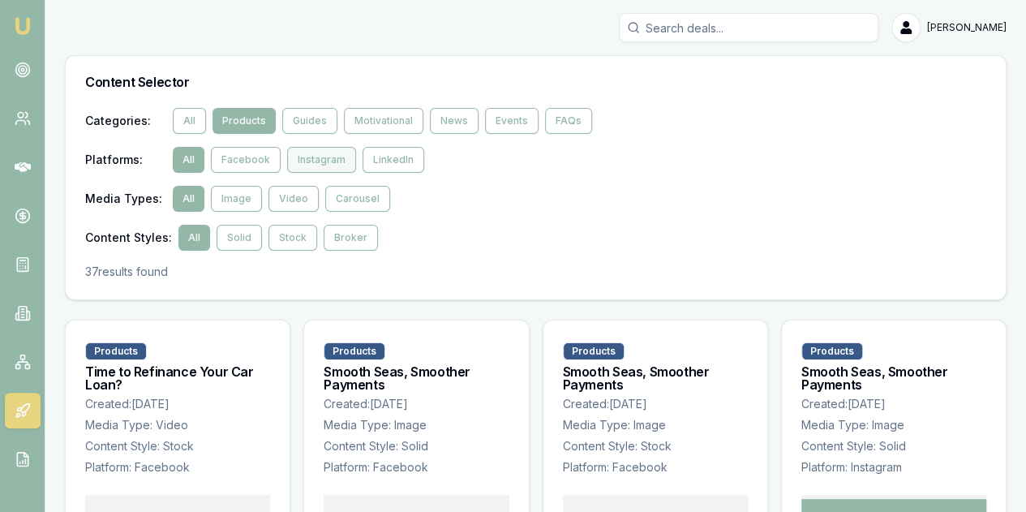
click at [317, 159] on button "Instagram" at bounding box center [321, 160] width 69 height 26
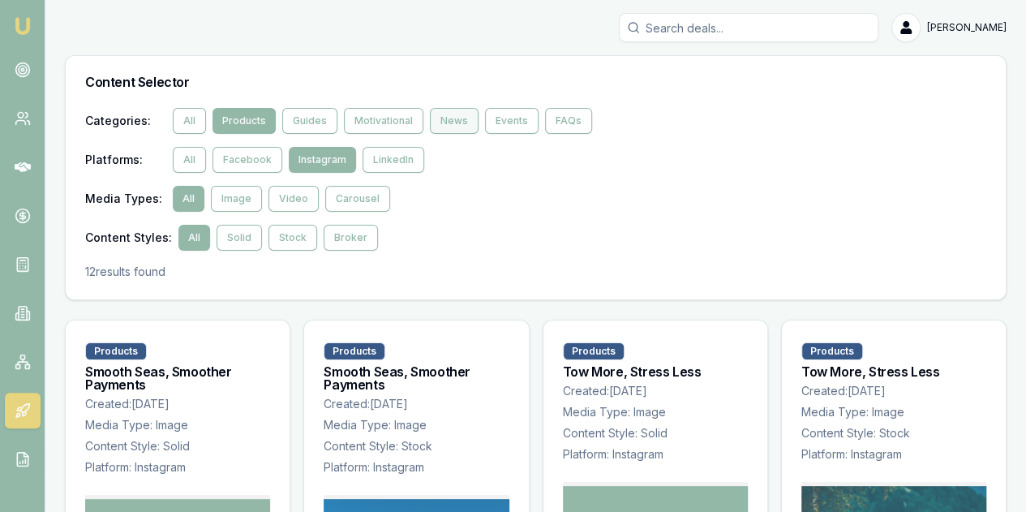
click at [450, 118] on button "News" at bounding box center [454, 121] width 49 height 26
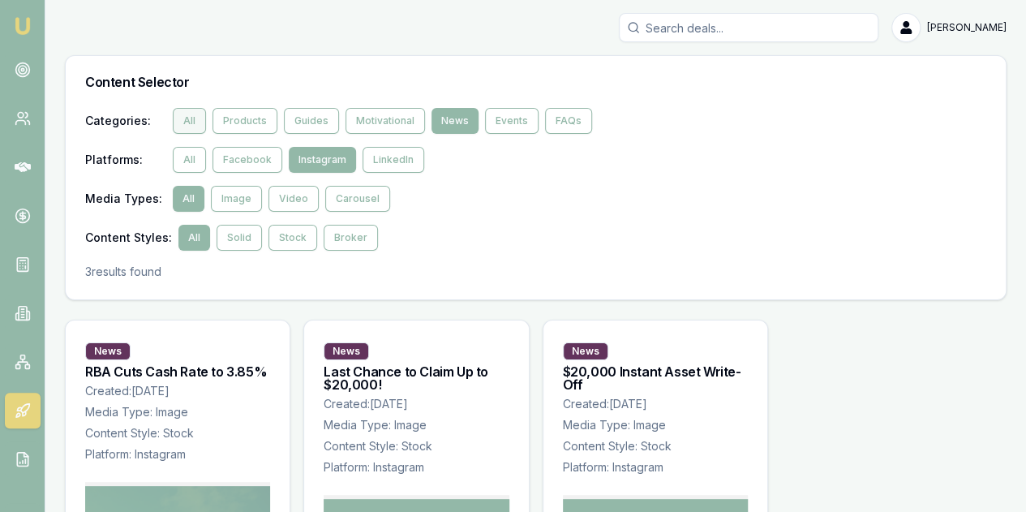
click at [194, 113] on button "All" at bounding box center [189, 121] width 33 height 26
